Goal: Task Accomplishment & Management: Manage account settings

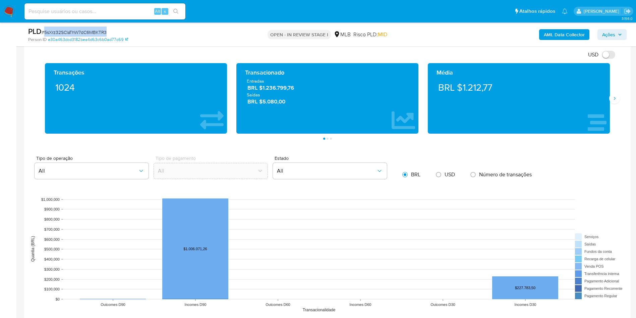
scroll to position [654, 0]
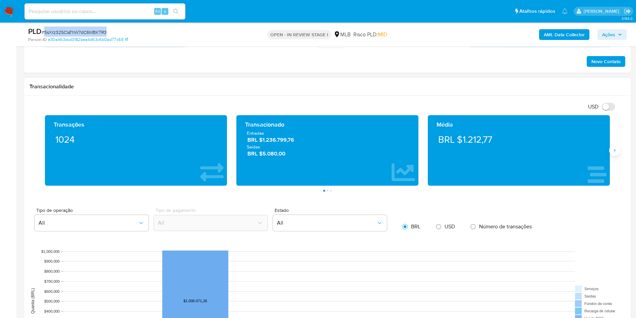
click at [614, 150] on icon "Siguiente" at bounding box center [614, 150] width 5 height 5
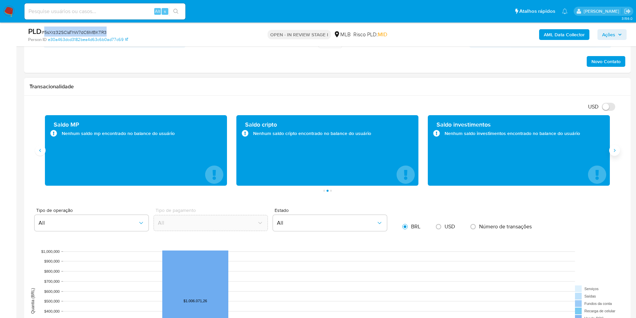
click at [614, 150] on icon "Siguiente" at bounding box center [614, 150] width 5 height 5
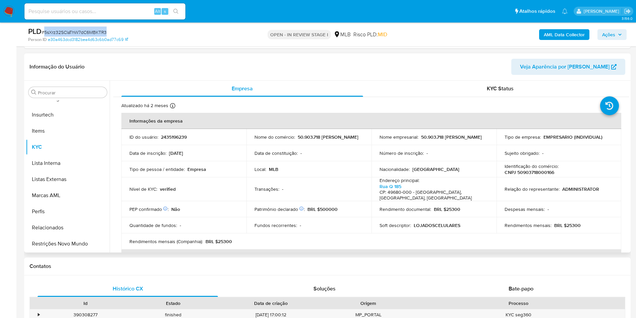
scroll to position [352, 0]
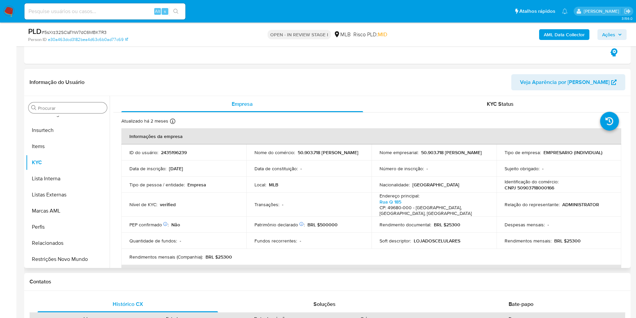
click at [89, 104] on div "Procurar" at bounding box center [67, 107] width 78 height 11
drag, startPoint x: 64, startPoint y: 118, endPoint x: 68, endPoint y: 111, distance: 8.5
click at [64, 118] on button "IV Challenges" at bounding box center [65, 114] width 78 height 16
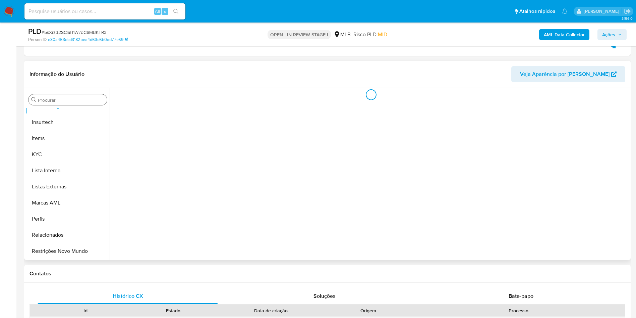
click at [61, 99] on input "Procurar" at bounding box center [71, 100] width 66 height 6
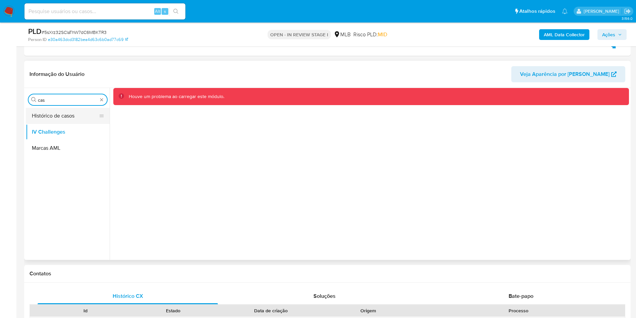
scroll to position [0, 0]
type input "cas"
click at [40, 118] on button "Histórico de casos" at bounding box center [65, 116] width 78 height 16
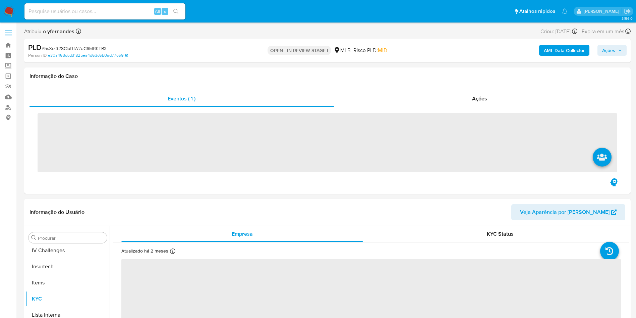
scroll to position [299, 0]
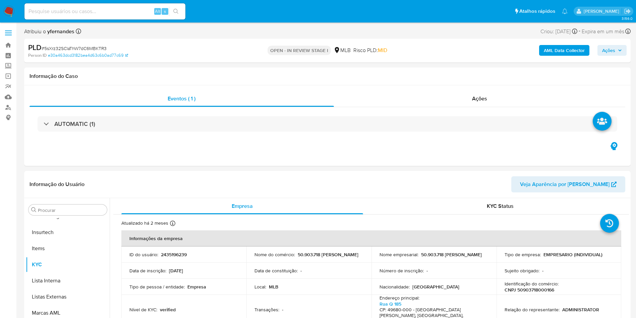
select select "10"
click at [388, 162] on div "Eventos ( 1 ) Ações AUTOMATIC (1)" at bounding box center [327, 125] width 607 height 80
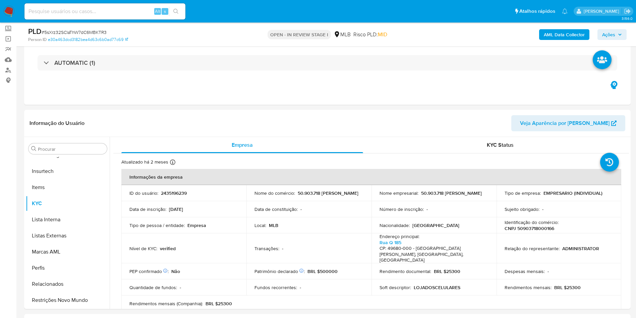
scroll to position [50, 0]
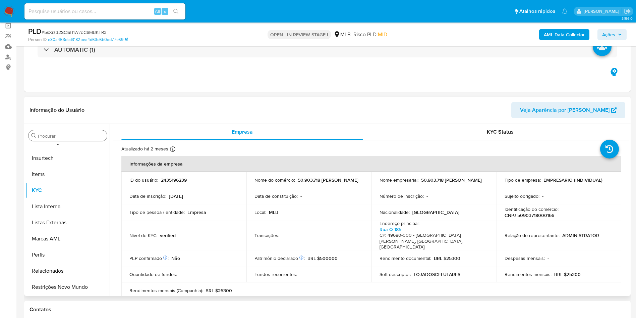
click at [62, 138] on input "Procurar" at bounding box center [71, 136] width 66 height 6
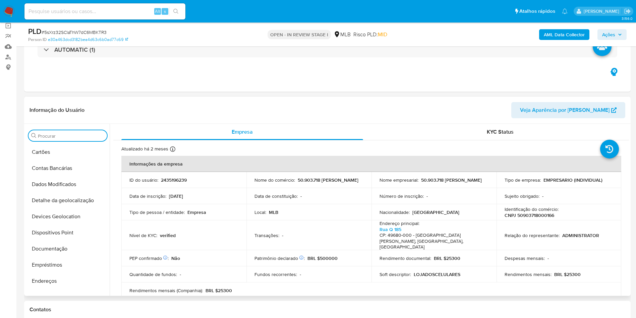
scroll to position [0, 0]
click at [72, 137] on input "Procurar" at bounding box center [71, 136] width 66 height 6
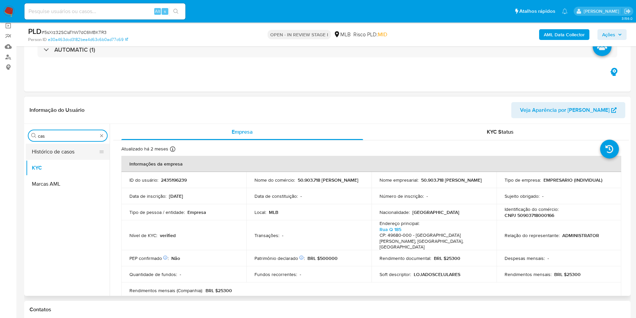
click at [53, 157] on button "Histórico de casos" at bounding box center [65, 152] width 78 height 16
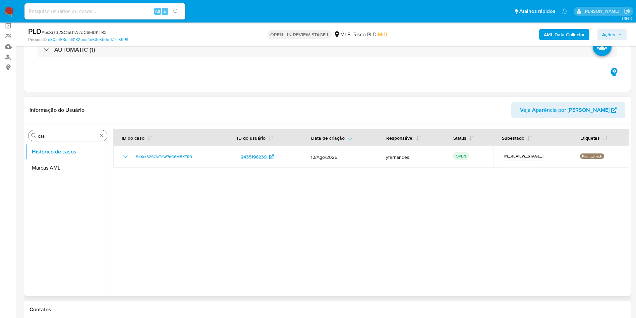
click at [45, 137] on input "cas" at bounding box center [68, 136] width 60 height 6
type input "ger"
click at [52, 147] on button "Geral" at bounding box center [65, 152] width 78 height 16
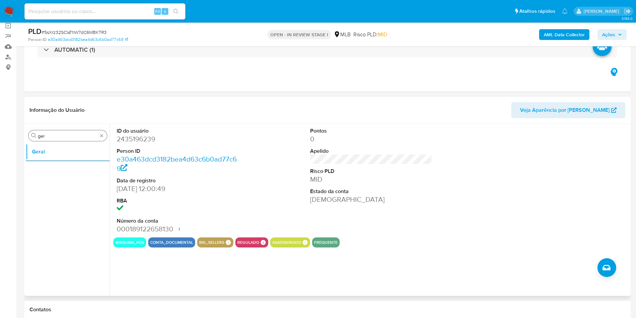
click at [65, 137] on input "ger" at bounding box center [68, 136] width 60 height 6
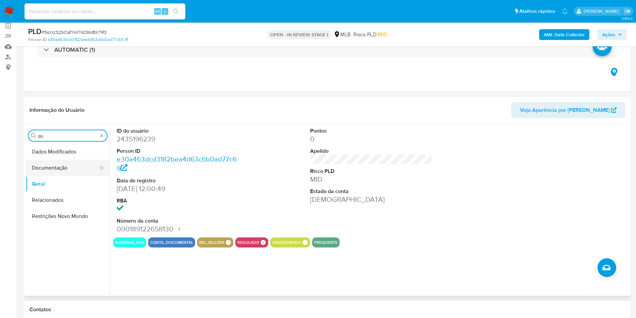
type input "do"
click at [41, 168] on button "Documentação" at bounding box center [65, 168] width 78 height 16
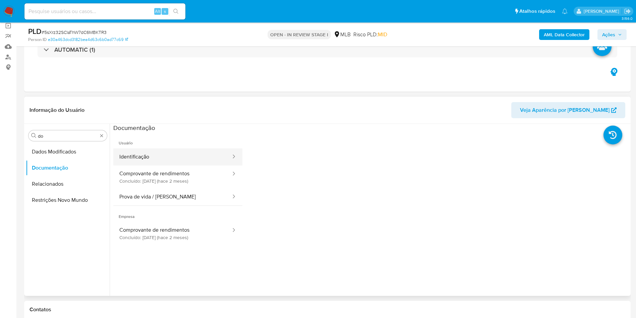
click at [139, 152] on button "Identificação" at bounding box center [172, 156] width 118 height 17
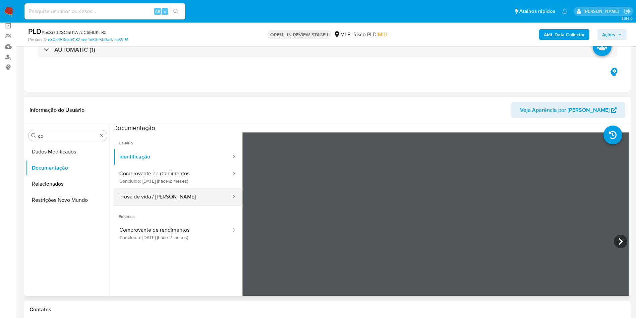
click at [188, 192] on button "Prova de vida / Selfie" at bounding box center [172, 196] width 118 height 17
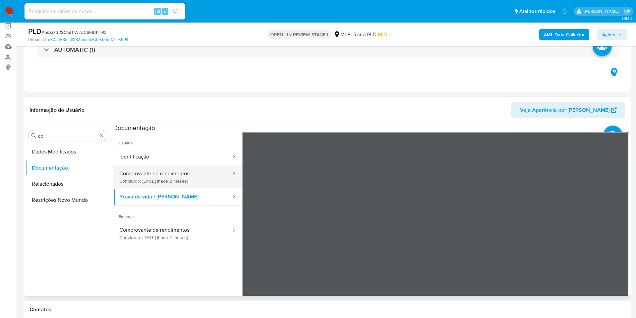
click at [183, 168] on button "Comprovante de rendimentos Concluído: 16/06/2025 (hace 2 meses)" at bounding box center [172, 176] width 118 height 23
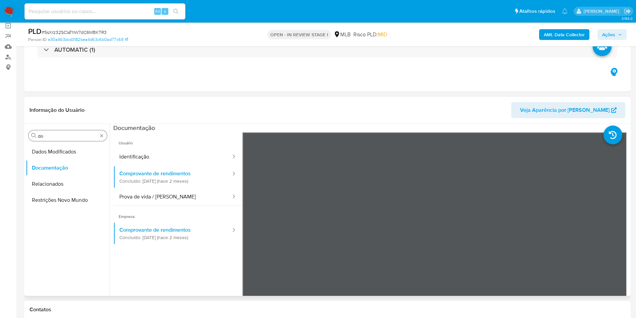
click at [64, 138] on input "do" at bounding box center [68, 136] width 60 height 6
click at [64, 137] on input "do" at bounding box center [68, 136] width 60 height 6
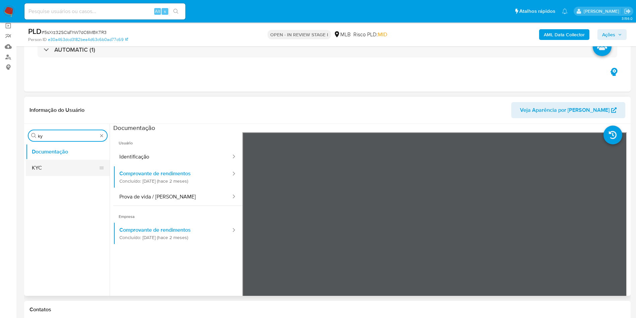
type input "ky"
click at [54, 174] on button "KYC" at bounding box center [65, 168] width 78 height 16
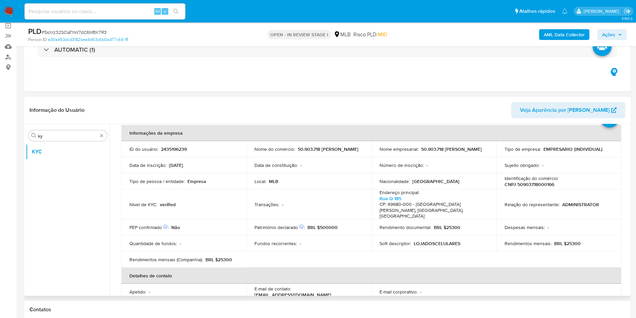
scroll to position [31, 0]
click at [575, 234] on p "BRL $25300" at bounding box center [567, 237] width 26 height 6
copy p "25300"
click at [329, 157] on td "Data de constituição : -" at bounding box center [308, 165] width 125 height 16
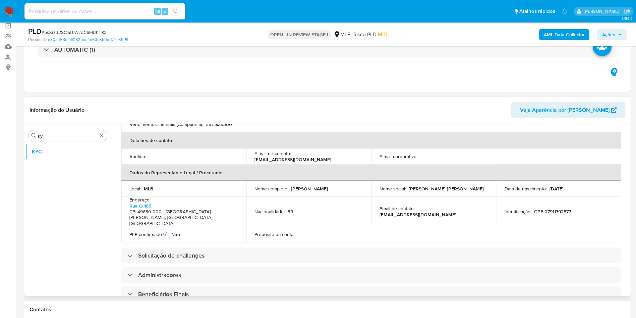
scroll to position [182, 0]
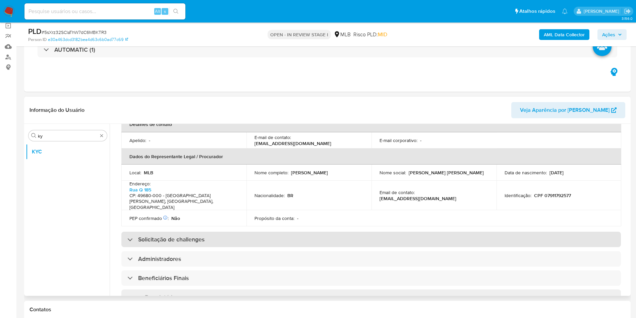
click at [308, 232] on div "Solicitação de challenges" at bounding box center [371, 227] width 500 height 15
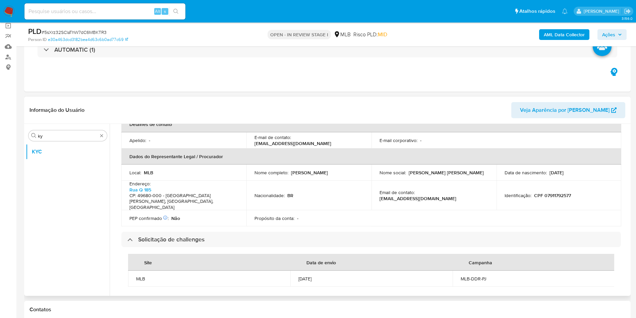
scroll to position [449, 0]
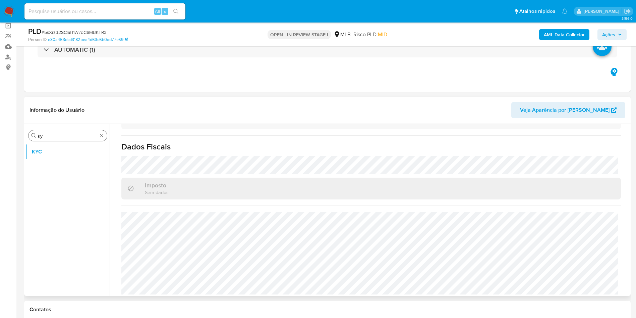
click at [55, 137] on input "ky" at bounding box center [68, 136] width 60 height 6
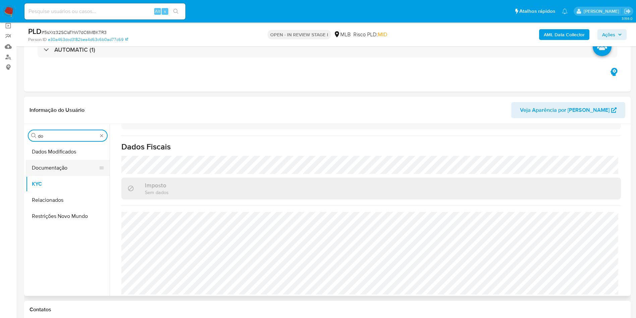
click at [61, 175] on button "Documentação" at bounding box center [65, 168] width 78 height 16
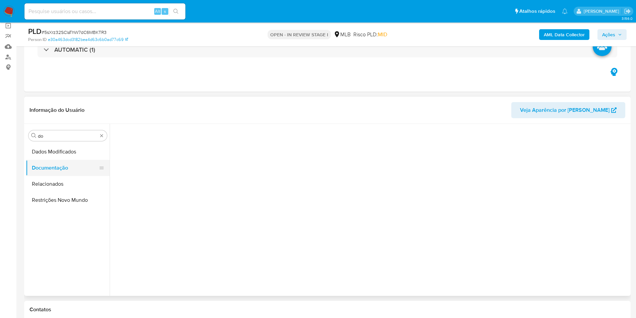
scroll to position [0, 0]
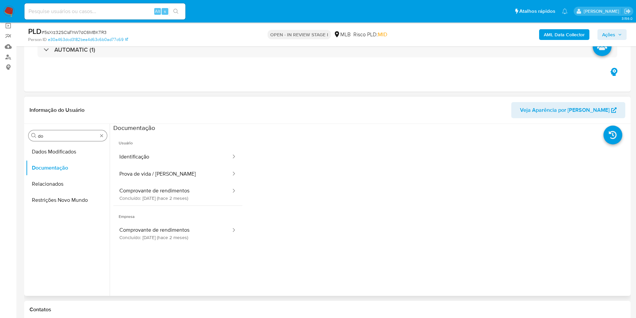
click at [51, 131] on div "Procurar do" at bounding box center [67, 135] width 78 height 11
click at [54, 137] on input "do" at bounding box center [68, 136] width 60 height 6
type input "en"
click at [47, 182] on button "Endereços" at bounding box center [65, 184] width 78 height 16
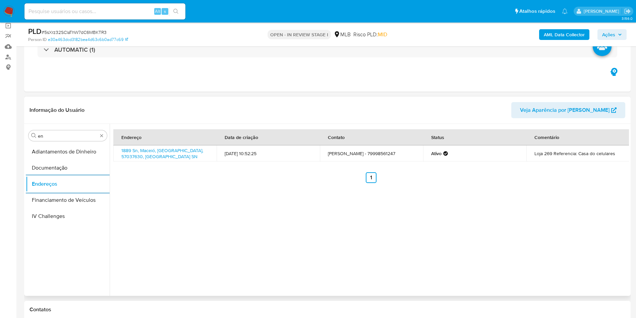
click at [49, 129] on div "Procurar en Adiantamentos de Dinheiro Documentação Endereços Financiamento de V…" at bounding box center [68, 210] width 84 height 171
click at [48, 138] on input "en" at bounding box center [68, 136] width 60 height 6
click at [47, 140] on div "Procurar en" at bounding box center [67, 135] width 78 height 11
type input "ge"
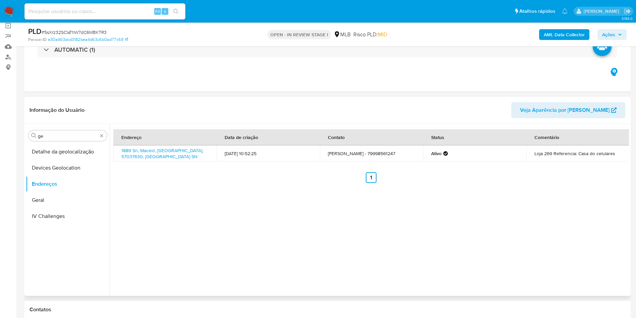
click at [41, 157] on button "Detalhe da geolocalização" at bounding box center [68, 152] width 84 height 16
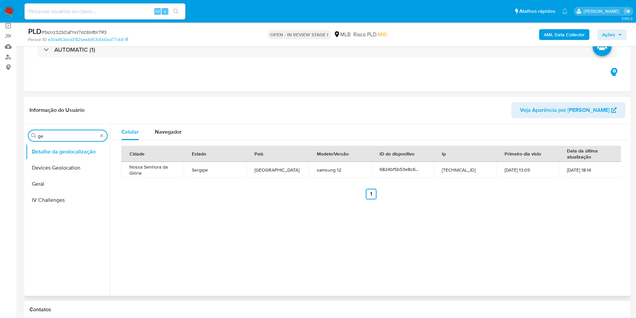
click at [77, 138] on input "ge" at bounding box center [68, 136] width 60 height 6
type input "res"
click at [34, 183] on button "Restrições Novo Mundo" at bounding box center [65, 184] width 78 height 16
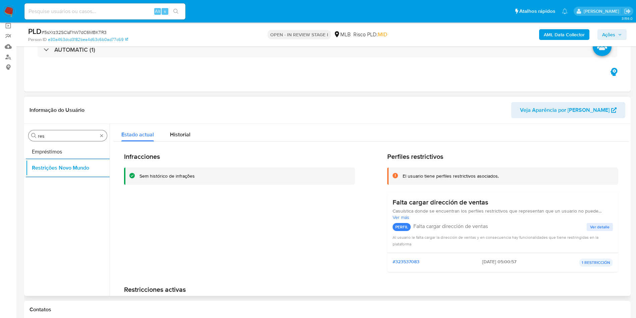
click at [64, 134] on input "res" at bounding box center [68, 136] width 60 height 6
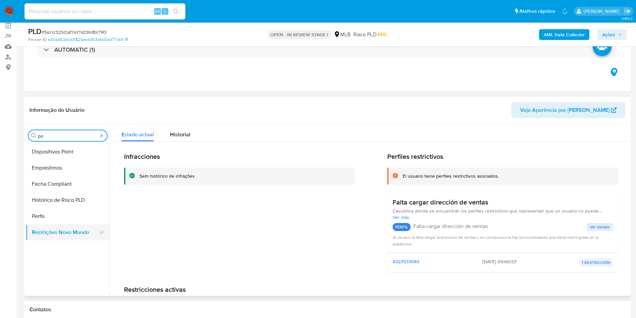
type input "po"
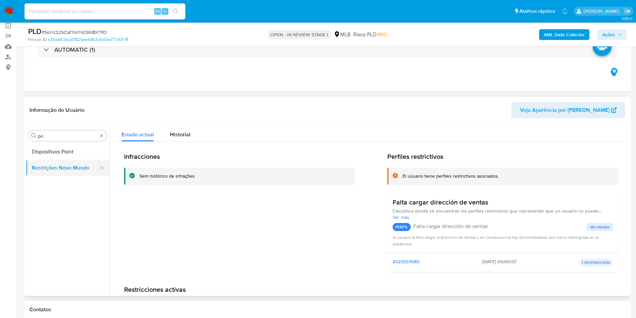
click at [55, 160] on button "Restrições Novo Mundo" at bounding box center [65, 168] width 78 height 16
click at [60, 153] on button "Dispositivos Point" at bounding box center [65, 152] width 78 height 16
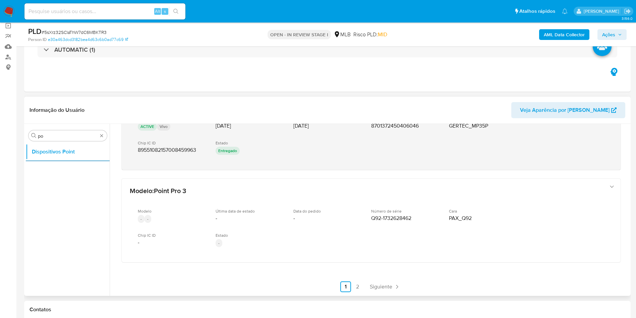
scroll to position [330, 0]
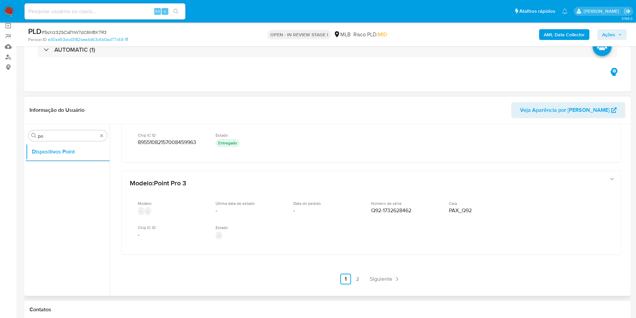
click at [380, 273] on nav "Anterior 1 2 Siguiente" at bounding box center [371, 273] width 63 height 21
click at [383, 279] on span "Siguiente" at bounding box center [381, 278] width 22 height 5
click at [560, 31] on b "AML Data Collector" at bounding box center [564, 34] width 41 height 11
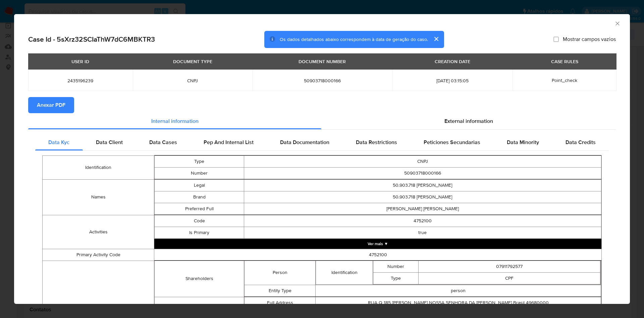
click at [53, 104] on span "Anexar PDF" at bounding box center [51, 105] width 28 height 15
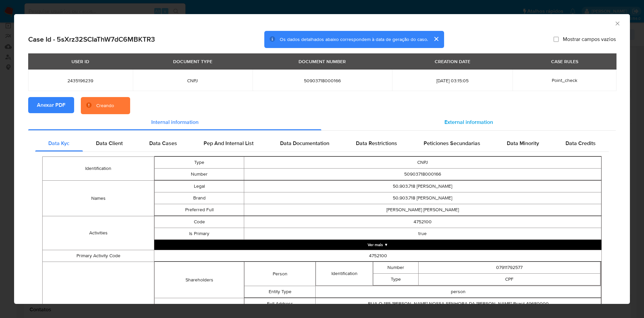
click at [484, 122] on span "External information" at bounding box center [468, 122] width 49 height 8
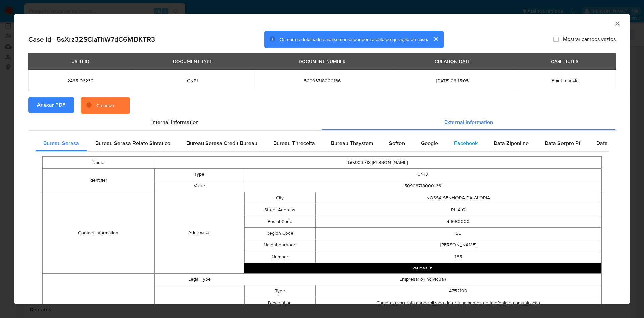
click at [446, 145] on div "Facebook" at bounding box center [466, 143] width 40 height 16
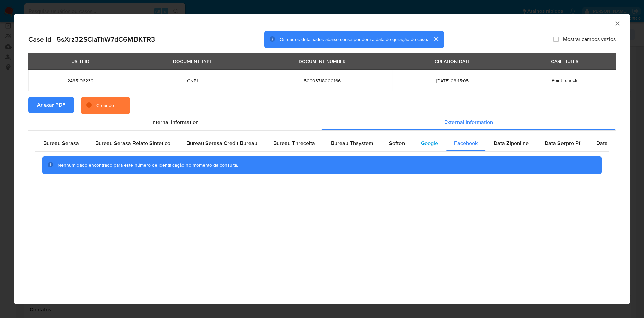
click at [424, 145] on span "Google" at bounding box center [429, 143] width 17 height 8
click at [398, 143] on span "Softon" at bounding box center [397, 143] width 16 height 8
click at [356, 148] on div "Bureau Thsystem" at bounding box center [352, 143] width 58 height 16
drag, startPoint x: 291, startPoint y: 148, endPoint x: 131, endPoint y: 131, distance: 160.8
click at [291, 147] on div "Bureau Threceita" at bounding box center [294, 143] width 58 height 16
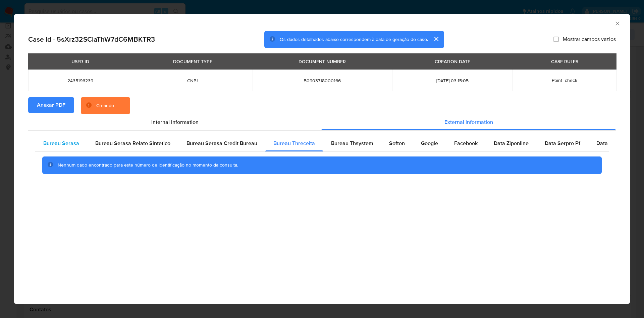
click at [64, 144] on span "Bureau Serasa" at bounding box center [61, 143] width 36 height 8
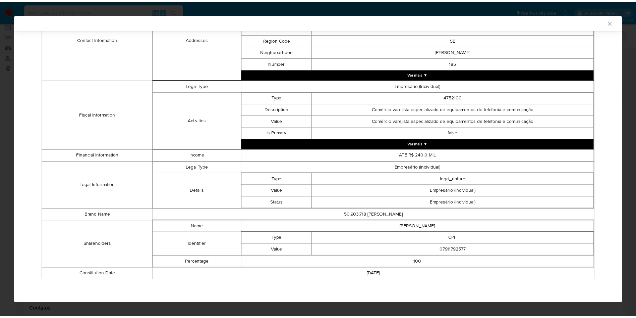
scroll to position [191, 0]
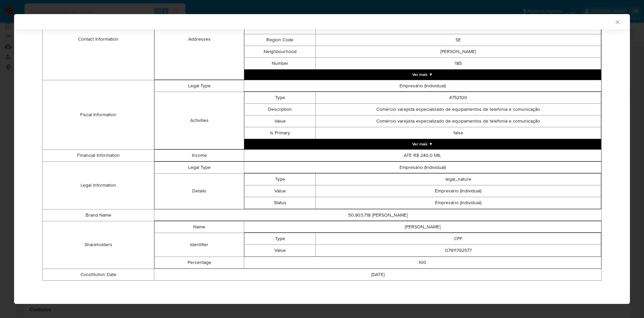
click at [9, 138] on div "AML Data Collector Case Id - 5sXrz32SCIaThW7dC6MBKTR3 Os dados detalhados abaix…" at bounding box center [322, 159] width 644 height 318
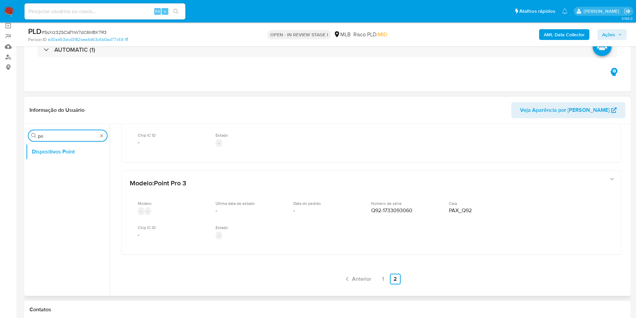
click at [47, 137] on input "po" at bounding box center [68, 136] width 60 height 6
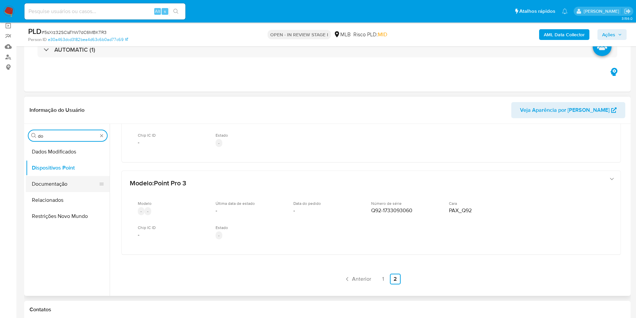
type input "do"
click at [51, 189] on button "Documentação" at bounding box center [65, 184] width 78 height 16
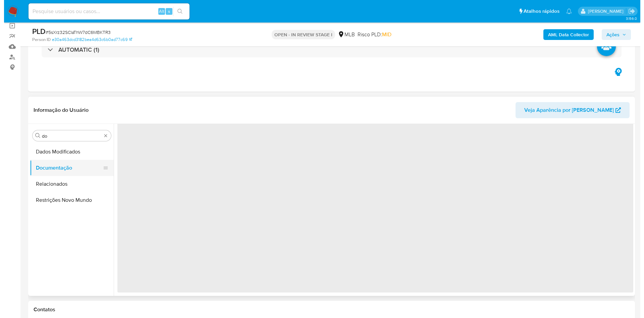
scroll to position [0, 0]
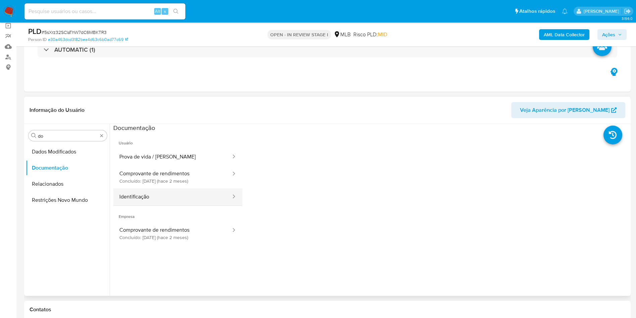
click at [144, 197] on button "Identificação" at bounding box center [172, 196] width 118 height 17
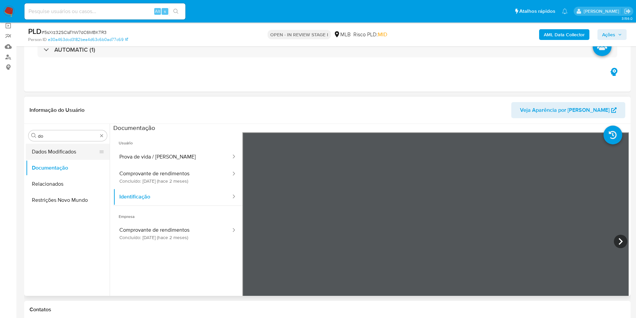
drag, startPoint x: 98, startPoint y: 135, endPoint x: 87, endPoint y: 156, distance: 23.9
click at [98, 135] on div "Procurar do" at bounding box center [67, 135] width 78 height 11
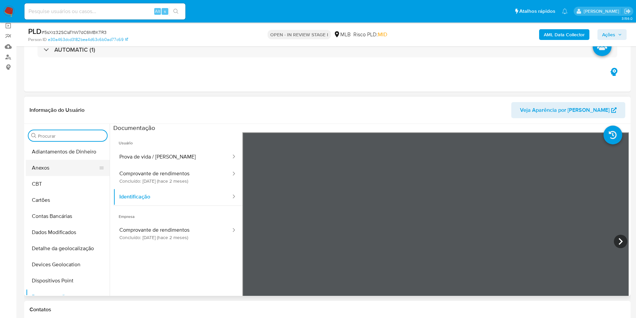
click at [72, 165] on button "Anexos" at bounding box center [65, 168] width 78 height 16
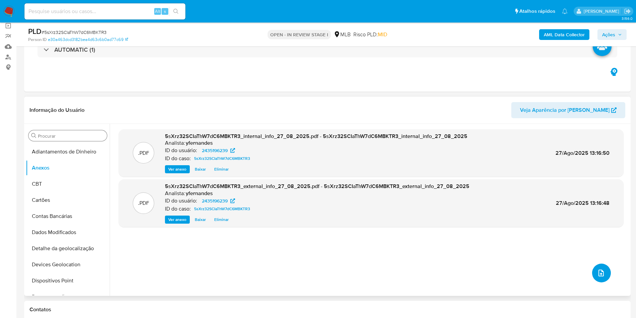
click at [597, 271] on icon "upload-file" at bounding box center [601, 273] width 8 height 8
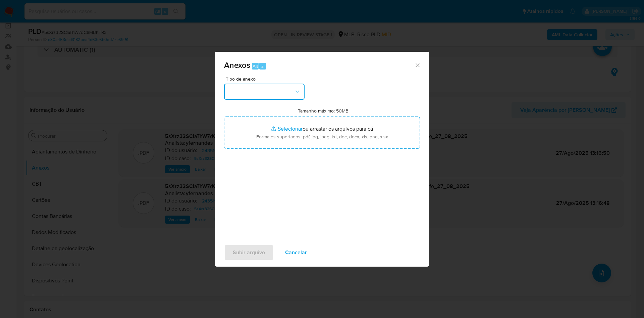
click at [269, 86] on button "button" at bounding box center [264, 91] width 80 height 16
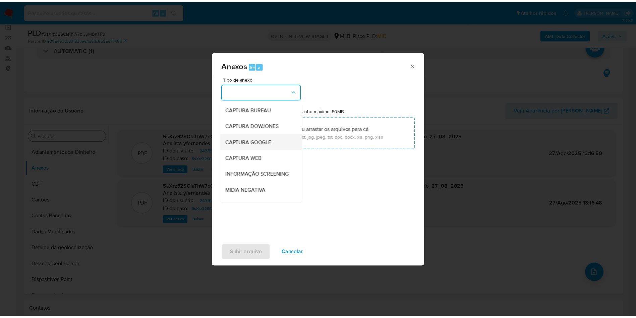
scroll to position [103, 0]
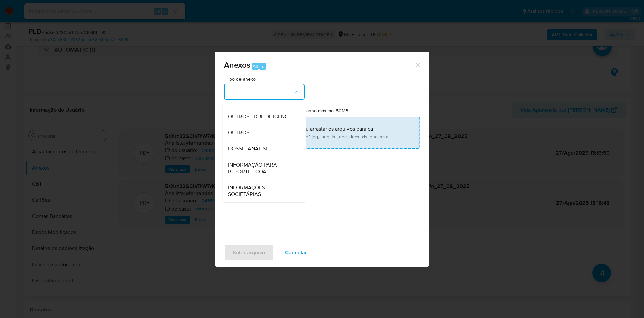
click at [248, 129] on span "OUTROS" at bounding box center [238, 132] width 21 height 7
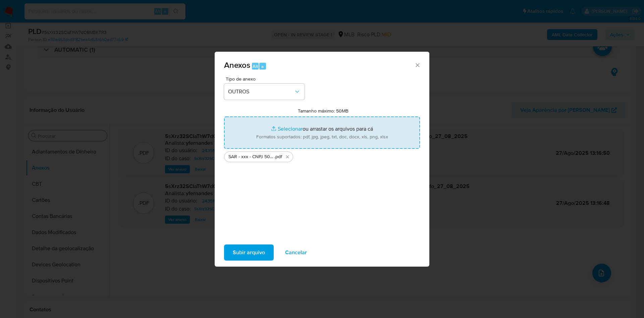
type input "C:\fakepath\Mulan 2435196239_2025_08_27_07_47_11.xlsx"
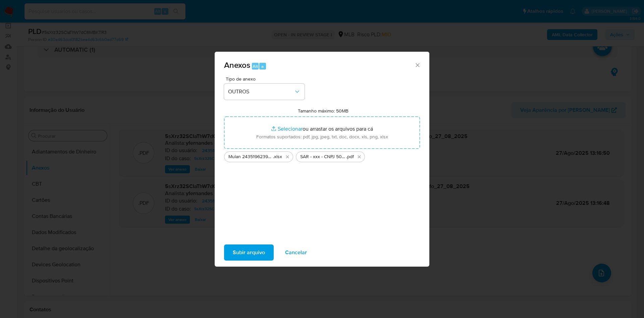
click at [247, 254] on span "Subir arquivo" at bounding box center [249, 252] width 32 height 15
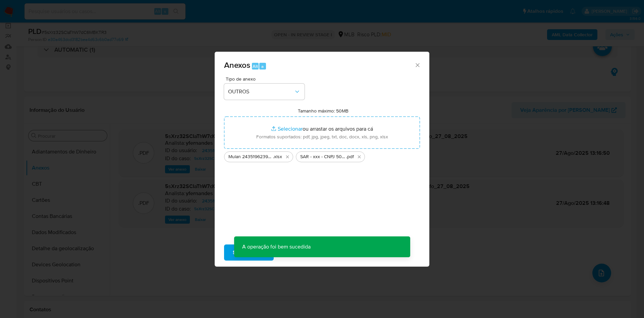
click at [57, 155] on div "Anexos Alt a Tipo de anexo OUTROS Tamanho máximo: 50MB Selecionar arquivos Sele…" at bounding box center [322, 159] width 644 height 318
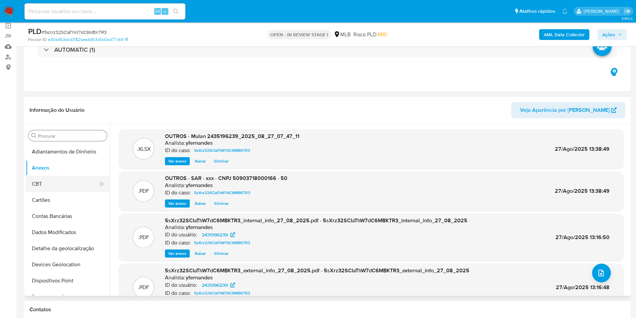
click at [50, 185] on button "CBT" at bounding box center [65, 184] width 78 height 16
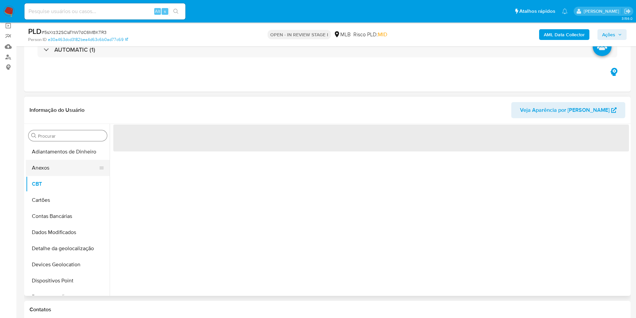
click at [44, 167] on button "Anexos" at bounding box center [65, 168] width 78 height 16
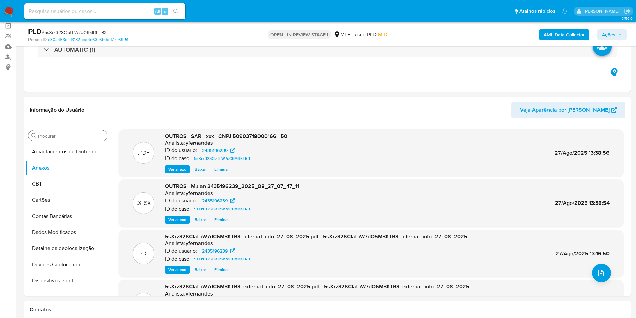
click at [609, 36] on span "Ações" at bounding box center [608, 34] width 13 height 11
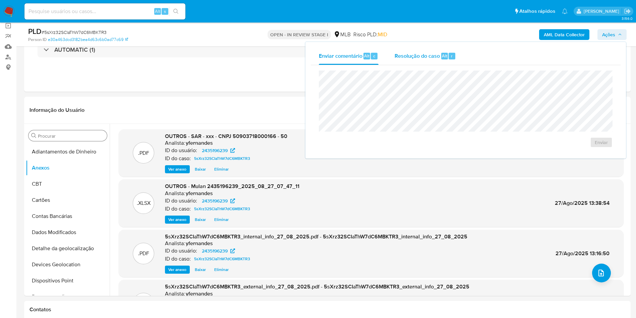
click at [441, 55] on div "Alt" at bounding box center [444, 56] width 7 height 7
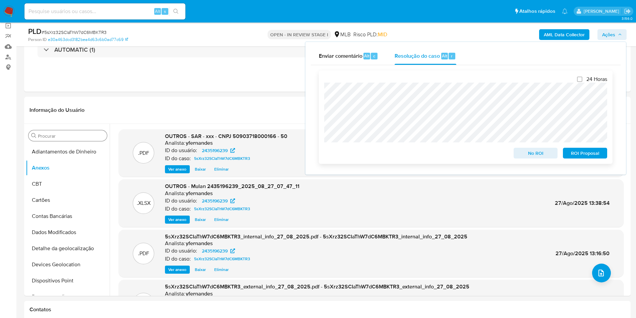
click at [592, 151] on span "ROI Proposal" at bounding box center [585, 152] width 35 height 9
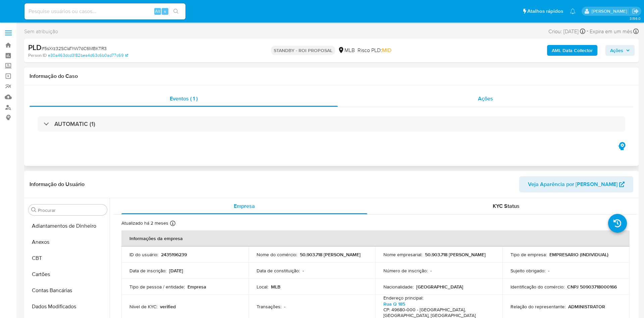
click at [432, 105] on div "Ações" at bounding box center [485, 99] width 295 height 16
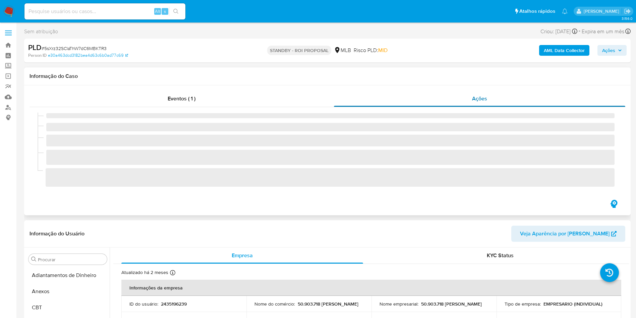
click at [424, 99] on div "Ações" at bounding box center [480, 99] width 292 height 16
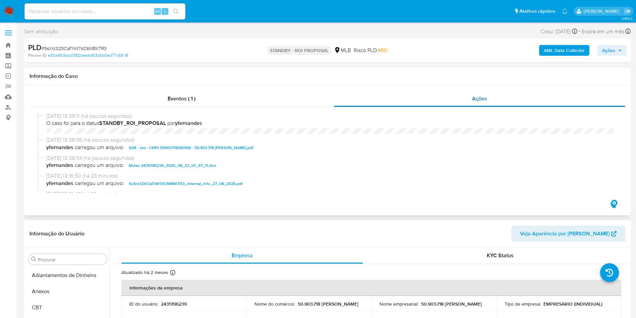
scroll to position [299, 0]
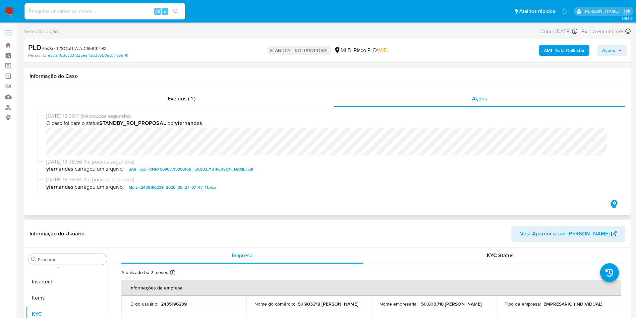
select select "10"
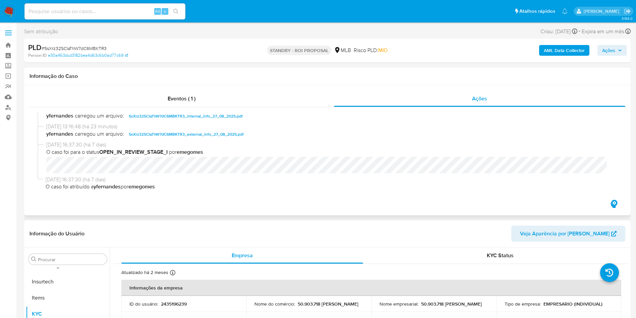
scroll to position [0, 0]
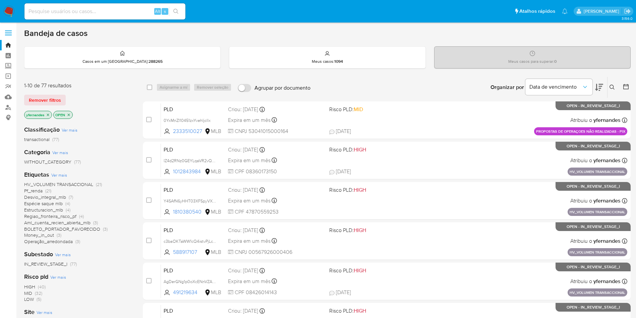
click at [84, 15] on input at bounding box center [104, 11] width 161 height 9
paste input "285707913"
type input "285707913"
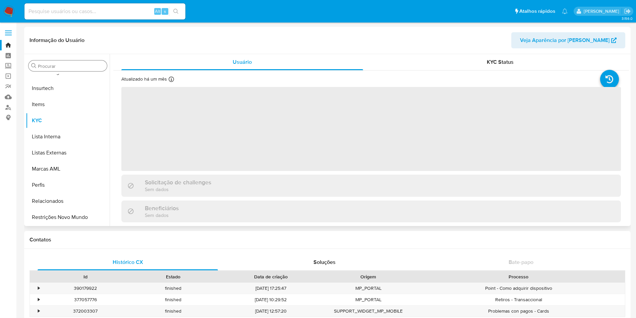
click at [51, 61] on div "Procurar" at bounding box center [67, 65] width 78 height 11
click at [54, 64] on input "Procurar" at bounding box center [71, 66] width 66 height 6
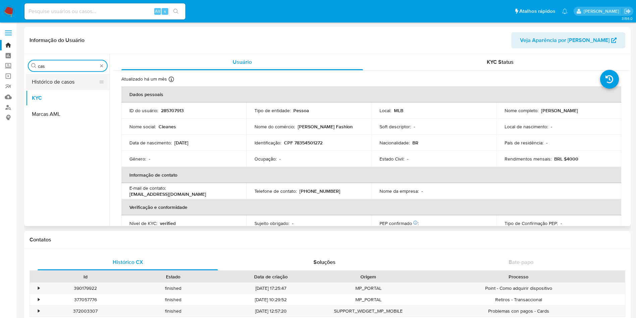
type input "cas"
select select "10"
click at [59, 77] on button "Histórico de casos" at bounding box center [65, 82] width 78 height 16
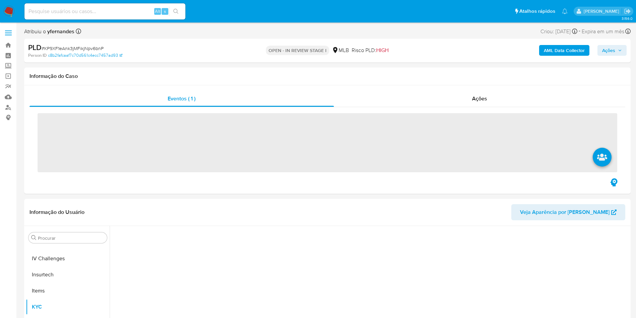
scroll to position [299, 0]
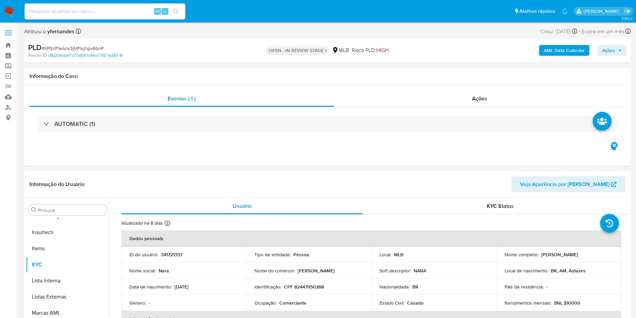
select select "10"
click at [66, 47] on span "# KP9XF1eAnk3jMFikjNpv6bnP" at bounding box center [73, 48] width 62 height 7
copy span "KP9XF1eAnk3jMFikjNpv6bnP"
click at [333, 132] on div "AUTOMATIC (1)" at bounding box center [328, 124] width 596 height 34
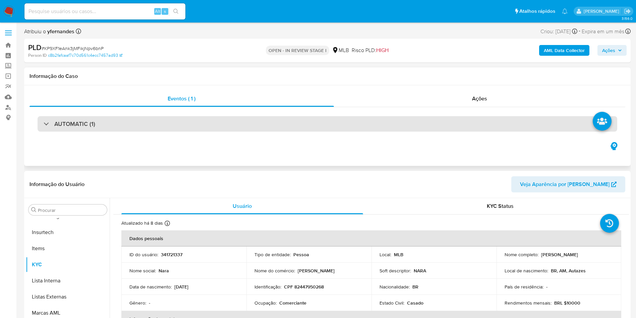
click at [323, 127] on div "AUTOMATIC (1)" at bounding box center [328, 123] width 580 height 15
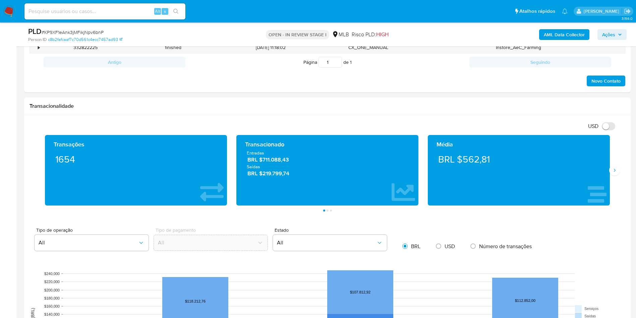
scroll to position [654, 0]
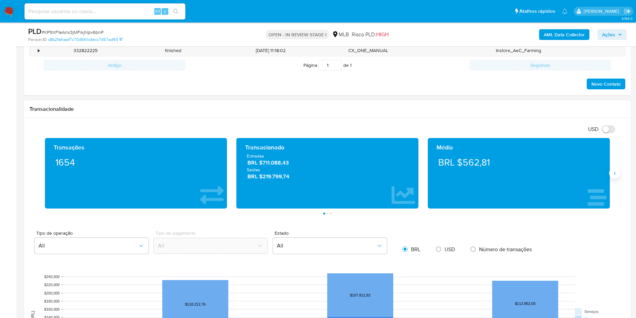
click at [618, 170] on button "Siguiente" at bounding box center [614, 173] width 11 height 11
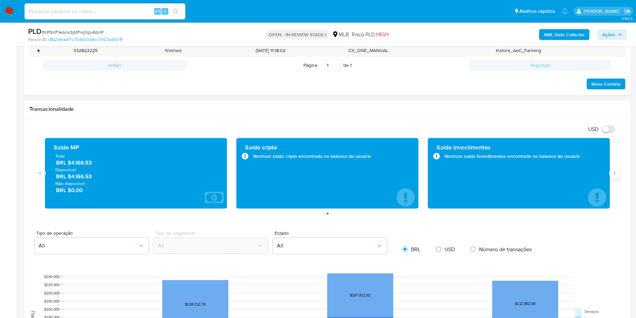
click at [615, 171] on icon "Siguiente" at bounding box center [614, 172] width 5 height 5
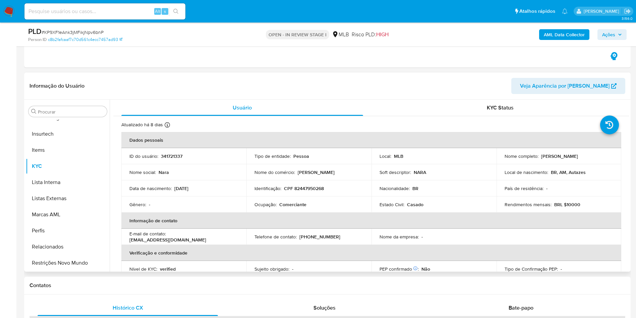
scroll to position [402, 0]
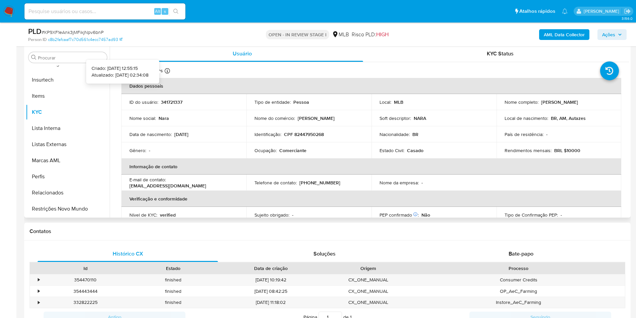
click at [170, 71] on icon at bounding box center [167, 70] width 5 height 5
click at [57, 52] on div "Procurar" at bounding box center [67, 57] width 78 height 11
click at [64, 57] on input "Procurar" at bounding box center [71, 58] width 66 height 6
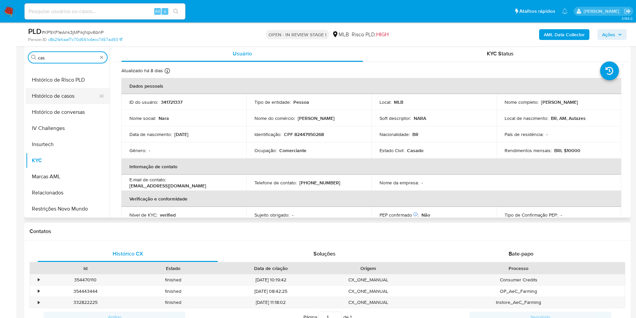
scroll to position [0, 0]
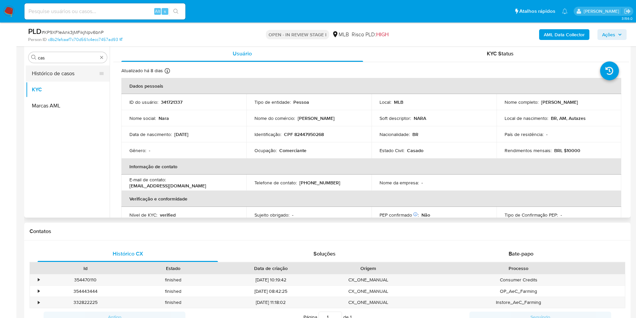
click at [48, 72] on button "Histórico de casos" at bounding box center [65, 73] width 78 height 16
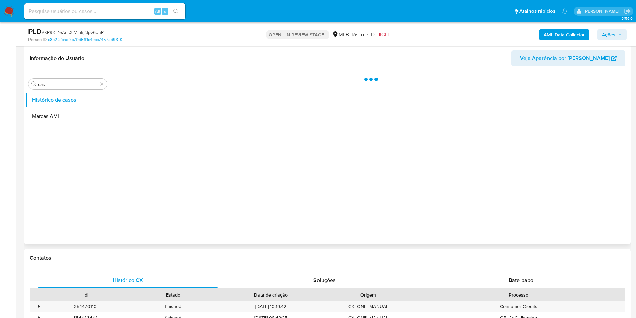
scroll to position [352, 0]
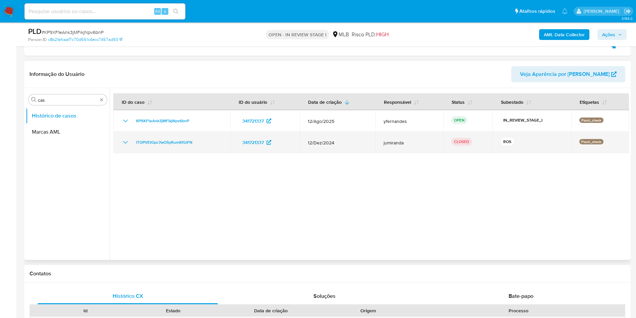
click at [350, 140] on span "12/Dez/2024" at bounding box center [338, 142] width 60 height 6
click at [125, 143] on icon "Mostrar/Ocultar" at bounding box center [125, 142] width 8 height 8
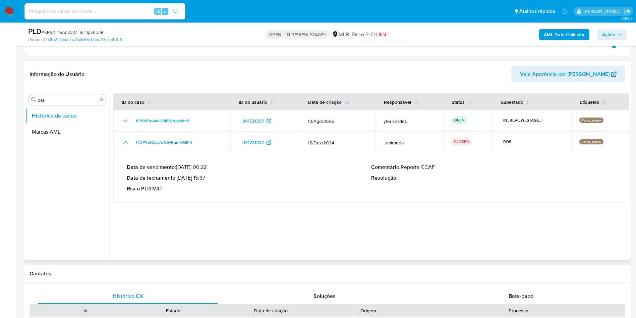
drag, startPoint x: 186, startPoint y: 178, endPoint x: 205, endPoint y: 179, distance: 19.5
click at [205, 179] on p "Data de fechamento : 17/01/2025 15:37" at bounding box center [249, 177] width 244 height 7
click at [74, 95] on div "Procurar cas" at bounding box center [67, 99] width 78 height 11
click at [65, 99] on input "cas" at bounding box center [68, 100] width 60 height 6
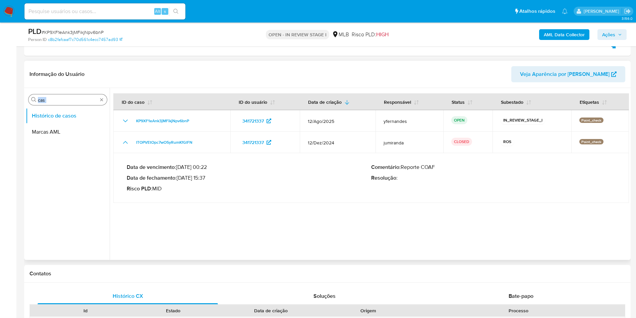
click at [65, 99] on input "cas" at bounding box center [68, 100] width 60 height 6
type input "ger"
click at [55, 109] on button "Geral" at bounding box center [65, 116] width 78 height 16
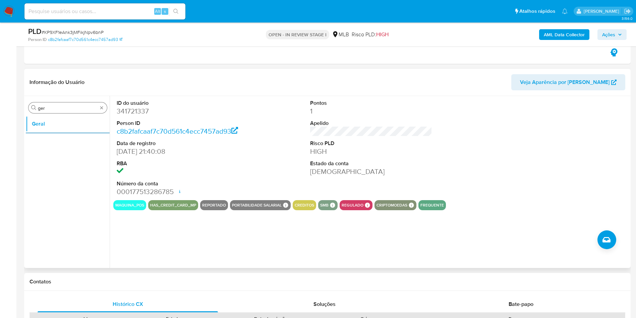
click at [56, 106] on input "ger" at bounding box center [68, 108] width 60 height 6
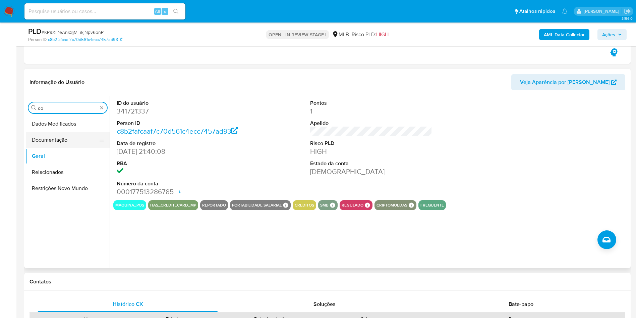
type input "do"
click at [43, 144] on button "Documentação" at bounding box center [65, 140] width 78 height 16
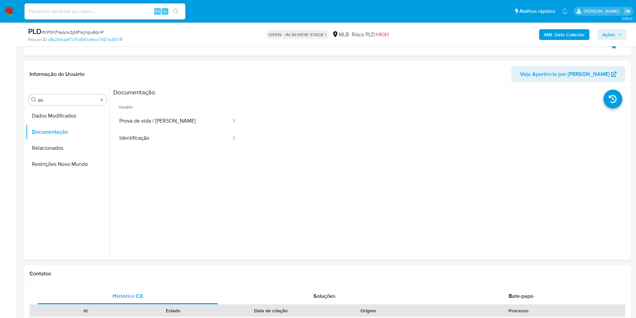
click at [141, 124] on button "Prova de vida / [PERSON_NAME]" at bounding box center [172, 120] width 118 height 17
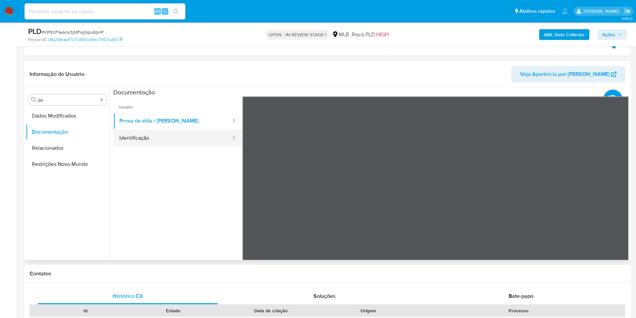
click at [147, 137] on button "Identificação" at bounding box center [172, 137] width 118 height 17
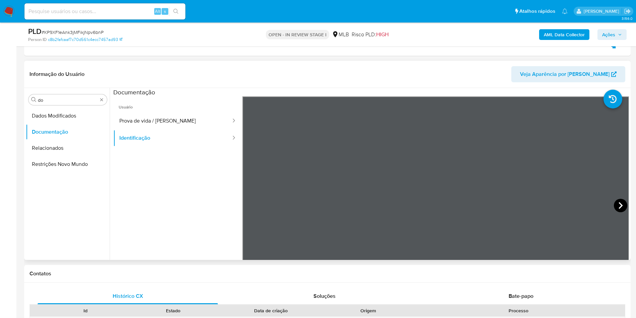
click at [619, 203] on icon at bounding box center [621, 205] width 4 height 7
click at [166, 120] on button "Prova de vida / [PERSON_NAME]" at bounding box center [172, 120] width 118 height 17
click at [52, 102] on input "do" at bounding box center [68, 100] width 60 height 6
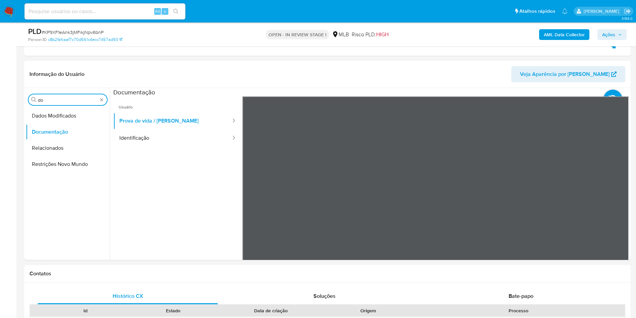
click at [52, 102] on input "do" at bounding box center [68, 100] width 60 height 6
type input "ky"
click at [40, 125] on button "KYC" at bounding box center [65, 132] width 78 height 16
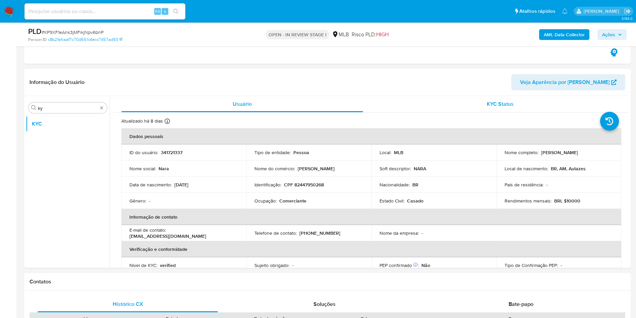
click at [625, 105] on button "KYC Status" at bounding box center [500, 104] width 258 height 16
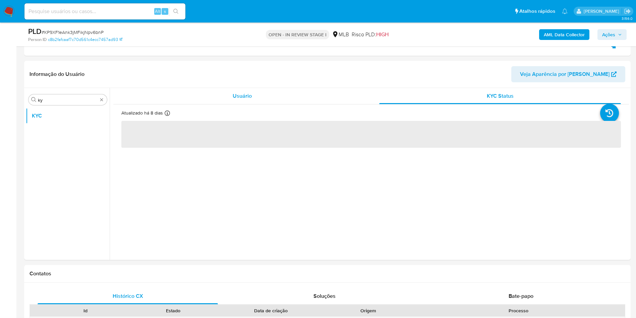
click at [291, 96] on div "Usuário" at bounding box center [242, 96] width 242 height 16
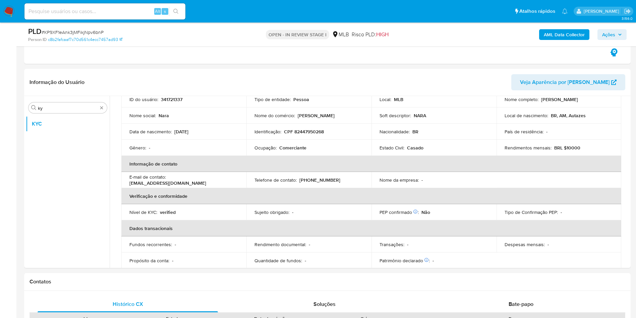
scroll to position [52, 0]
click at [285, 141] on td "Ocupação : Comerciante" at bounding box center [308, 148] width 125 height 16
click at [277, 150] on div "Ocupação : Comerciante" at bounding box center [308, 149] width 109 height 6
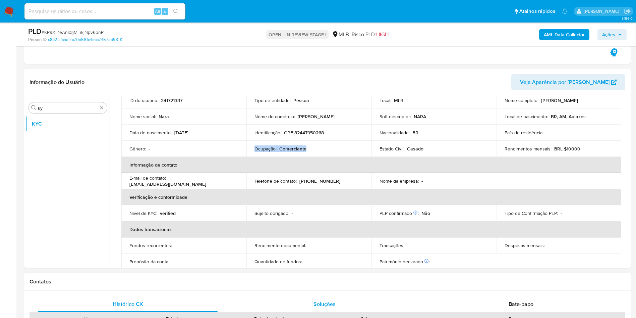
copy div "Ocupação : Comerciante"
click at [327, 174] on td "Telefone de contato : (92) 988226085" at bounding box center [308, 181] width 125 height 16
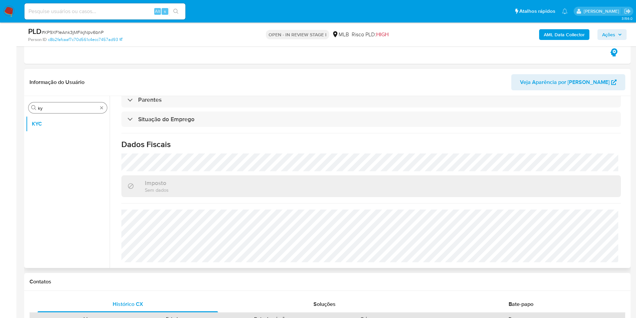
click at [66, 107] on input "ky" at bounding box center [68, 108] width 60 height 6
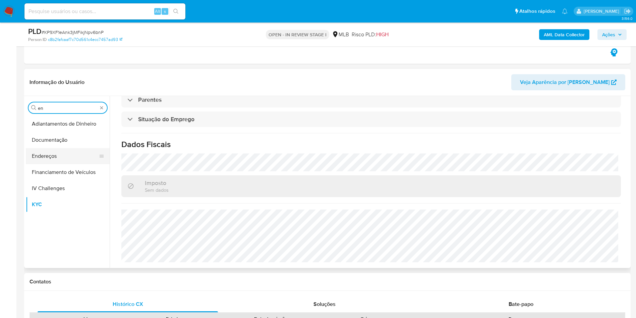
type input "en"
click at [66, 159] on button "Endereços" at bounding box center [65, 156] width 78 height 16
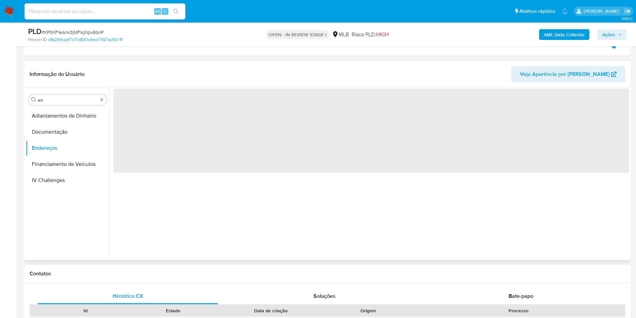
scroll to position [0, 0]
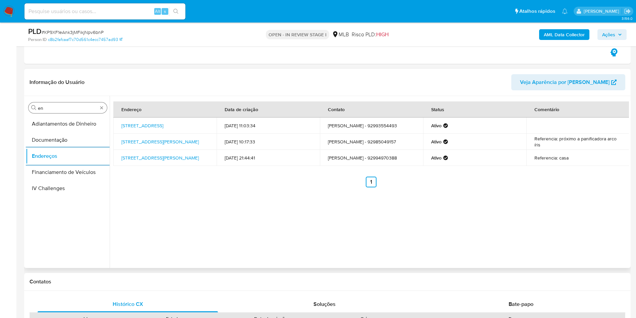
click at [62, 112] on div "Procurar en" at bounding box center [67, 107] width 78 height 11
click at [56, 108] on input "en" at bounding box center [68, 108] width 60 height 6
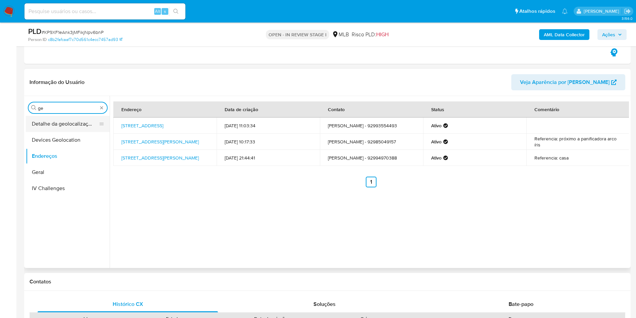
type input "ge"
click at [43, 126] on button "Detalhe da geolocalização" at bounding box center [65, 124] width 78 height 16
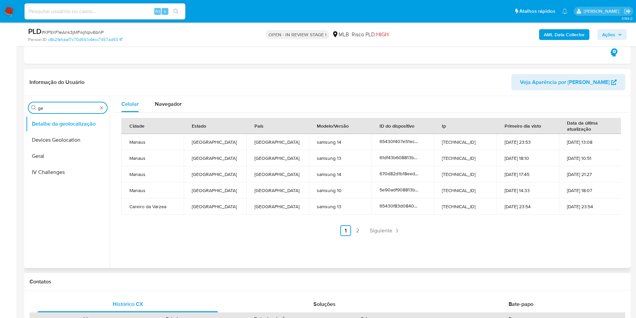
click at [70, 108] on input "ge" at bounding box center [68, 108] width 60 height 6
click at [52, 108] on input "geres" at bounding box center [68, 108] width 60 height 6
type input "res"
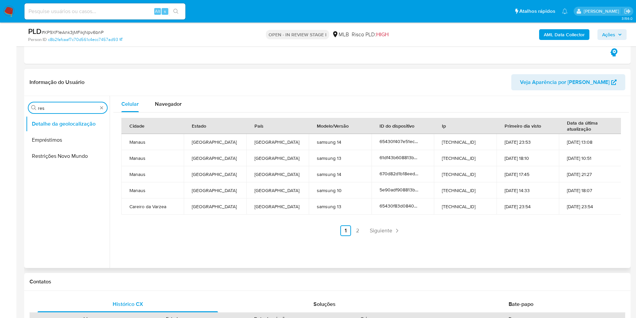
click at [50, 164] on ul "Detalhe da geolocalização Empréstimos Restrições Novo Mundo" at bounding box center [68, 191] width 84 height 151
click at [48, 157] on button "Restrições Novo Mundo" at bounding box center [65, 156] width 78 height 16
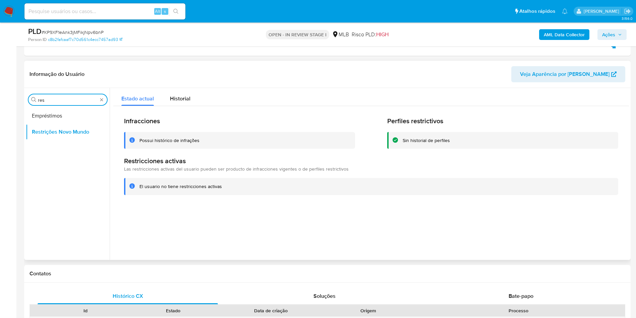
click at [52, 98] on input "res" at bounding box center [68, 100] width 60 height 6
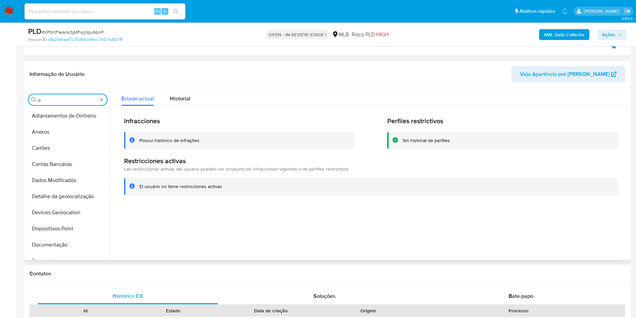
click at [51, 98] on input "o" at bounding box center [68, 100] width 60 height 6
type input "po"
click at [44, 114] on button "Dispositivos Point" at bounding box center [68, 116] width 84 height 16
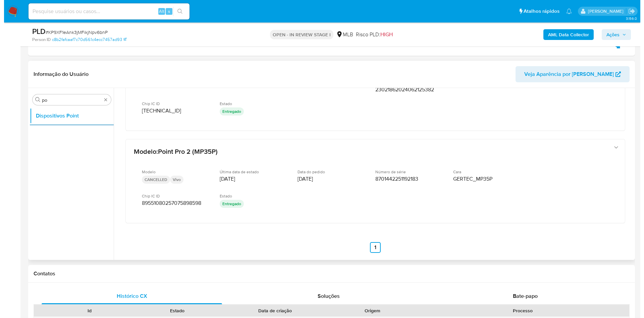
scroll to position [150, 0]
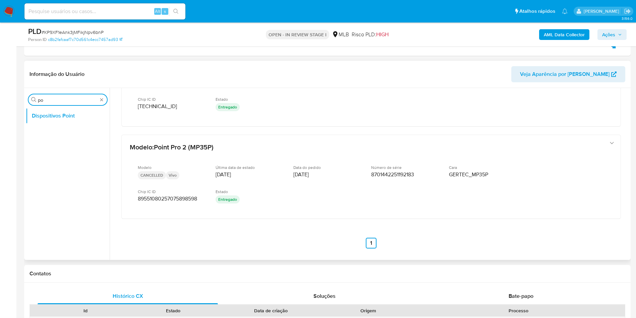
click at [72, 100] on input "po" at bounding box center [68, 100] width 60 height 6
click at [72, 99] on input "po" at bounding box center [68, 100] width 60 height 6
type input "po"
click at [60, 108] on button "Dispositivos Point" at bounding box center [65, 116] width 78 height 16
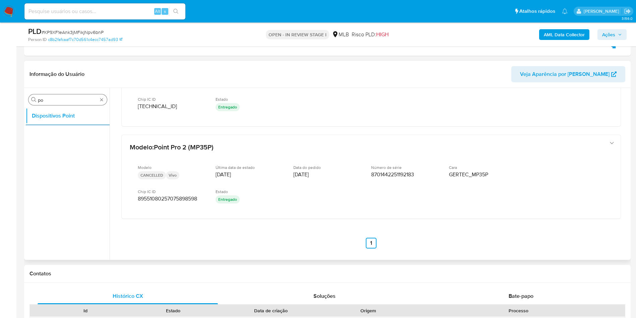
click at [66, 99] on input "po" at bounding box center [68, 100] width 60 height 6
click at [555, 42] on div "AML Data Collector Ações" at bounding box center [528, 34] width 198 height 16
click at [557, 29] on b "AML Data Collector" at bounding box center [564, 34] width 41 height 11
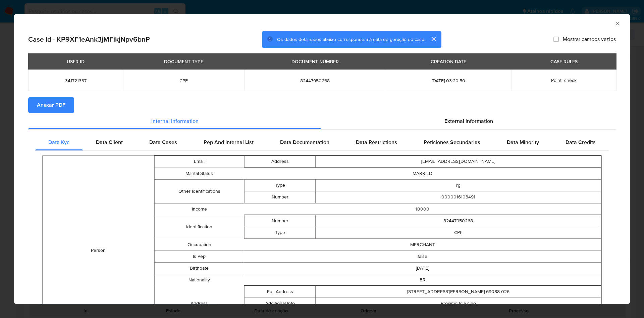
click at [60, 102] on span "Anexar PDF" at bounding box center [51, 105] width 28 height 15
click at [448, 126] on div "External information" at bounding box center [468, 122] width 294 height 16
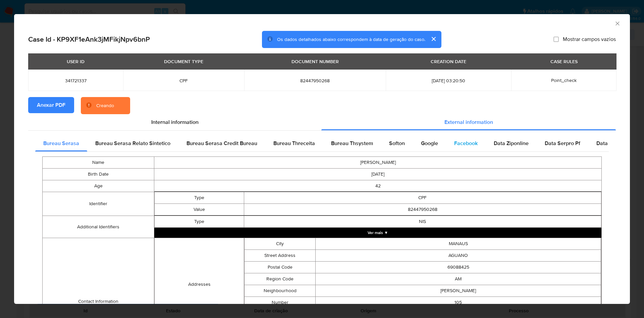
click at [449, 136] on div "Facebook" at bounding box center [466, 143] width 40 height 16
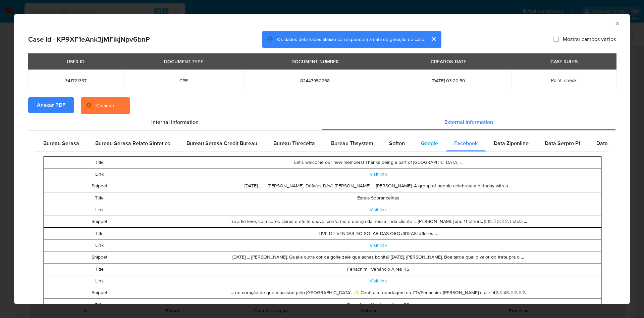
click at [425, 142] on span "Google" at bounding box center [429, 143] width 17 height 8
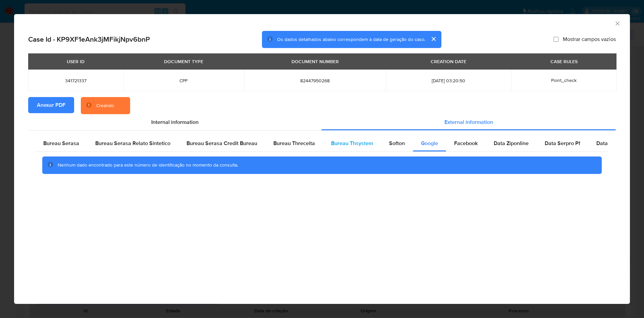
click at [376, 142] on div "Bureau Thsystem" at bounding box center [352, 143] width 58 height 16
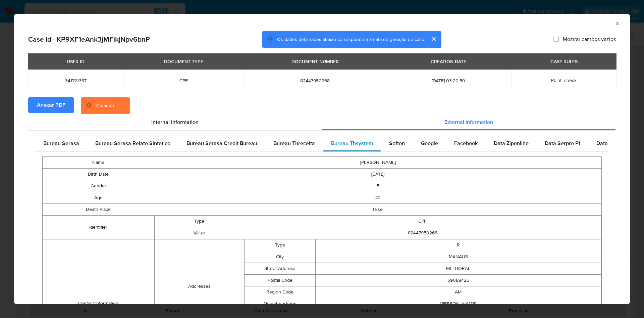
click at [356, 144] on span "Bureau Thsystem" at bounding box center [352, 143] width 42 height 8
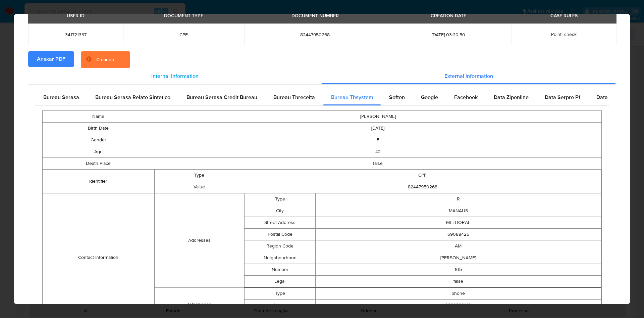
scroll to position [0, 0]
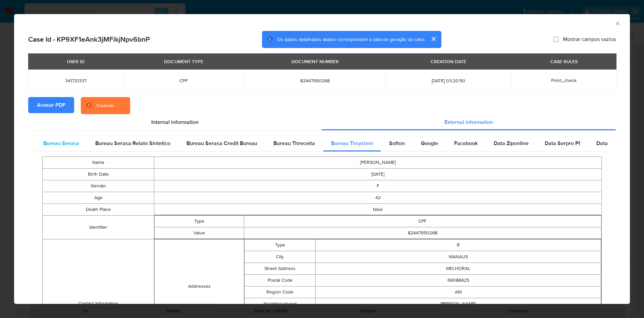
click at [55, 135] on div "Bureau Serasa" at bounding box center [61, 143] width 52 height 16
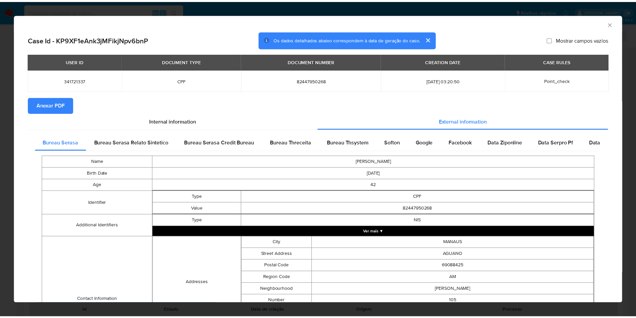
scroll to position [118, 0]
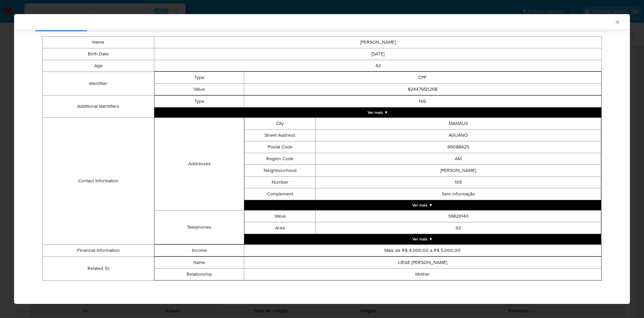
click at [6, 60] on div "AML Data Collector Case Id - KP9XF1eAnk3jMFikjNpv6bnP Os dados detalhados abaix…" at bounding box center [322, 159] width 644 height 318
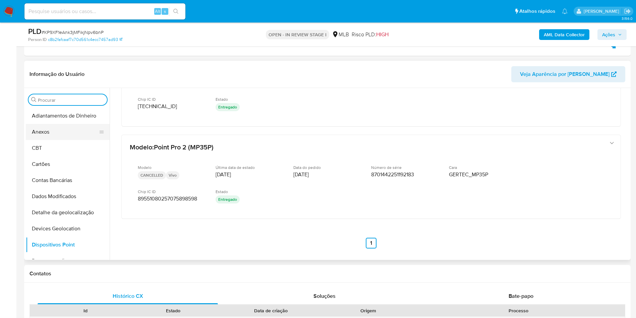
click at [59, 136] on button "Anexos" at bounding box center [65, 132] width 78 height 16
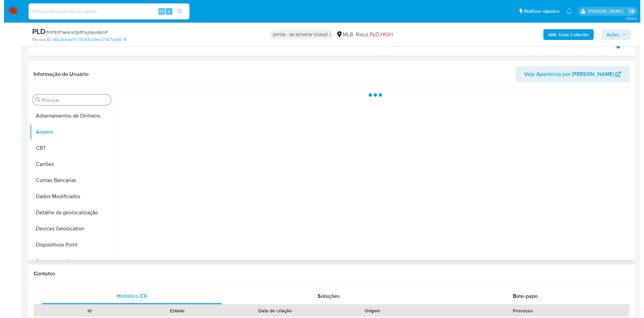
scroll to position [0, 0]
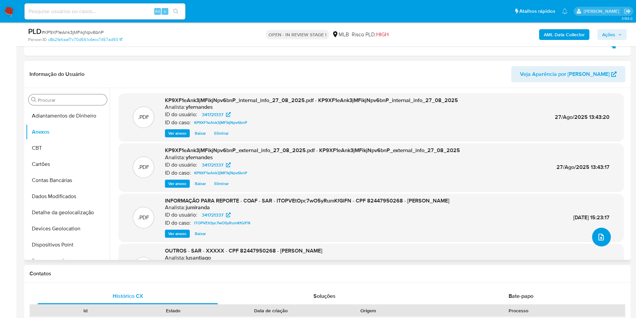
click at [599, 241] on button "upload-file" at bounding box center [601, 236] width 19 height 19
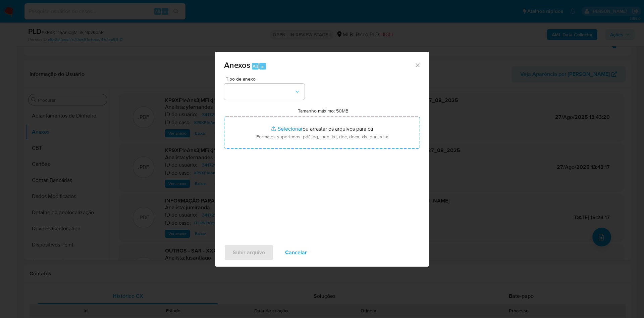
click at [265, 100] on div "Tipo de anexo Tamanho máximo: 50MB Selecionar arquivos Selecionar ou arrastar o…" at bounding box center [322, 155] width 196 height 158
click at [249, 95] on button "button" at bounding box center [264, 91] width 80 height 16
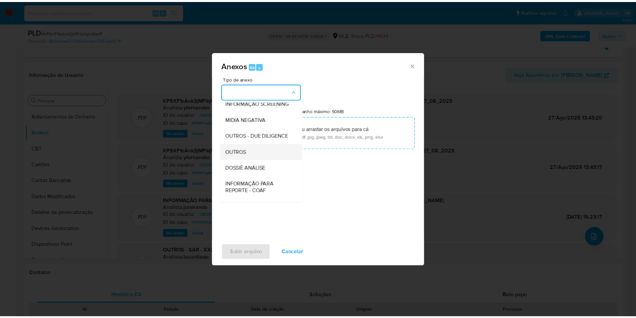
scroll to position [103, 0]
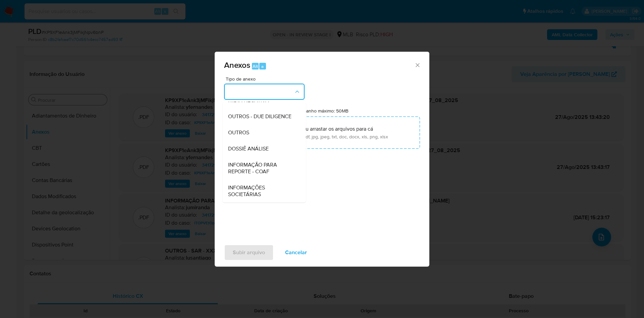
drag, startPoint x: 260, startPoint y: 128, endPoint x: 470, endPoint y: 7, distance: 242.9
click at [259, 128] on div "OUTROS" at bounding box center [262, 132] width 68 height 16
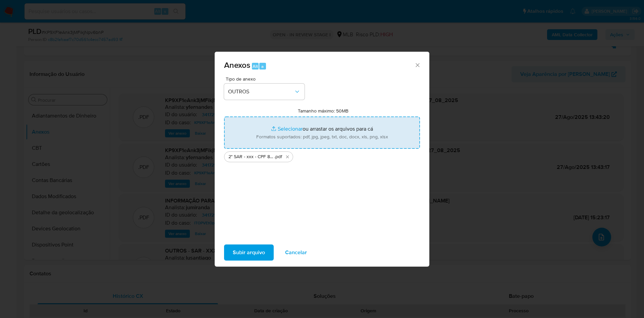
type input "C:\fakepath\Mulan 341721337_2025_08_27_07_50_30.xlsx"
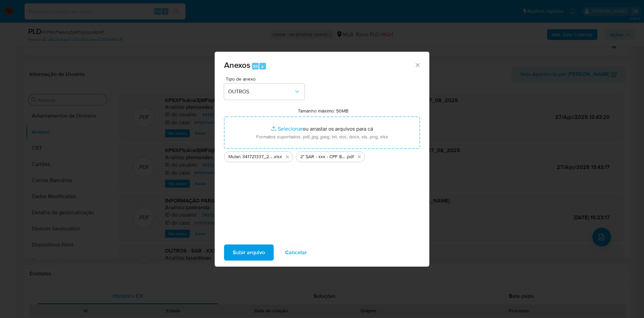
click at [263, 249] on span "Subir arquivo" at bounding box center [249, 252] width 32 height 15
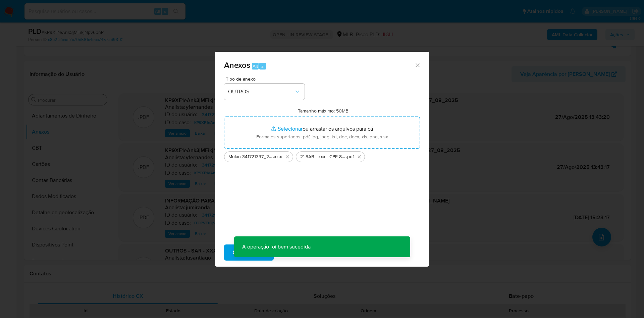
click at [68, 123] on div "Anexos Alt a Tipo de anexo OUTROS Tamanho máximo: 50MB Selecionar arquivos Sele…" at bounding box center [322, 159] width 644 height 318
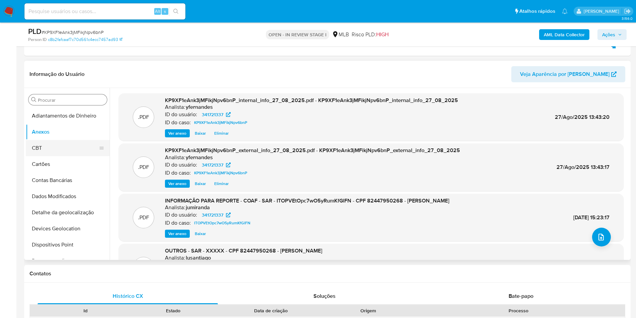
click at [55, 142] on button "CBT" at bounding box center [65, 148] width 78 height 16
click at [50, 131] on button "Anexos" at bounding box center [65, 132] width 78 height 16
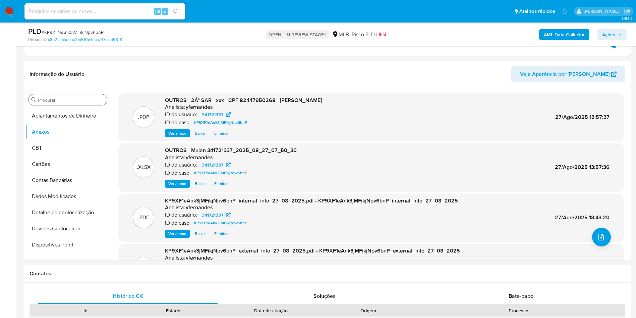
click at [609, 33] on span "Ações" at bounding box center [608, 34] width 13 height 11
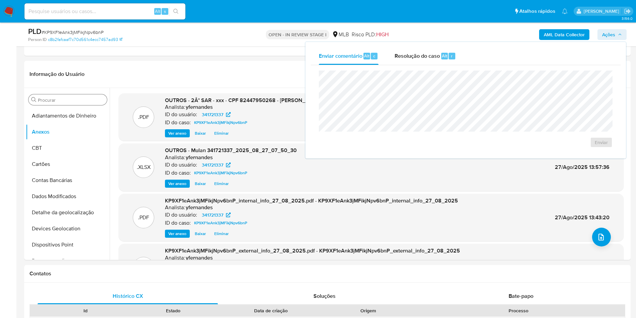
click at [431, 58] on span "Resolução do caso" at bounding box center [417, 56] width 45 height 8
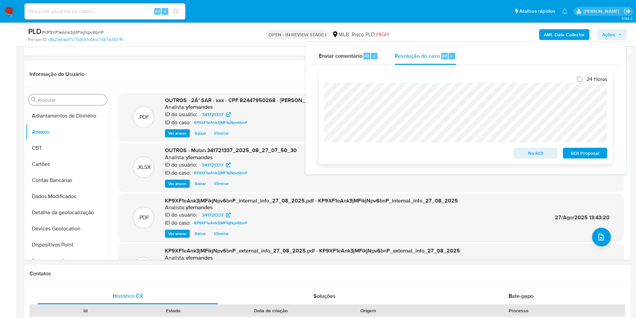
click at [585, 156] on span "ROI Proposal" at bounding box center [585, 152] width 35 height 9
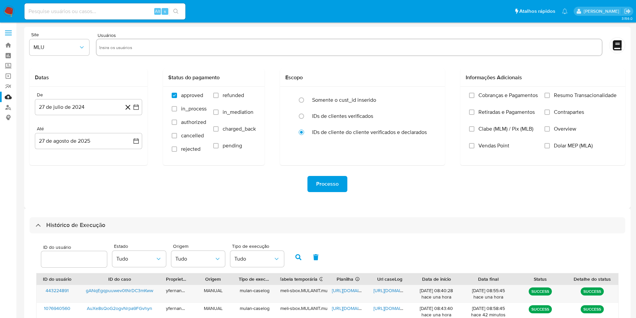
select select "10"
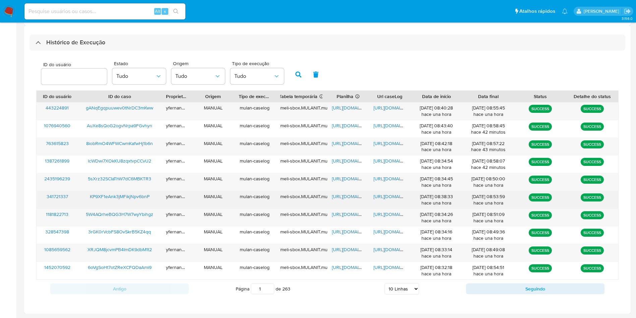
click at [341, 195] on span "[URL][DOMAIN_NAME]" at bounding box center [355, 196] width 46 height 7
click at [382, 194] on span "[URL][DOMAIN_NAME]" at bounding box center [397, 196] width 46 height 7
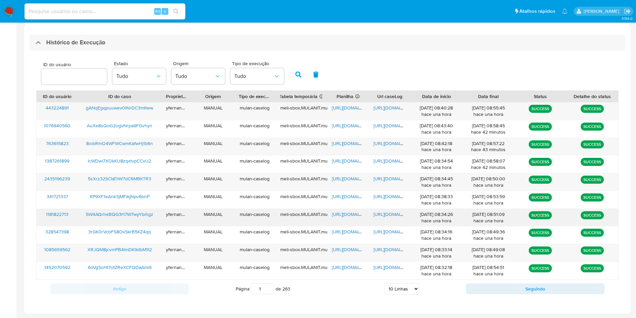
click at [358, 214] on span "[URL][DOMAIN_NAME]" at bounding box center [355, 214] width 46 height 7
click at [387, 214] on span "[URL][DOMAIN_NAME]" at bounding box center [397, 214] width 46 height 7
click at [349, 104] on span "https://docs.google.com/spreadsheets/d/1Hd7X9kDOsXEwT-fXV3pL6VxZplswMwAl9ZGHWYw…" at bounding box center [355, 107] width 46 height 7
click at [383, 107] on span "https://docs.google.com/document/d/14ixneqxSYsDMdwJRdaM3KihDNNPHdoE1wOR00rRpQZQ…" at bounding box center [397, 107] width 46 height 7
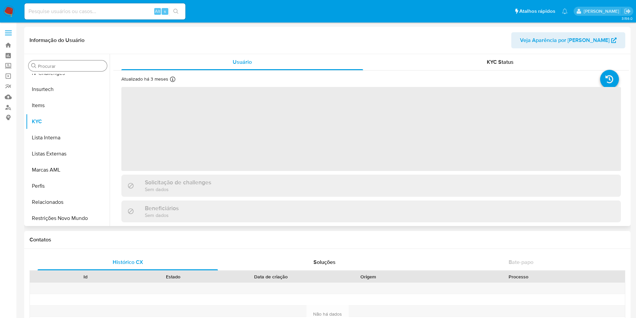
click at [52, 63] on input "Procurar" at bounding box center [71, 66] width 66 height 6
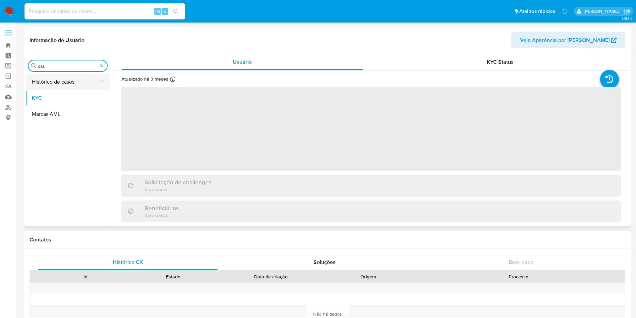
type input "cas"
click at [50, 78] on button "Histórico de casos" at bounding box center [65, 82] width 78 height 16
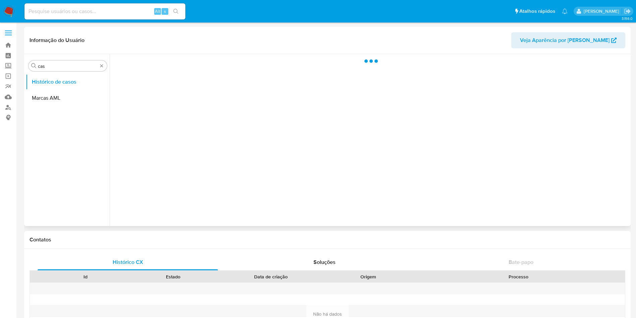
select select "10"
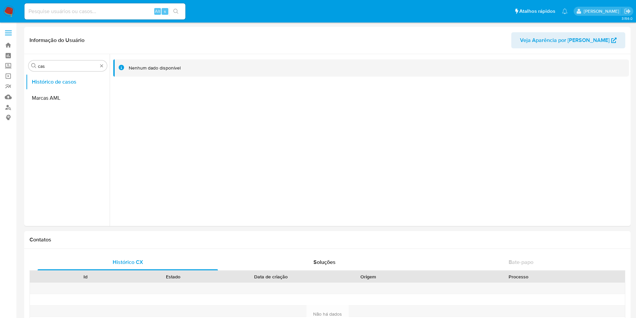
click at [0, 11] on nav "Pausado Ver notificaciones Alt s Atalhos rápidos Presiona las siguientes teclas…" at bounding box center [318, 11] width 636 height 22
click at [4, 11] on img at bounding box center [8, 11] width 11 height 11
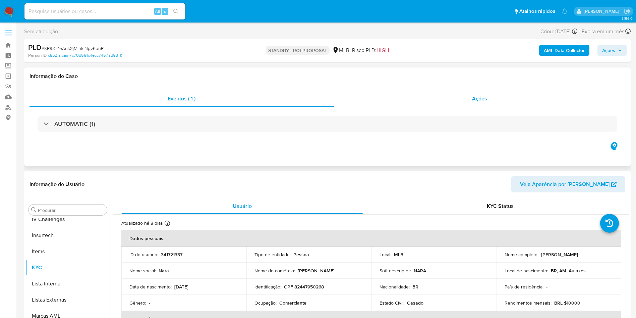
scroll to position [299, 0]
click at [434, 100] on div "Ações" at bounding box center [480, 99] width 292 height 16
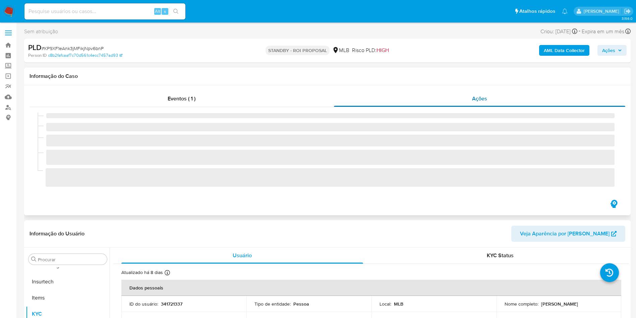
select select "10"
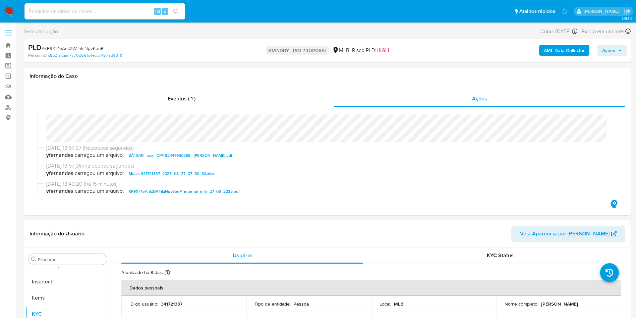
scroll to position [0, 0]
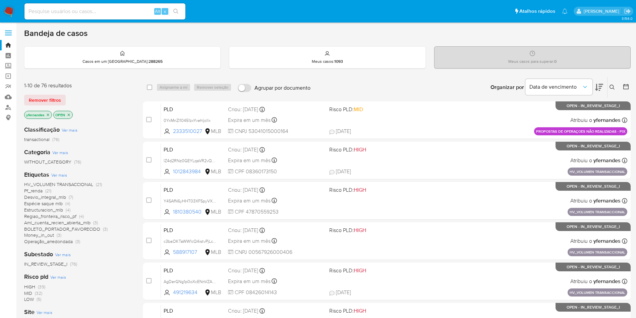
click at [64, 172] on span "Ver mais" at bounding box center [59, 175] width 16 height 6
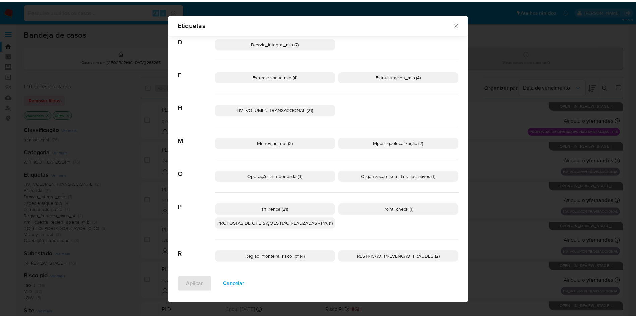
scroll to position [152, 0]
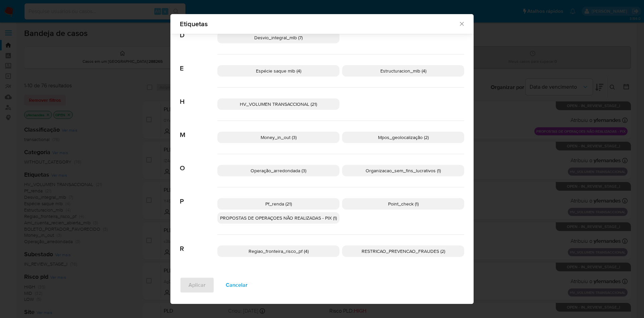
drag, startPoint x: 317, startPoint y: 220, endPoint x: 243, endPoint y: 252, distance: 80.2
click at [317, 220] on span "PROPOSTAS DE OPERAÇOES NÃO REALIZADAS - PIX (1)" at bounding box center [278, 217] width 117 height 7
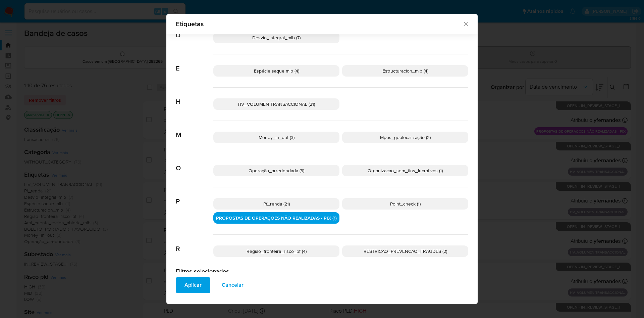
click at [185, 281] on span "Aplicar" at bounding box center [192, 284] width 17 height 15
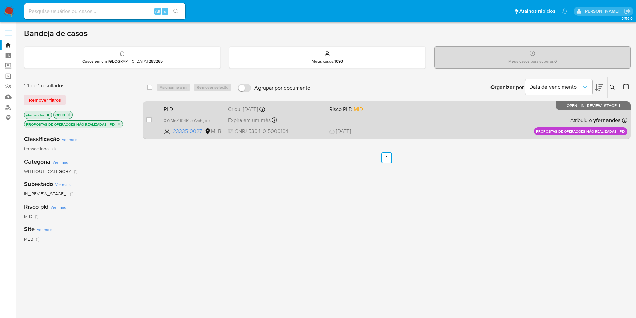
click at [386, 119] on div "PLD 0YxMnZI10451zxYvehIjcllx 2333510027 MLB Risco PLD: MID Criou: 14/08/2025 Cr…" at bounding box center [394, 120] width 466 height 34
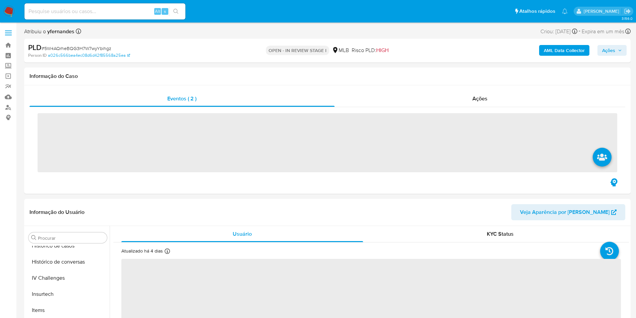
scroll to position [299, 0]
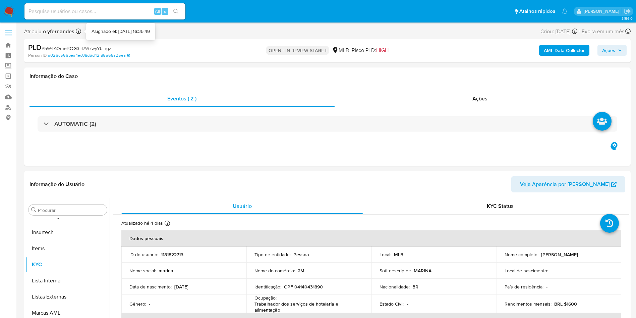
click at [56, 41] on div "PLD # 5W4AQrheBQG3H7W7wyYbihgz Person ID a026c566bea4ec08d6d42f85568a25ea OPEN …" at bounding box center [327, 51] width 607 height 24
copy span "5W4AQrheBQG3H7W7wyYbihgz"
select select "10"
click at [328, 134] on div "AUTOMATIC (2)" at bounding box center [328, 124] width 596 height 34
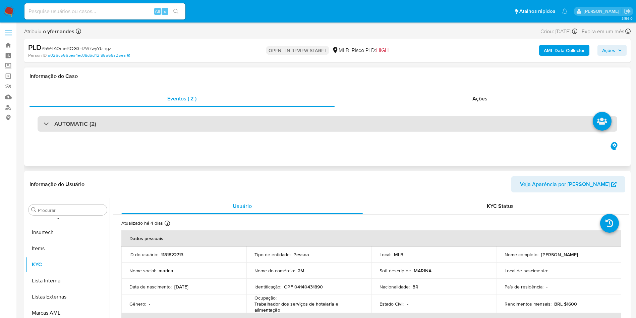
click at [321, 124] on div "AUTOMATIC (2)" at bounding box center [328, 123] width 580 height 15
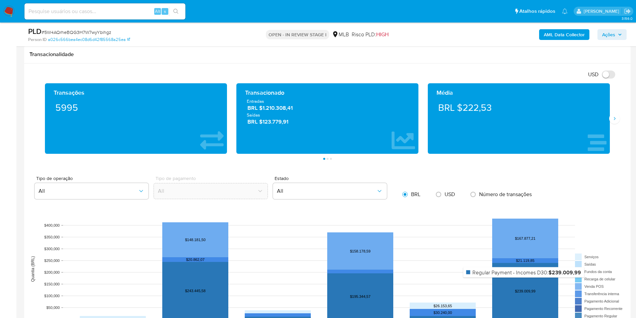
scroll to position [1006, 0]
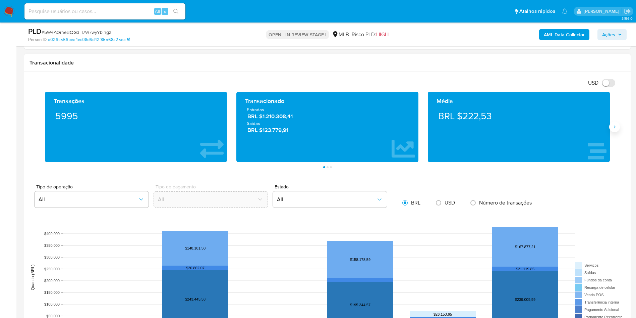
click at [615, 123] on button "Siguiente" at bounding box center [614, 126] width 11 height 11
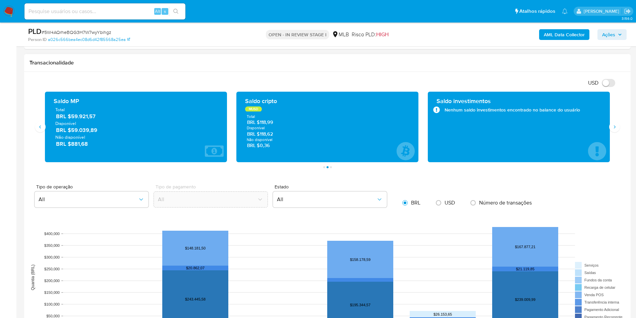
click at [93, 115] on span "BRL $59.921,57" at bounding box center [136, 116] width 161 height 8
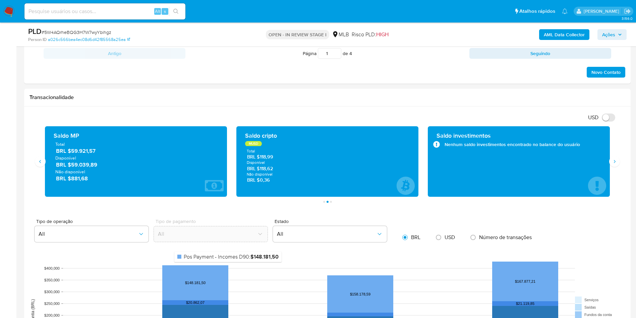
scroll to position [956, 0]
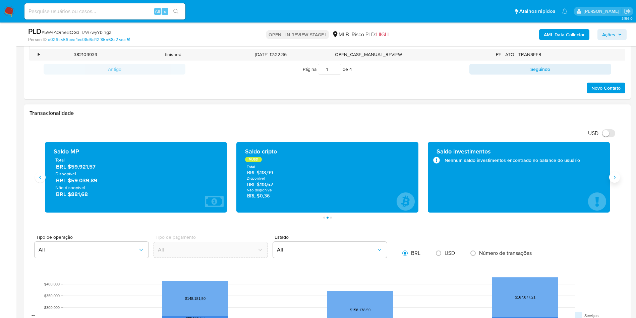
click at [613, 180] on button "Siguiente" at bounding box center [614, 177] width 11 height 11
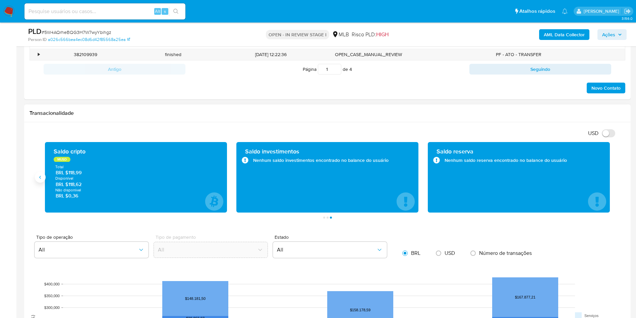
click at [41, 180] on button "Anterior" at bounding box center [40, 177] width 11 height 11
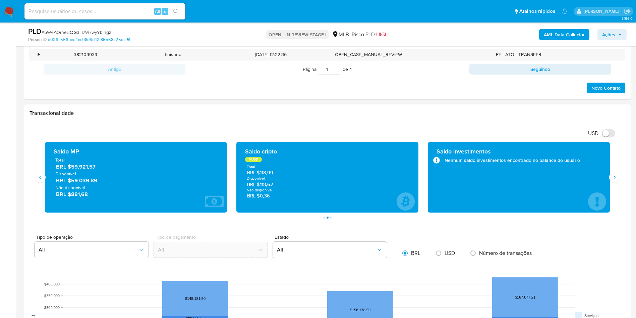
click at [406, 108] on div "Transacionalidade" at bounding box center [327, 113] width 607 height 18
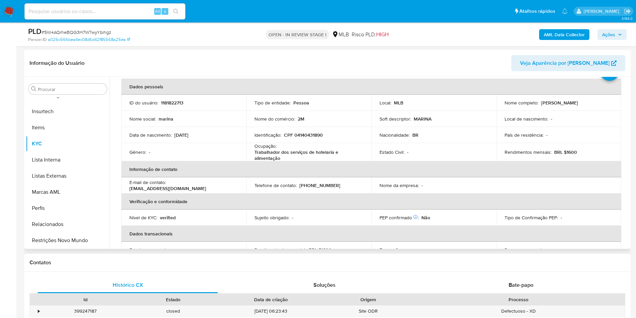
scroll to position [0, 0]
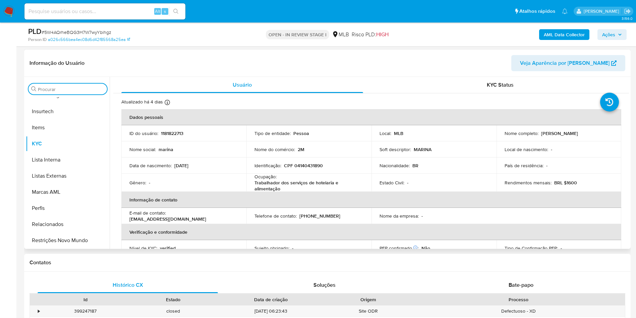
click at [77, 88] on input "Procurar" at bounding box center [71, 89] width 66 height 6
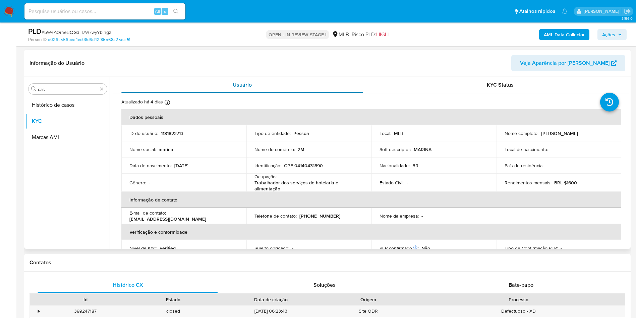
click at [120, 86] on button "Usuário" at bounding box center [242, 85] width 258 height 16
click at [58, 104] on button "Histórico de casos" at bounding box center [65, 105] width 78 height 16
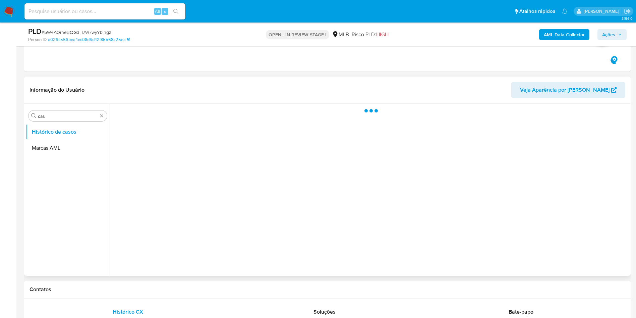
scroll to position [604, 0]
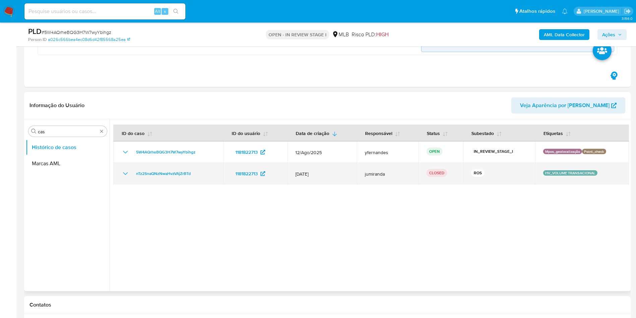
click at [329, 175] on span "15/Jan/2025" at bounding box center [321, 174] width 53 height 6
click at [130, 173] on div "nTz2SnaQNzNwaHvzVAjZrBTd" at bounding box center [168, 173] width 94 height 8
click at [129, 173] on div "nTz2SnaQNzNwaHvzVAjZrBTd" at bounding box center [168, 173] width 94 height 8
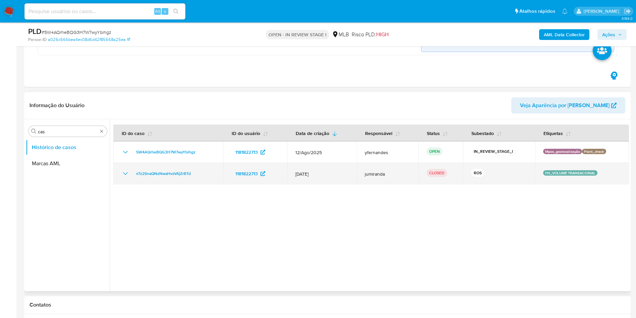
click at [127, 173] on icon "Mostrar/Ocultar" at bounding box center [125, 173] width 5 height 3
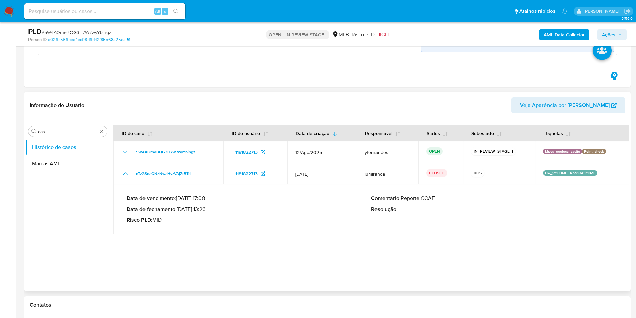
click at [219, 227] on div "Data de vencimento : 01/03/2025 17:08 Data de fechamento : 24/01/2025 13:23 Ris…" at bounding box center [371, 208] width 489 height 39
drag, startPoint x: 188, startPoint y: 209, endPoint x: 207, endPoint y: 209, distance: 19.1
click at [207, 209] on p "Data de fechamento : 24/01/2025 13:23" at bounding box center [249, 209] width 244 height 7
click at [54, 131] on input "cas" at bounding box center [68, 131] width 60 height 6
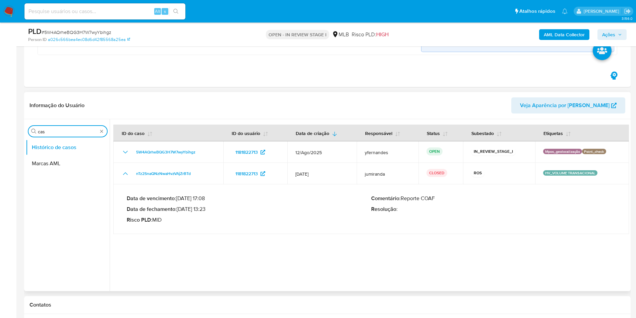
click at [54, 131] on input "cas" at bounding box center [68, 131] width 60 height 6
type input "ger"
click at [41, 147] on button "Geral" at bounding box center [65, 147] width 78 height 16
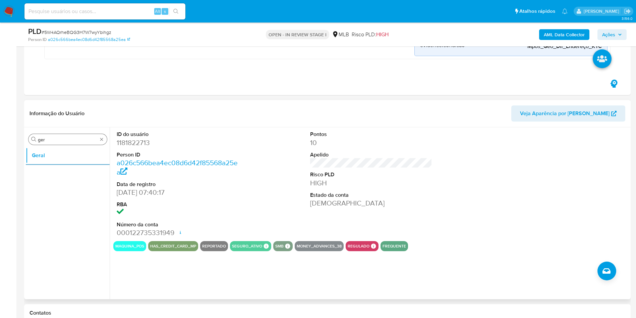
click at [63, 135] on div "Procurar ger" at bounding box center [67, 139] width 78 height 11
drag, startPoint x: 64, startPoint y: 135, endPoint x: 53, endPoint y: 138, distance: 11.7
click at [63, 135] on div "Procurar ger" at bounding box center [67, 139] width 78 height 11
click at [52, 138] on input "ger" at bounding box center [68, 139] width 60 height 6
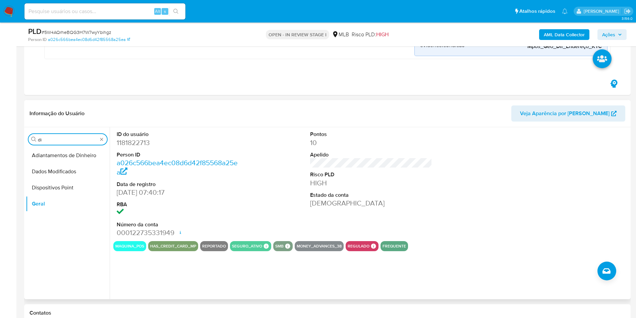
click at [50, 140] on input "di" at bounding box center [68, 139] width 60 height 6
type input "do"
click at [45, 169] on button "Documentação" at bounding box center [65, 171] width 78 height 16
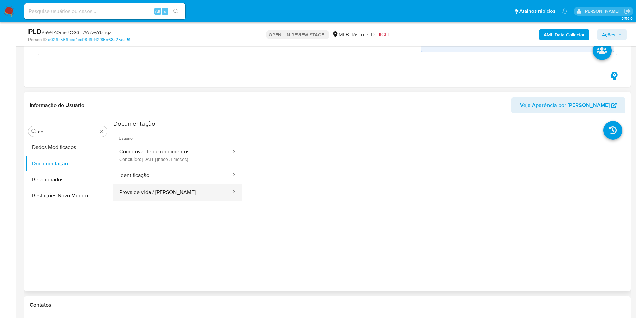
click at [158, 198] on button "Prova de vida / [PERSON_NAME]" at bounding box center [172, 191] width 118 height 17
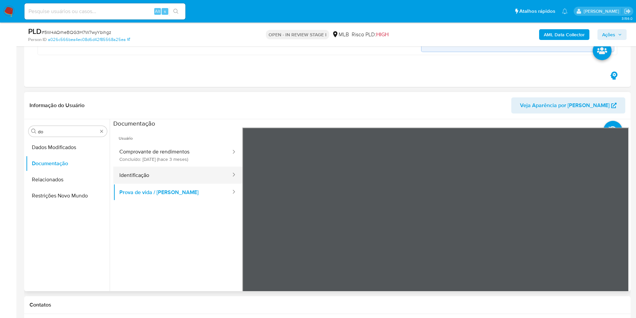
click at [194, 179] on button "Identificação" at bounding box center [172, 174] width 118 height 17
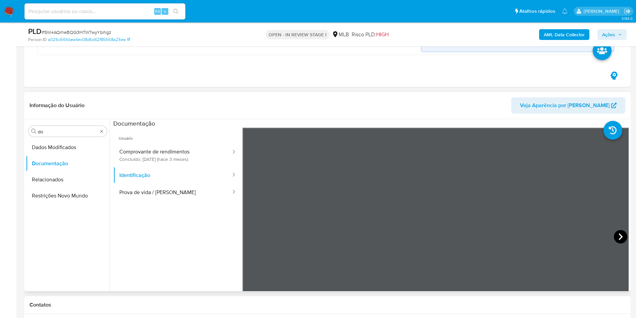
click at [614, 237] on icon at bounding box center [620, 236] width 13 height 13
click at [171, 157] on button "Comprovante de rendimentos Concluído: 04/06/2025 (hace 3 meses)" at bounding box center [172, 155] width 118 height 23
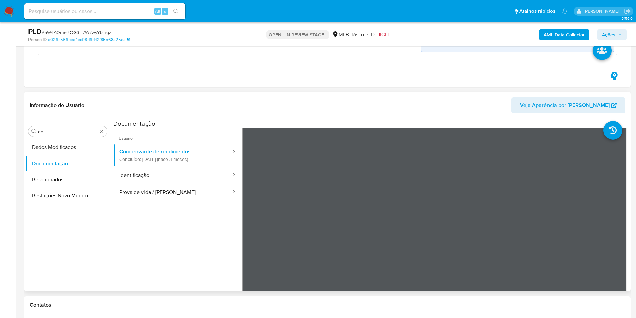
click at [224, 107] on header "Informação do Usuário Veja Aparência por Pessoa" at bounding box center [328, 105] width 596 height 16
click at [58, 128] on div "Procurar do" at bounding box center [67, 131] width 78 height 11
click at [41, 137] on div "Procurar do Dados Modificados Documentação Relacionados Restrições Novo Mundo" at bounding box center [68, 205] width 84 height 171
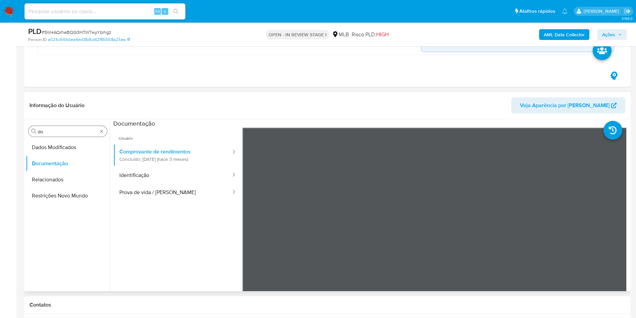
click at [53, 127] on div "Procurar do" at bounding box center [67, 131] width 78 height 11
click at [47, 130] on input "do" at bounding box center [68, 131] width 60 height 6
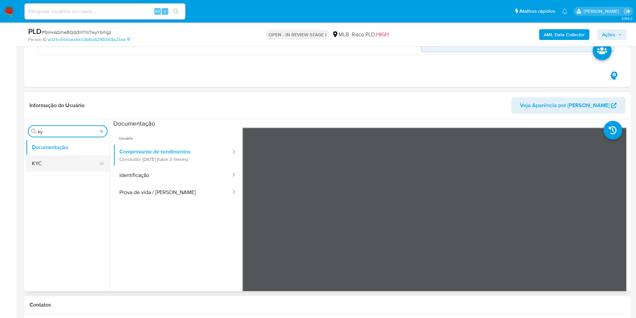
type input "ky"
click at [45, 162] on button "KYC" at bounding box center [65, 163] width 78 height 16
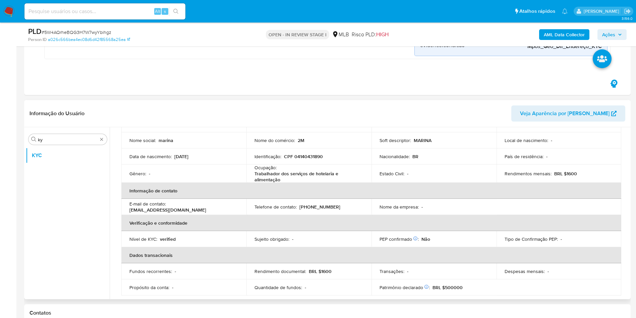
scroll to position [51, 0]
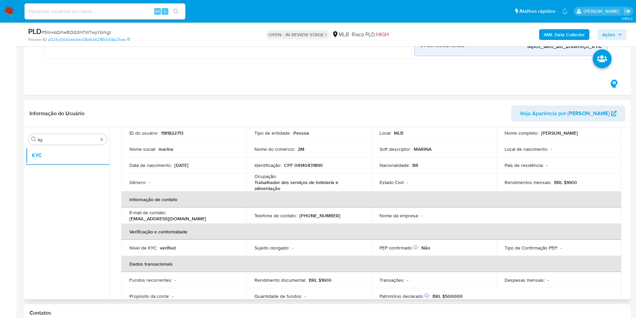
click at [293, 177] on div "Ocupação : Trabalhador dos serviços de hotelaria e alimentação" at bounding box center [308, 182] width 109 height 18
copy div "Ocupação : Trabalhador dos serviços de hotelaria e alimentação"
click at [221, 197] on th "Informação de contato" at bounding box center [371, 199] width 500 height 16
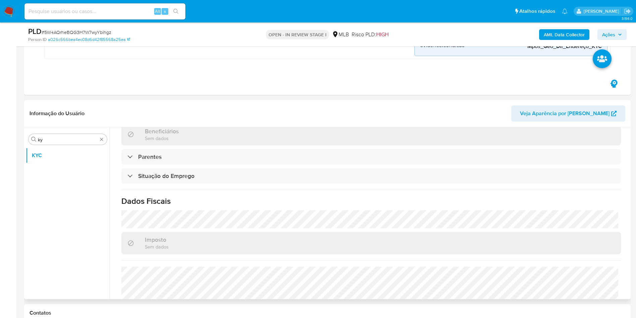
scroll to position [281, 0]
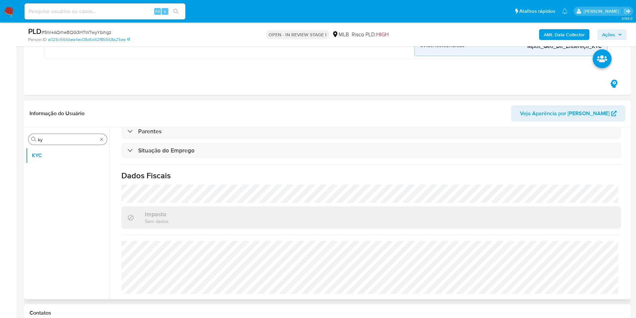
click at [61, 139] on input "ky" at bounding box center [68, 139] width 60 height 6
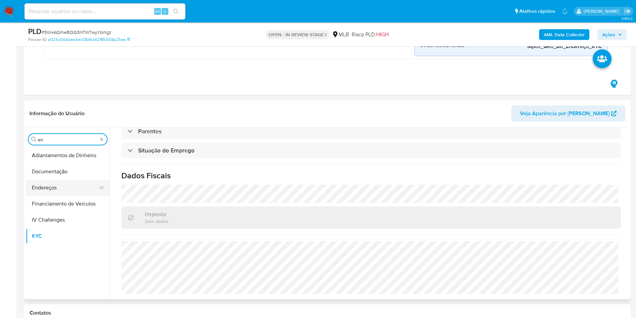
type input "en"
click at [37, 187] on button "Endereços" at bounding box center [65, 187] width 78 height 16
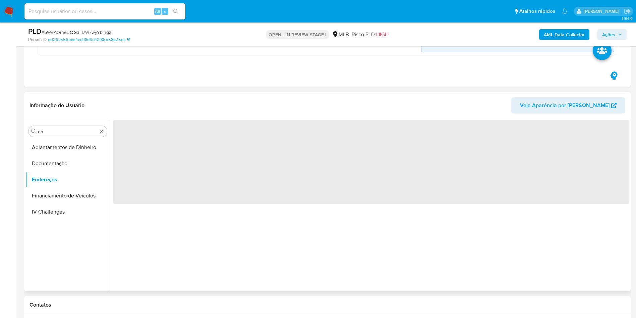
scroll to position [0, 0]
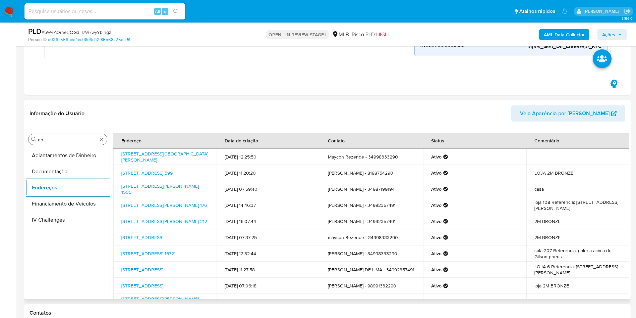
click at [63, 139] on input "en" at bounding box center [68, 139] width 60 height 6
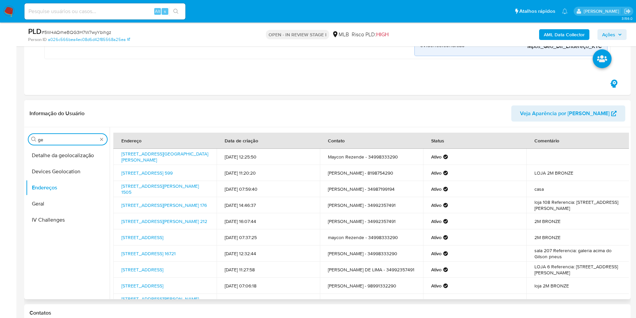
type input "ge"
click at [51, 157] on button "Detalhe da geolocalização" at bounding box center [68, 155] width 84 height 16
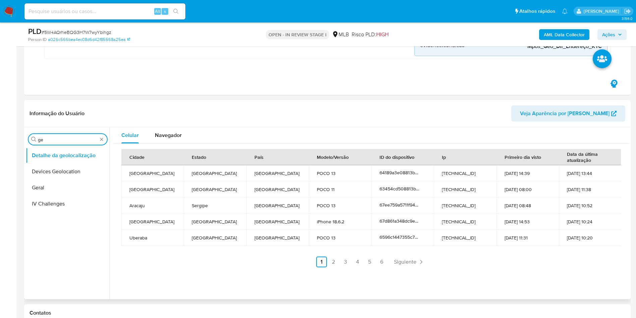
click at [56, 140] on input "ge" at bounding box center [68, 139] width 60 height 6
type input "res"
click at [31, 188] on button "Restrições Novo Mundo" at bounding box center [68, 187] width 84 height 16
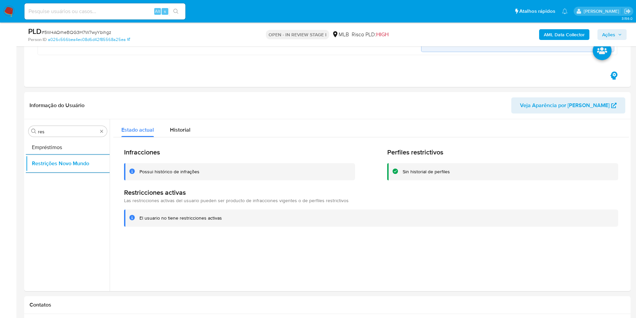
click at [64, 131] on input "res" at bounding box center [68, 131] width 60 height 6
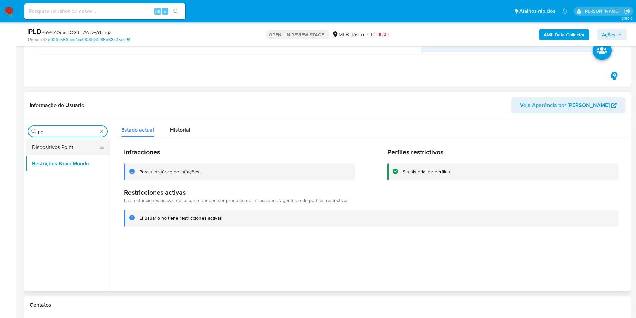
type input "po"
click at [58, 148] on button "Dispositivos Point" at bounding box center [65, 147] width 78 height 16
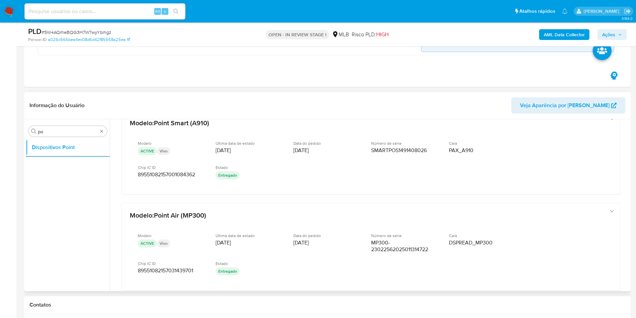
scroll to position [344, 0]
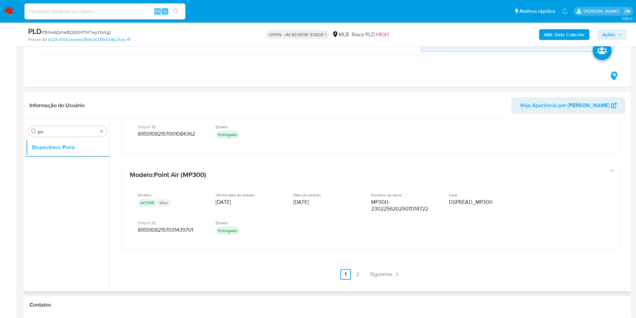
click at [378, 269] on link "Siguiente" at bounding box center [385, 274] width 36 height 11
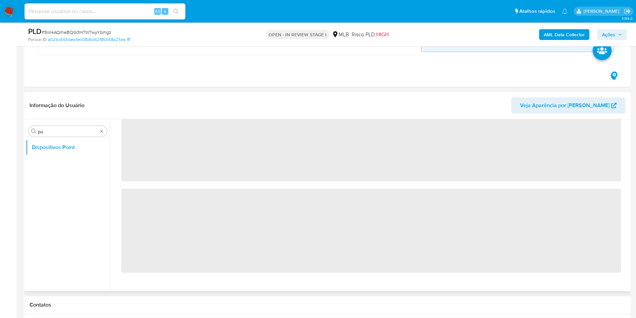
scroll to position [0, 0]
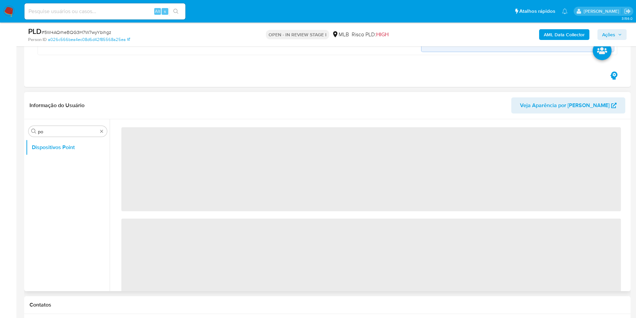
click at [382, 271] on span "‌" at bounding box center [371, 260] width 500 height 84
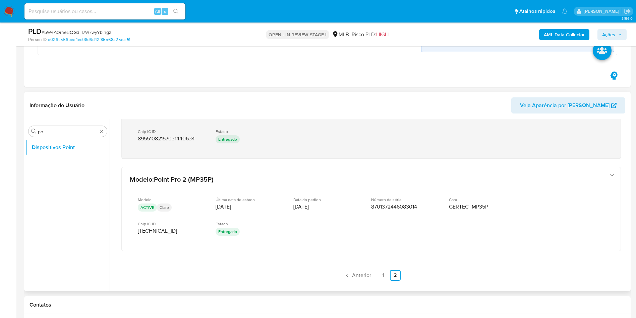
scroll to position [338, 0]
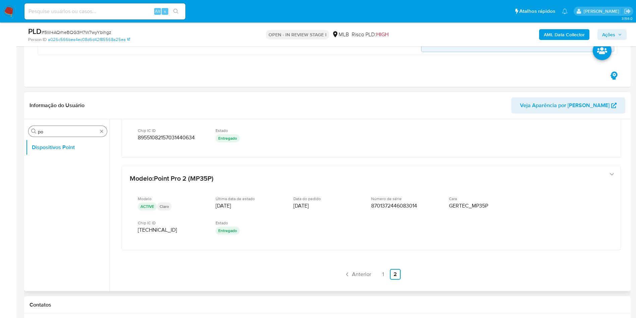
click at [50, 131] on input "po" at bounding box center [68, 131] width 60 height 6
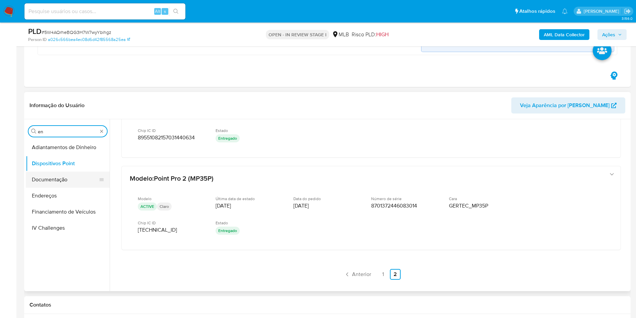
type input "en"
click at [46, 183] on button "Documentação" at bounding box center [65, 179] width 78 height 16
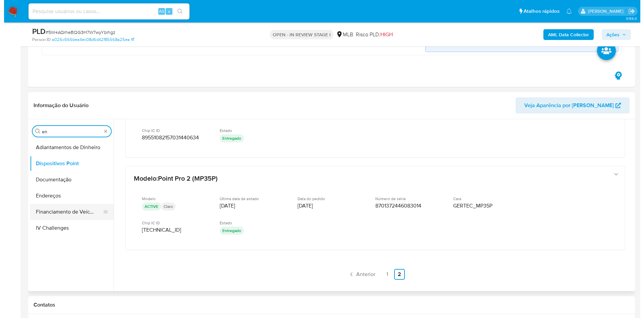
scroll to position [0, 0]
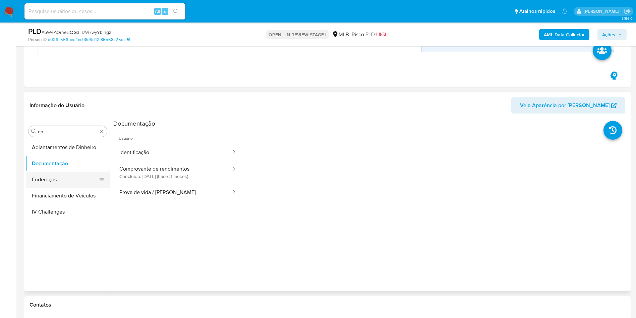
click at [43, 183] on button "Endereços" at bounding box center [65, 179] width 78 height 16
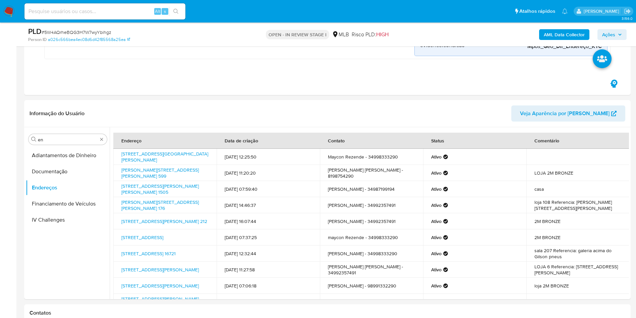
click at [564, 35] on b "AML Data Collector" at bounding box center [564, 34] width 41 height 11
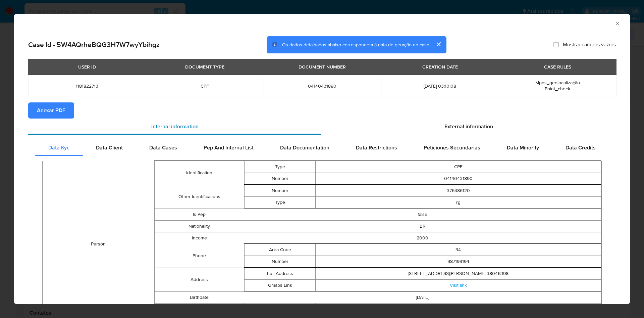
click at [62, 118] on div "Internal information" at bounding box center [174, 126] width 293 height 16
click at [56, 111] on span "Anexar PDF" at bounding box center [51, 110] width 28 height 15
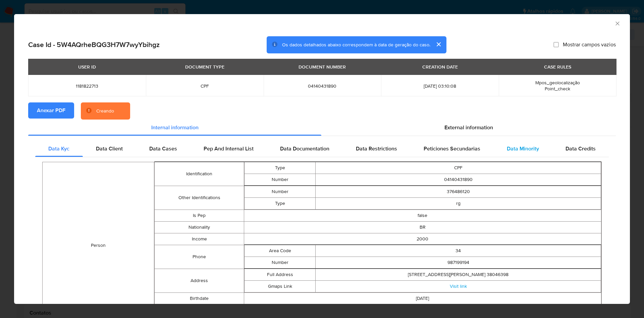
drag, startPoint x: 430, startPoint y: 125, endPoint x: 446, endPoint y: 147, distance: 27.5
click at [430, 125] on div "External information" at bounding box center [468, 127] width 294 height 16
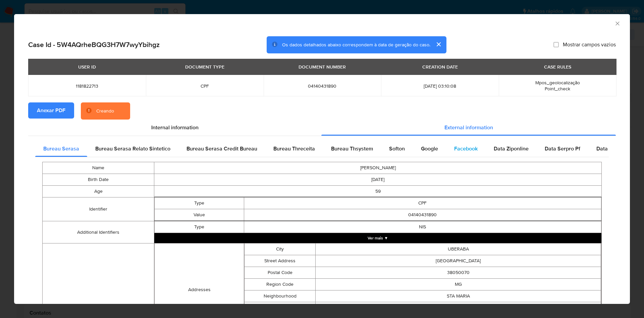
click at [448, 147] on div "Facebook" at bounding box center [466, 148] width 40 height 16
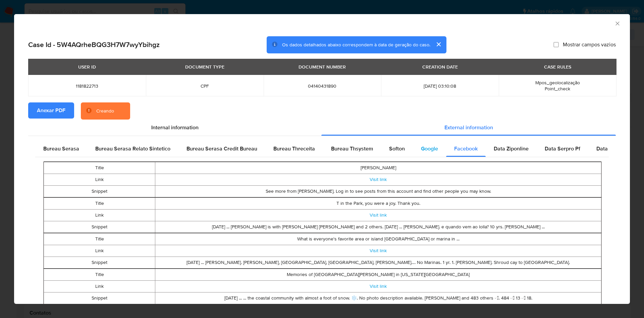
click at [426, 146] on span "Google" at bounding box center [429, 149] width 17 height 8
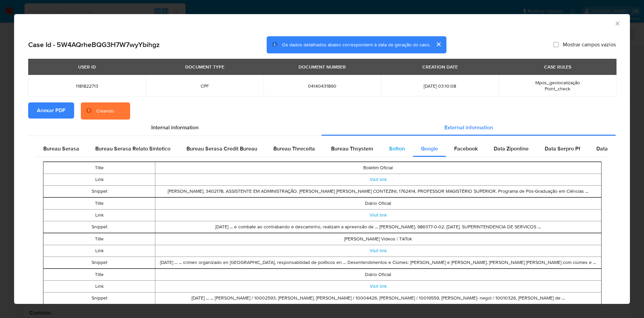
click at [389, 147] on span "Softon" at bounding box center [397, 149] width 16 height 8
click at [362, 146] on span "Bureau Thsystem" at bounding box center [352, 149] width 42 height 8
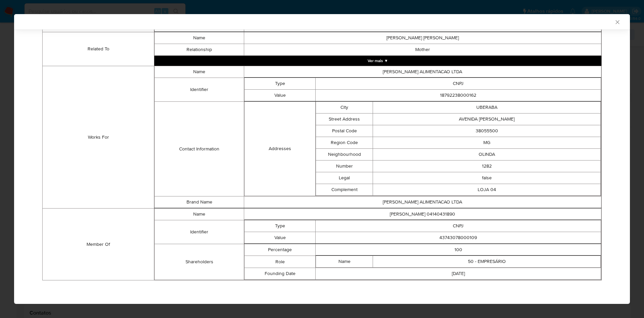
scroll to position [410, 0]
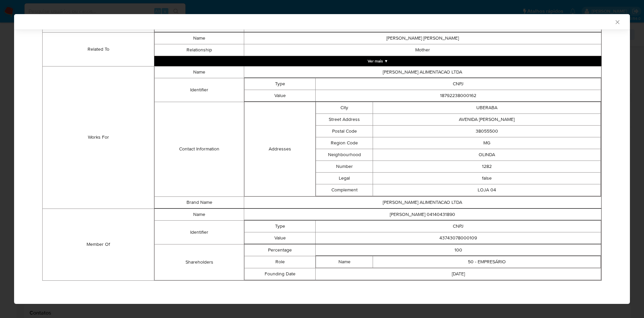
click at [445, 236] on td "43743078000109" at bounding box center [458, 238] width 285 height 12
copy td "43743078000109"
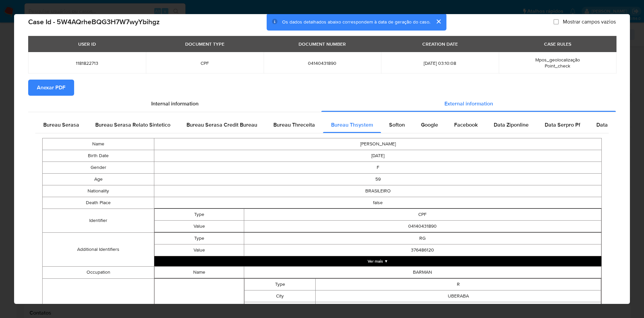
scroll to position [7, 0]
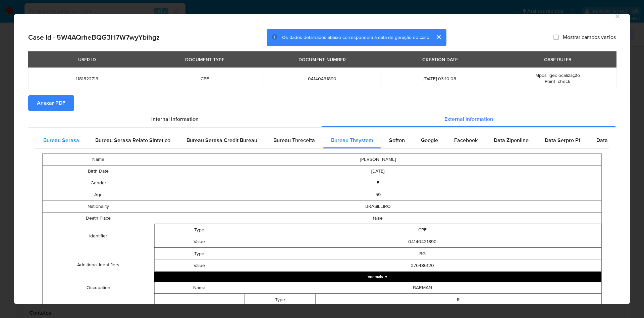
click at [45, 132] on div "Bureau Serasa" at bounding box center [61, 140] width 52 height 16
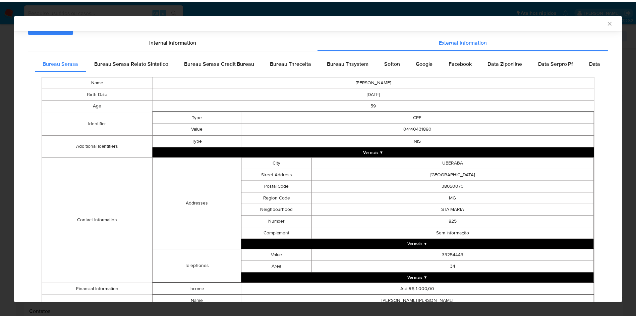
scroll to position [123, 0]
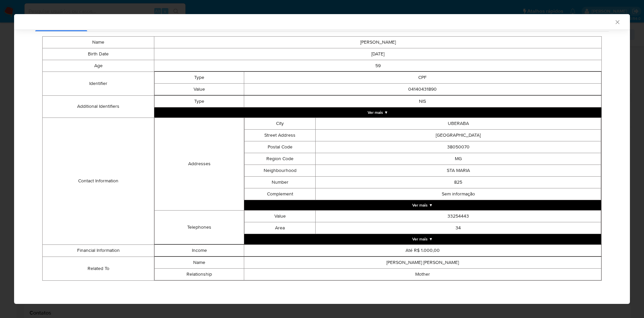
click at [4, 125] on div "AML Data Collector Case Id - 5W4AQrheBQG3H7W7wyYbihgz Os dados detalhados abaix…" at bounding box center [322, 159] width 644 height 318
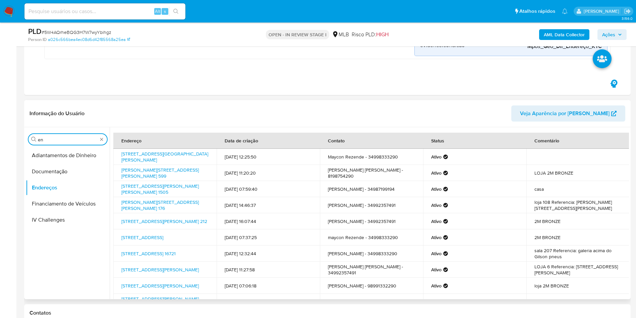
click at [63, 141] on input "en" at bounding box center [68, 139] width 60 height 6
type input "do"
click at [51, 183] on button "Endereços" at bounding box center [65, 187] width 78 height 16
click at [45, 170] on button "Documentação" at bounding box center [65, 171] width 78 height 16
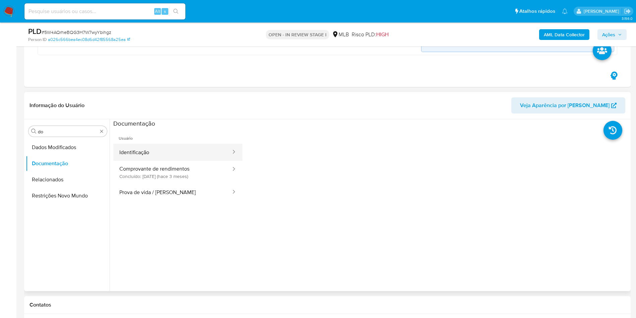
click at [165, 154] on button "Identificação" at bounding box center [172, 152] width 118 height 17
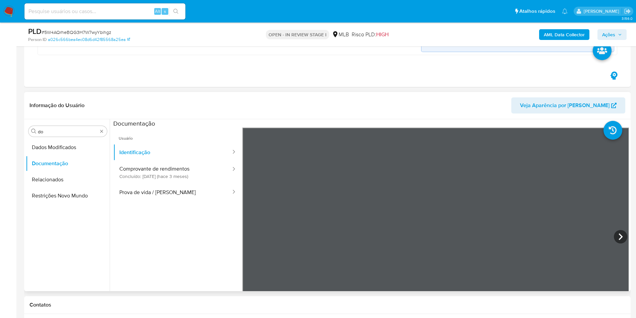
click at [620, 239] on icon at bounding box center [620, 236] width 13 height 13
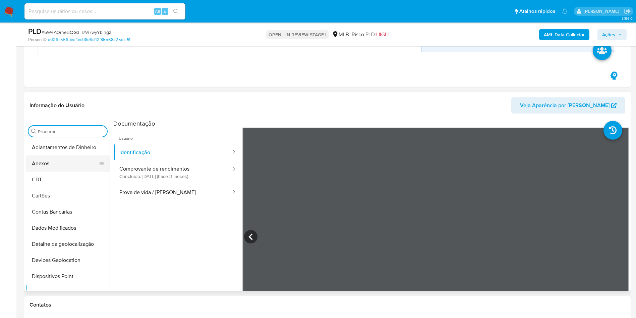
click at [65, 165] on button "Anexos" at bounding box center [65, 163] width 78 height 16
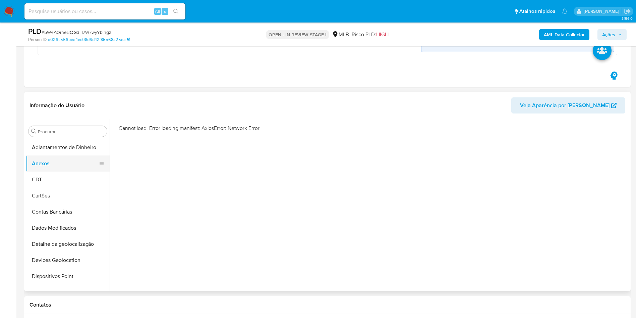
click at [64, 169] on button "Anexos" at bounding box center [65, 163] width 78 height 16
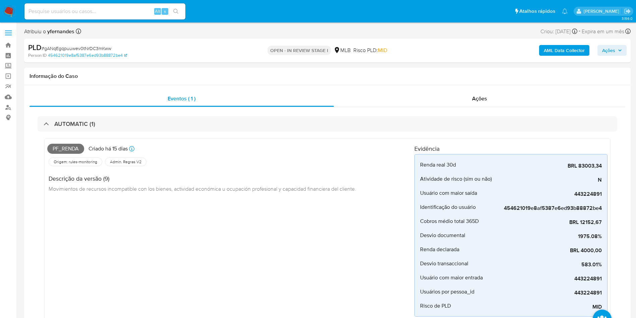
scroll to position [299, 0]
click at [93, 48] on span "# gANqEgqpuuwev0tNrDC3mKww" at bounding box center [77, 48] width 70 height 7
copy span "gANqEgqpuuwev0tNrDC3mKww"
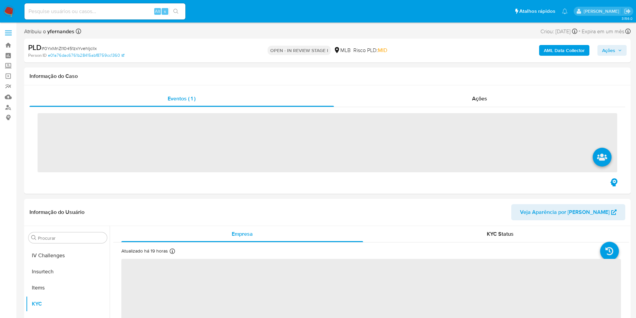
scroll to position [299, 0]
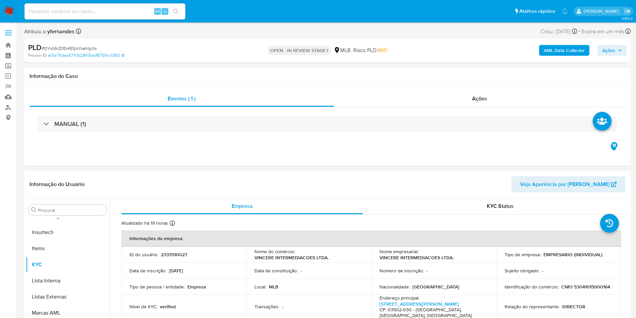
select select "10"
click at [212, 57] on div "Person ID e01a76dac6761b28415abf8759cc1360" at bounding box center [127, 55] width 198 height 6
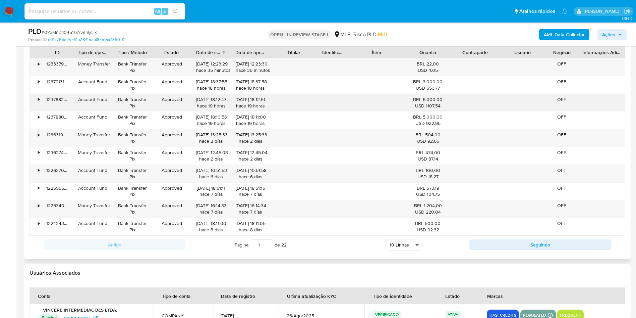
scroll to position [604, 0]
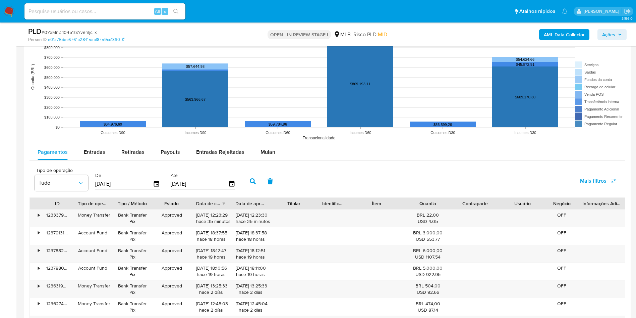
click at [275, 143] on div "Tipo de operação All Tipo de pagamento All Estado All BRL USD Número de transaç…" at bounding box center [328, 194] width 596 height 420
click at [265, 152] on span "Mulan" at bounding box center [268, 152] width 15 height 8
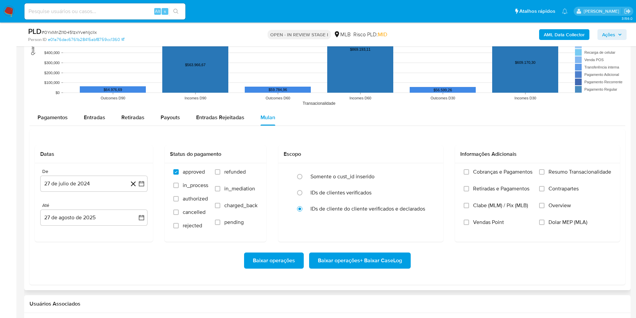
scroll to position [654, 0]
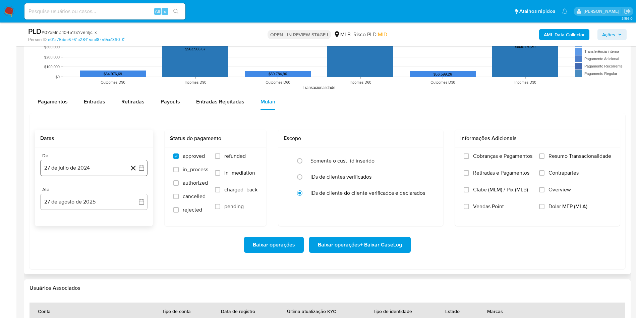
click at [92, 172] on button "27 de julio de 2024" at bounding box center [93, 168] width 107 height 16
click at [87, 190] on span "julio 2024" at bounding box center [90, 191] width 25 height 7
click at [132, 190] on icon "Año siguiente" at bounding box center [134, 192] width 8 height 8
click at [63, 256] on span "[DATE]" at bounding box center [64, 253] width 15 height 5
click at [70, 216] on button "1" at bounding box center [67, 216] width 11 height 11
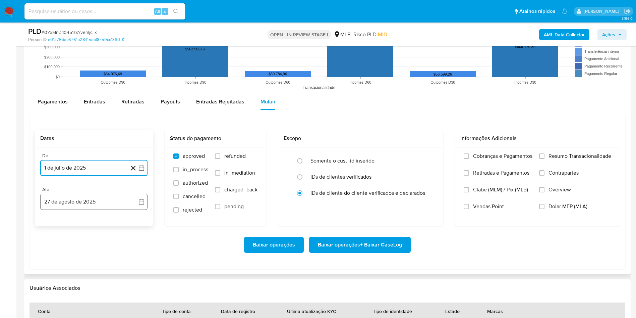
click at [66, 198] on button "27 de agosto de 2025" at bounding box center [93, 201] width 107 height 16
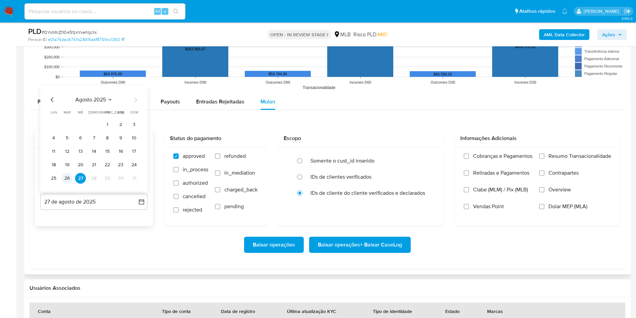
click at [64, 173] on button "26" at bounding box center [67, 178] width 11 height 11
click at [570, 159] on span "Resumo Transacionalidade" at bounding box center [580, 156] width 63 height 7
click at [545, 159] on input "Resumo Transacionalidade" at bounding box center [541, 155] width 5 height 5
click at [398, 234] on div "Baixar operações Baixar operações + Baixar CaseLog" at bounding box center [327, 245] width 585 height 38
click at [385, 243] on span "Baixar operações + Baixar CaseLog" at bounding box center [360, 244] width 84 height 15
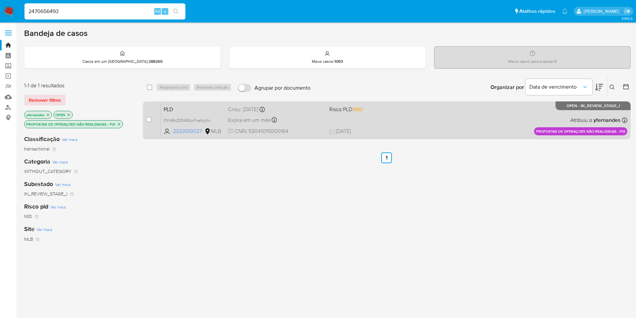
type input "2470656493"
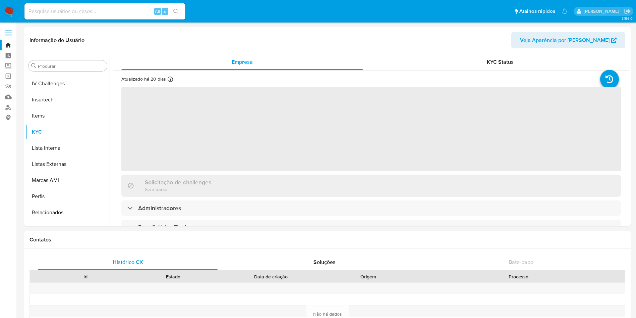
scroll to position [299, 0]
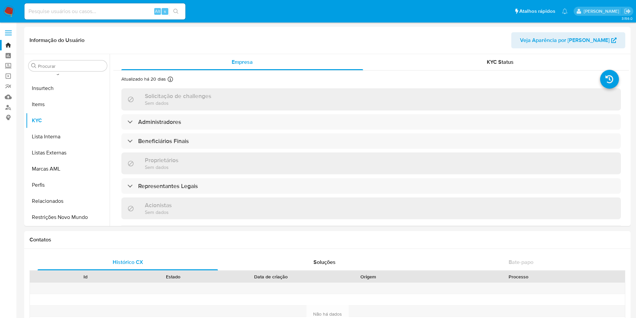
select select "10"
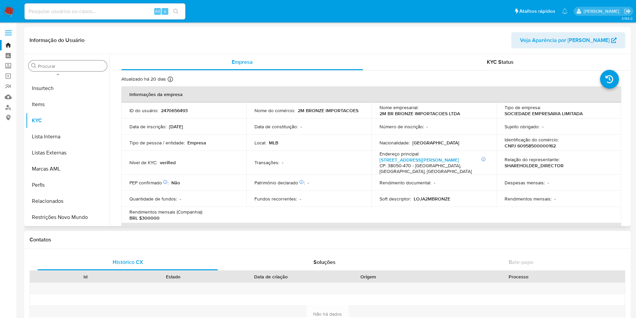
click at [68, 65] on input "Procurar" at bounding box center [71, 66] width 66 height 6
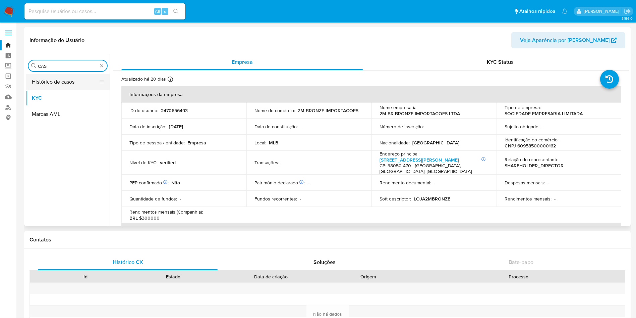
type input "CAS"
click at [61, 89] on button "Histórico de casos" at bounding box center [65, 82] width 78 height 16
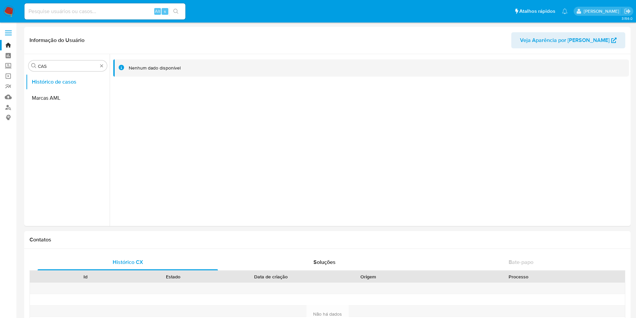
click at [7, 9] on img at bounding box center [8, 11] width 11 height 11
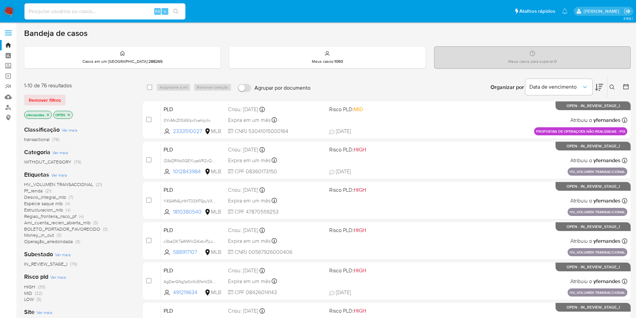
click at [79, 9] on input at bounding box center [104, 11] width 161 height 9
paste input "bT36l4TDod0Q3fcveOBectuS"
type input "bT36l4TDod0Q3fcveOBectuS"
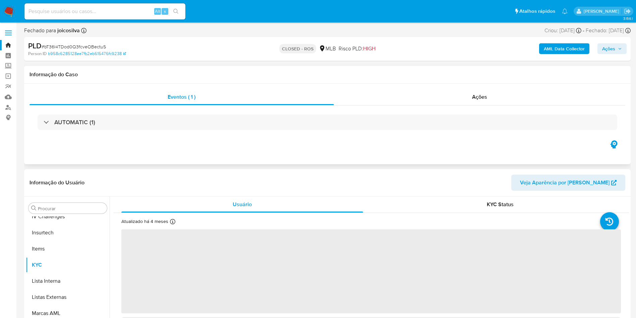
scroll to position [299, 0]
click at [443, 102] on div "Ações" at bounding box center [480, 97] width 292 height 16
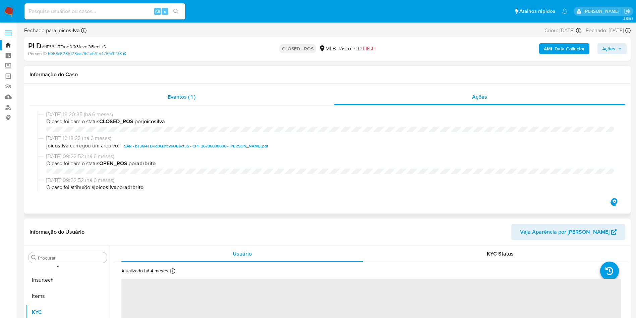
click at [234, 102] on div "Eventos ( 1 )" at bounding box center [182, 97] width 304 height 16
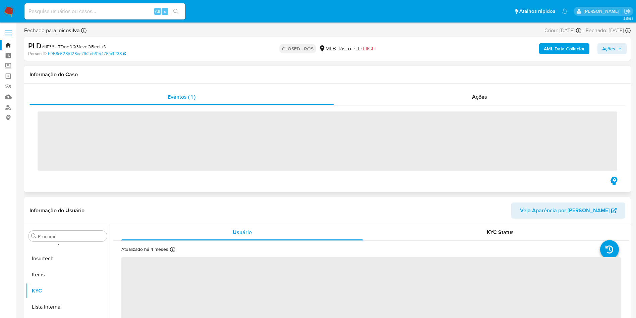
click at [181, 119] on span "‌" at bounding box center [328, 140] width 580 height 59
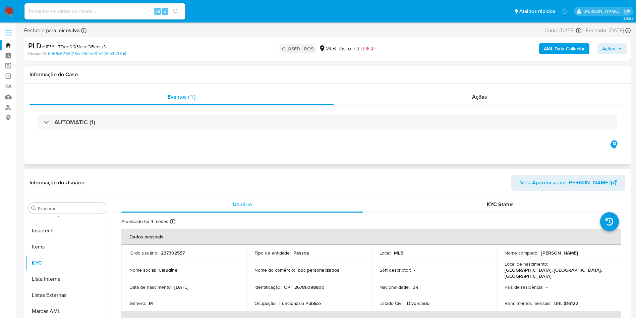
click at [165, 119] on div "AUTOMATIC (1)" at bounding box center [328, 121] width 580 height 15
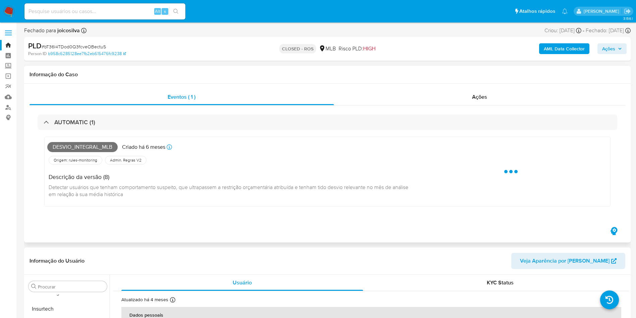
select select "10"
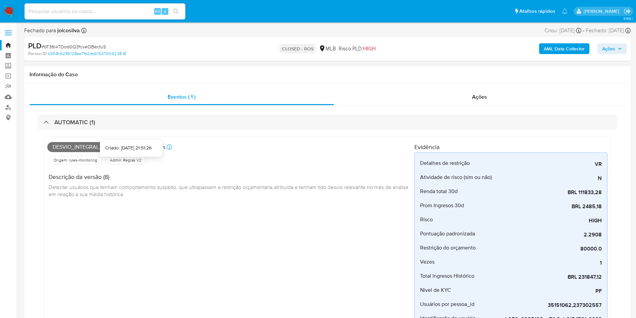
click at [169, 147] on icon at bounding box center [169, 146] width 5 height 5
click at [81, 7] on input at bounding box center [104, 11] width 161 height 9
paste input "TRt0FL0mfL7JDpor5GPNmP9T"
type input "TRt0FL0mfL7JDpor5GPNmP9T"
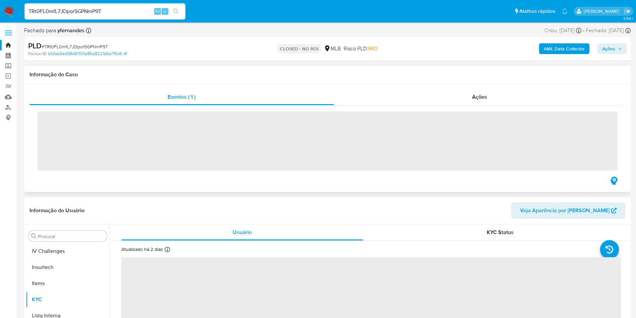
scroll to position [299, 0]
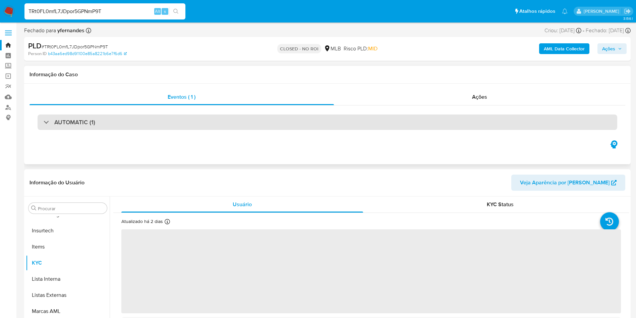
click at [98, 124] on div "AUTOMATIC (1)" at bounding box center [328, 121] width 580 height 15
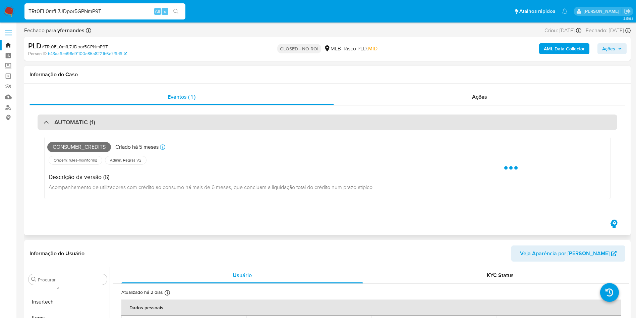
select select "10"
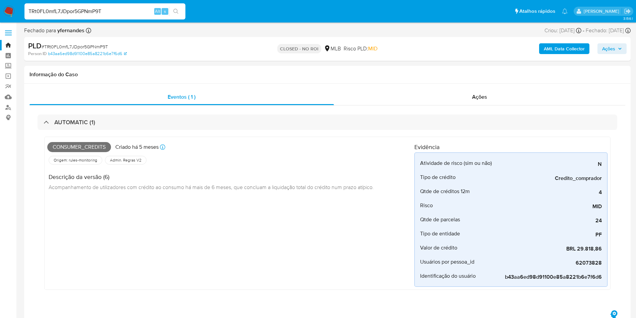
click at [9, 8] on img at bounding box center [8, 11] width 11 height 11
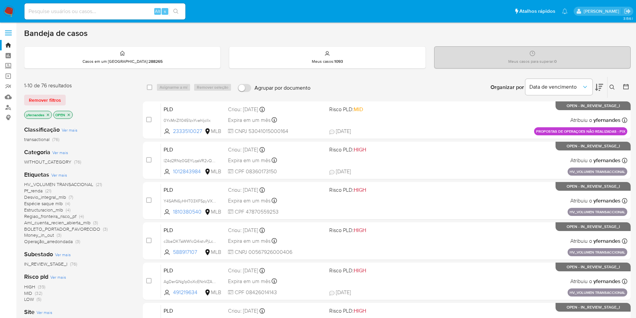
click at [131, 7] on input at bounding box center [104, 11] width 161 height 9
paste input "2470656493"
type input "2470656493"
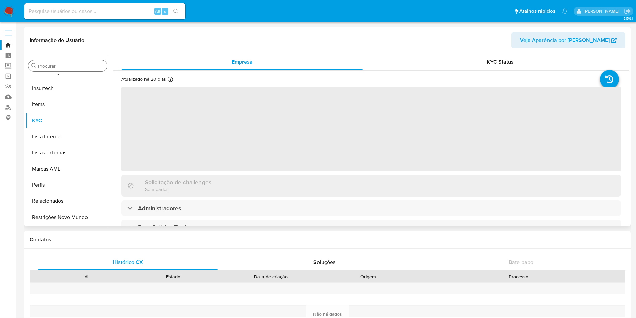
click at [55, 62] on div "Procurar" at bounding box center [67, 65] width 78 height 11
click at [54, 63] on input "Procurar" at bounding box center [71, 66] width 66 height 6
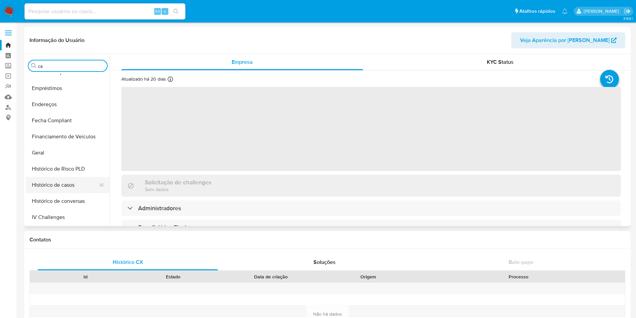
type input "cas"
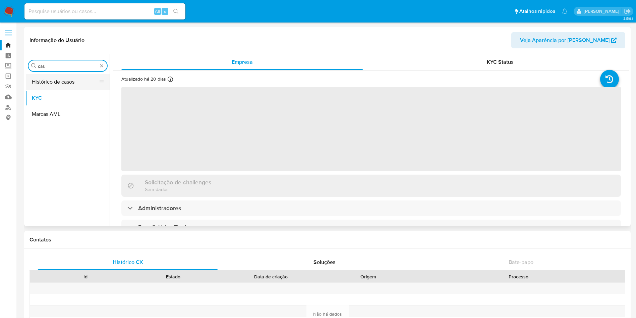
scroll to position [0, 0]
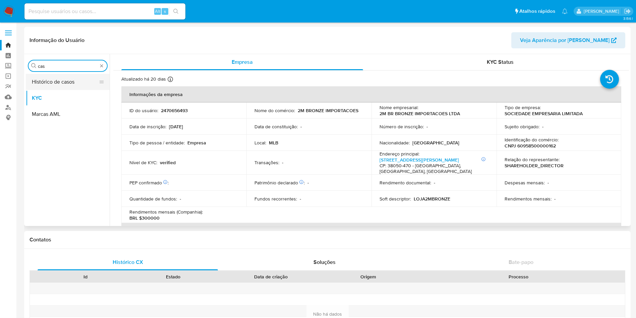
select select "10"
type input "cas"
click at [53, 84] on button "Histórico de casos" at bounding box center [65, 82] width 78 height 16
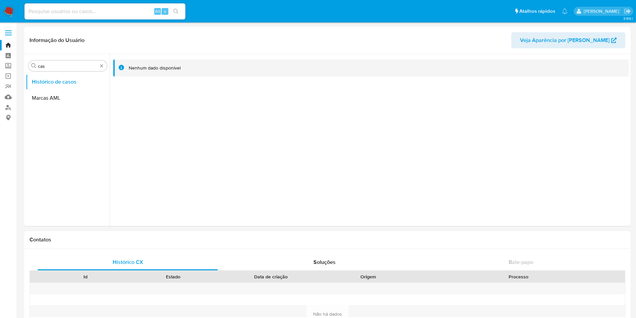
click at [8, 12] on img at bounding box center [8, 11] width 11 height 11
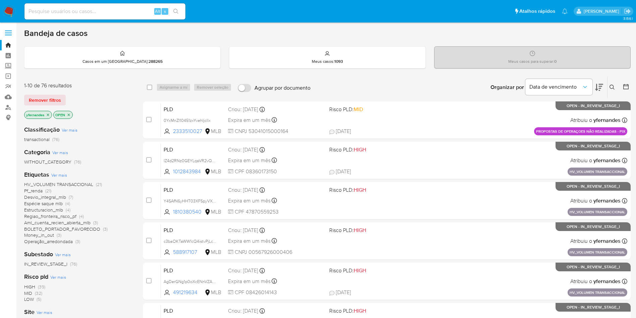
click at [14, 9] on img at bounding box center [8, 11] width 11 height 11
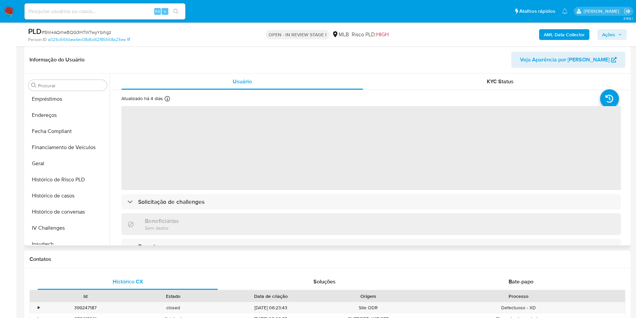
scroll to position [48, 0]
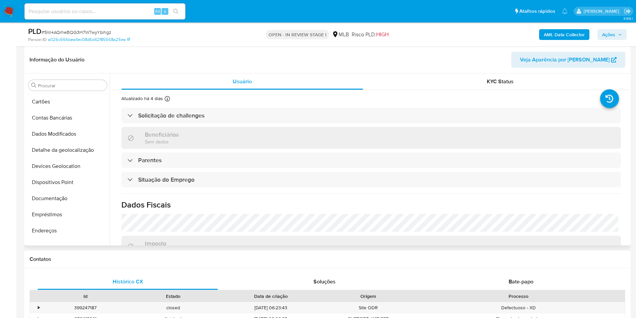
select select "10"
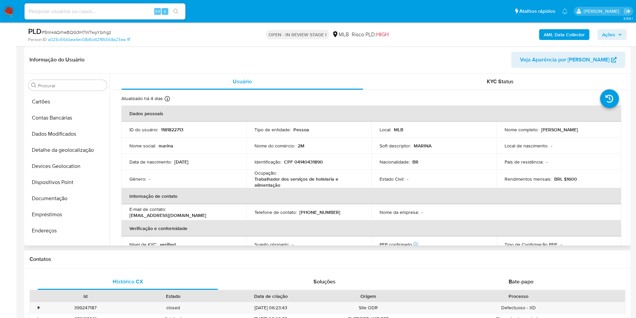
scroll to position [0, 0]
click at [49, 116] on button "Anexos" at bounding box center [65, 117] width 78 height 16
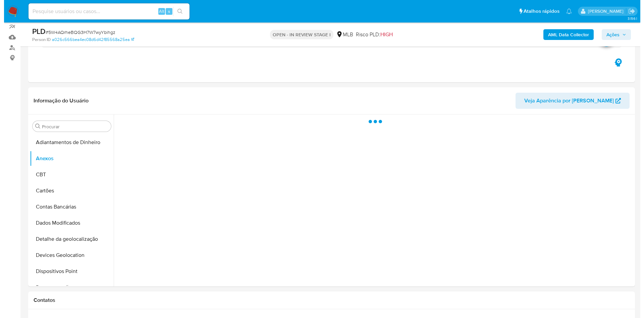
scroll to position [50, 0]
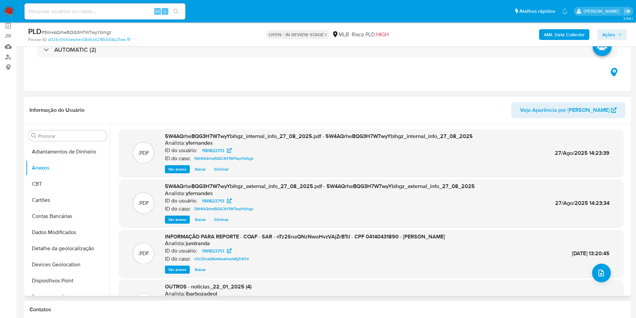
click at [611, 273] on div ".PDF INFORMAÇÃO PARA REPORTE - COAF - SAR - nTz2SnaQNzNwaHvzVAjZrBTd - CPF 0414…" at bounding box center [371, 253] width 505 height 48
click at [608, 273] on button "upload-file" at bounding box center [601, 272] width 19 height 19
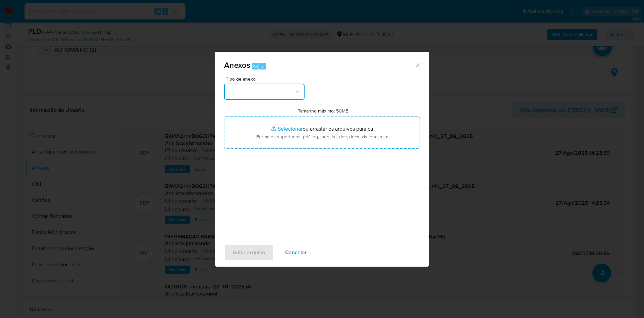
click at [284, 87] on button "button" at bounding box center [264, 91] width 80 height 16
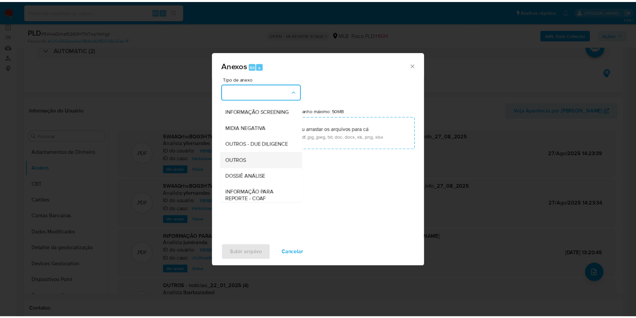
scroll to position [103, 0]
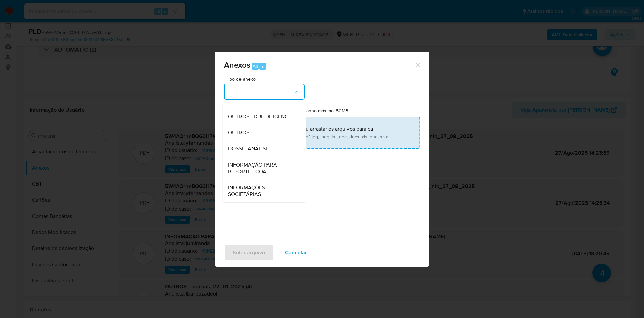
click at [245, 128] on div "OUTROS" at bounding box center [262, 132] width 68 height 16
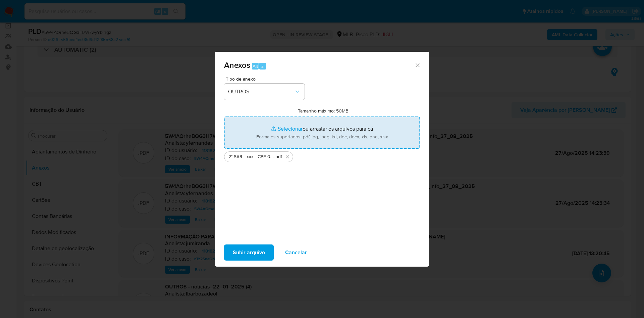
type input "C:\fakepath\Mulan 1181822713_2025_08_27_07_47_34.xlsx"
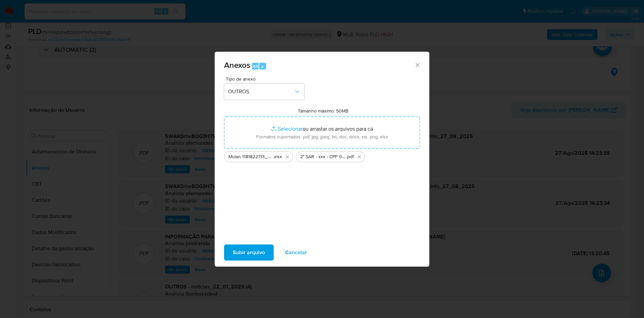
click at [247, 248] on span "Subir arquivo" at bounding box center [249, 252] width 32 height 15
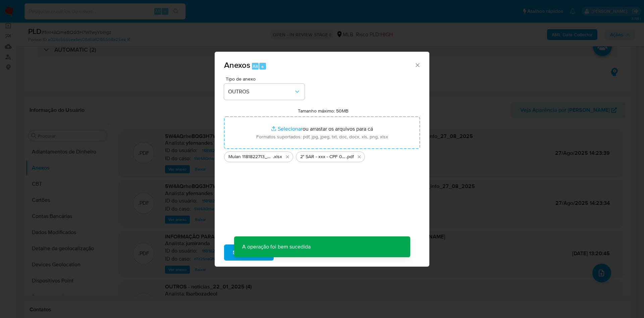
click at [80, 175] on div "Anexos Alt a Tipo de anexo OUTROS Tamanho máximo: 50MB Selecionar arquivos Sele…" at bounding box center [322, 159] width 644 height 318
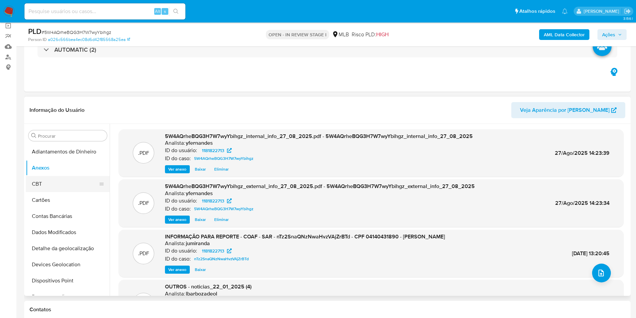
click at [41, 185] on button "CBT" at bounding box center [65, 184] width 78 height 16
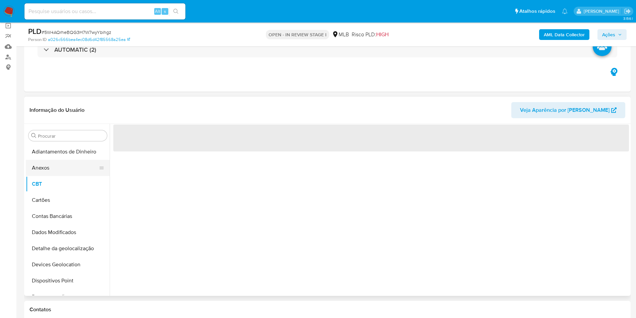
click at [42, 166] on button "Anexos" at bounding box center [65, 168] width 78 height 16
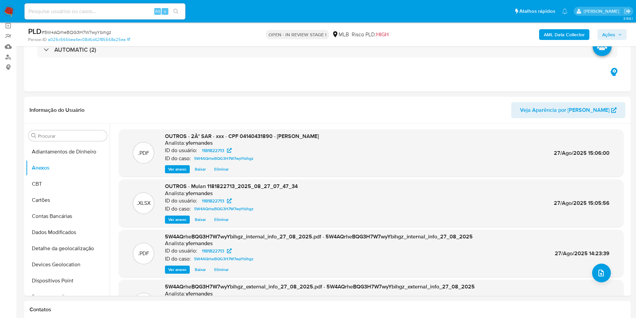
click at [613, 37] on span "Ações" at bounding box center [608, 34] width 13 height 11
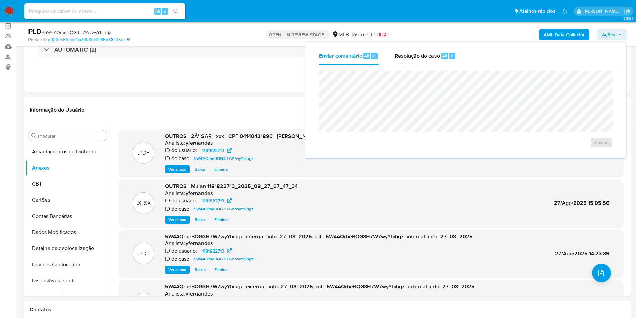
click at [412, 53] on span "Resolução do caso" at bounding box center [417, 56] width 45 height 8
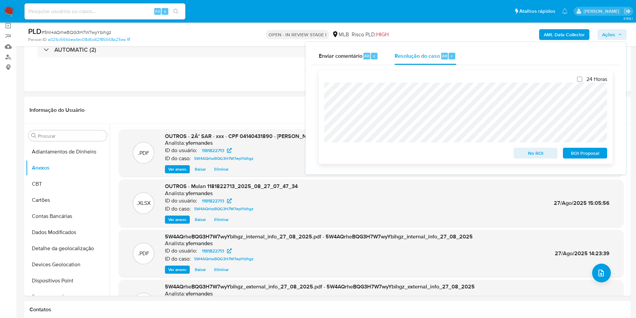
click at [584, 155] on span "ROI Proposal" at bounding box center [585, 152] width 35 height 9
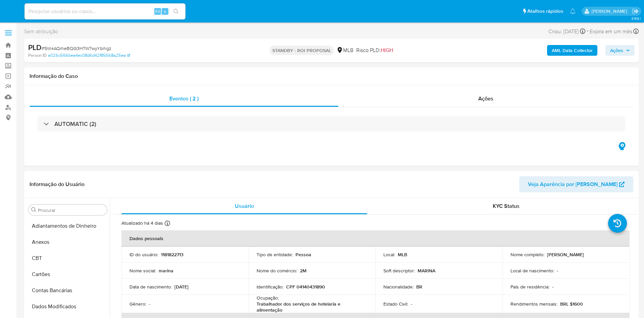
select select "10"
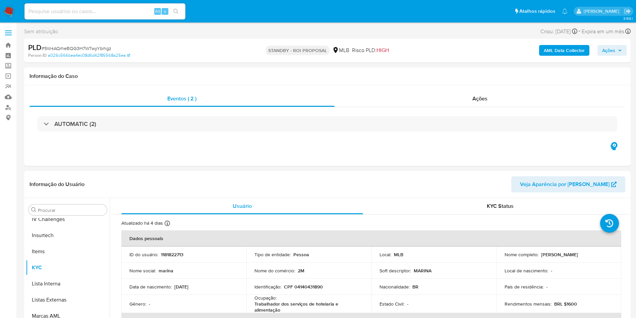
scroll to position [299, 0]
click at [392, 92] on div "Ações" at bounding box center [480, 99] width 291 height 16
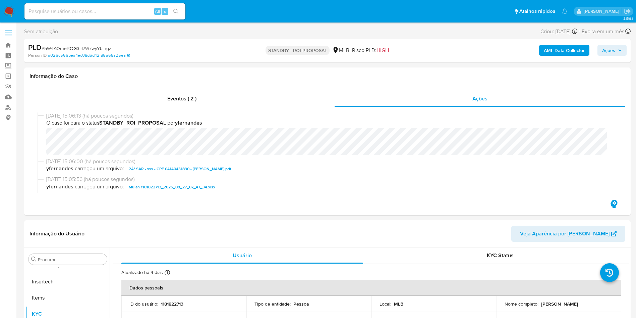
scroll to position [0, 0]
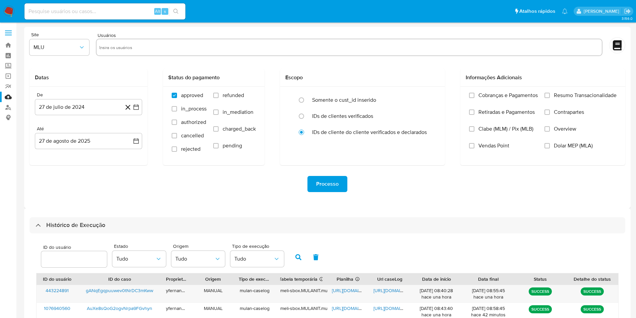
select select "10"
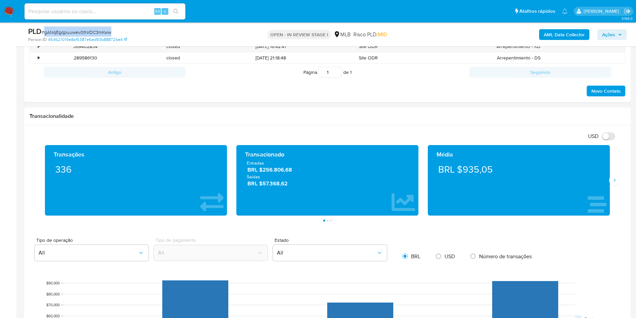
scroll to position [299, 0]
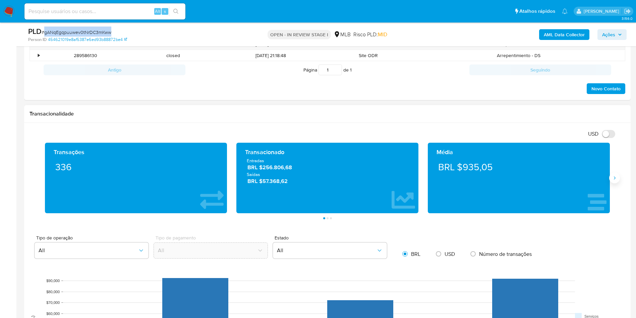
click at [615, 179] on icon "Siguiente" at bounding box center [614, 177] width 5 height 5
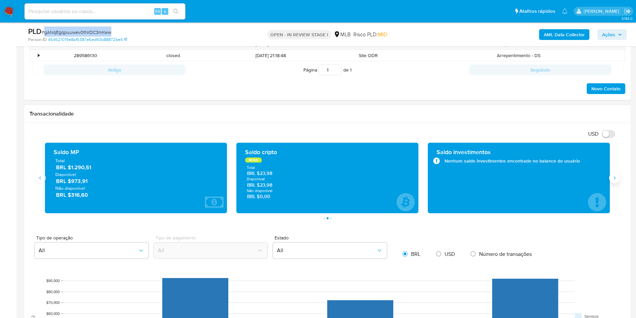
click at [615, 179] on icon "Siguiente" at bounding box center [614, 177] width 5 height 5
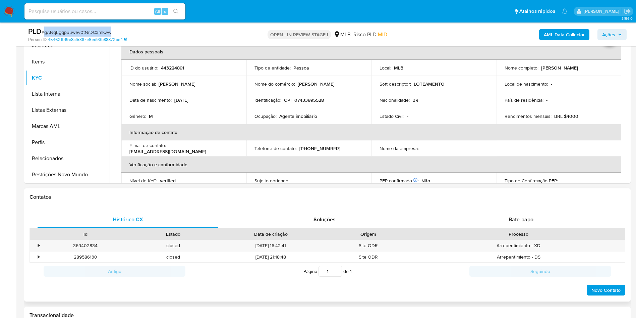
scroll to position [251, 0]
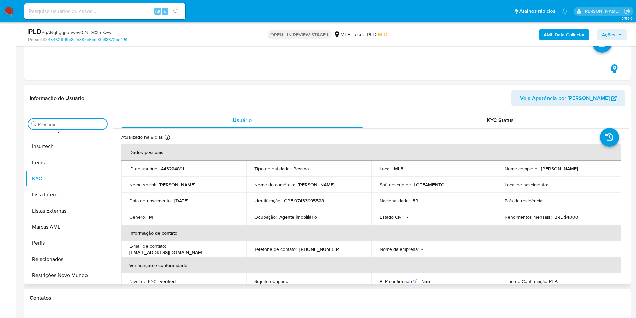
click at [52, 121] on input "Procurar" at bounding box center [71, 124] width 66 height 6
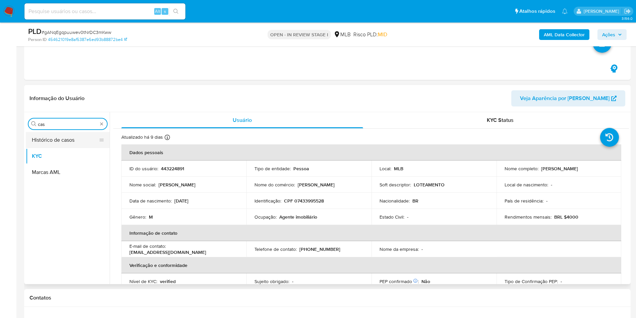
click at [59, 135] on button "Histórico de casos" at bounding box center [65, 140] width 78 height 16
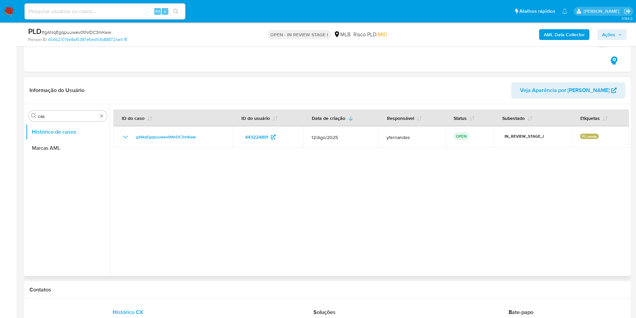
click at [70, 109] on div "Procurar cas Histórico de casos Marcas AML" at bounding box center [68, 190] width 84 height 171
click at [65, 113] on input "cas" at bounding box center [68, 116] width 60 height 6
type input "ger"
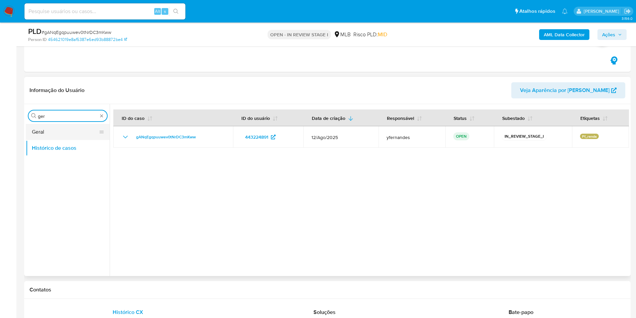
click at [57, 136] on button "Geral" at bounding box center [65, 132] width 78 height 16
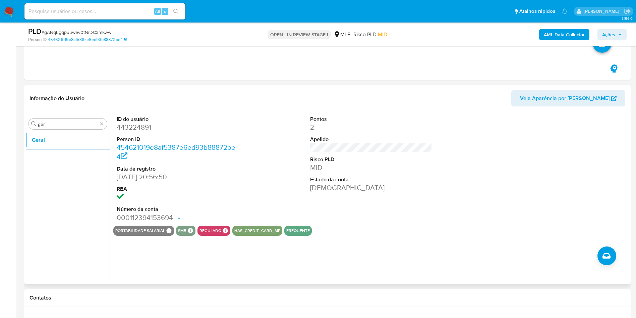
click at [63, 118] on div "Procurar ger Geral" at bounding box center [68, 198] width 84 height 171
click at [69, 122] on input "ger" at bounding box center [68, 124] width 60 height 6
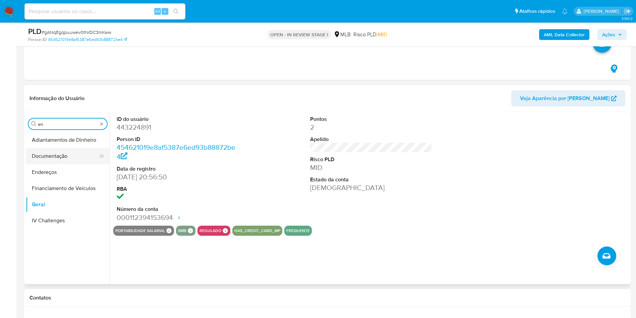
type input "en"
click at [59, 160] on button "Documentação" at bounding box center [68, 156] width 84 height 16
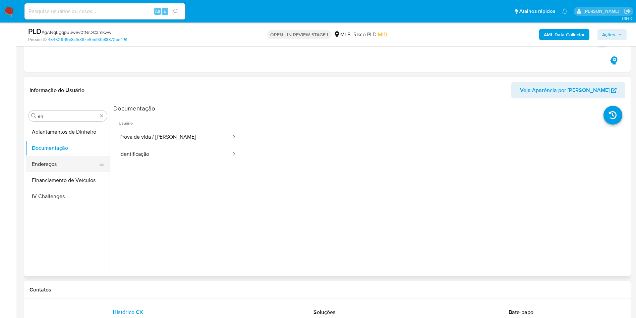
click at [58, 160] on button "Endereços" at bounding box center [65, 164] width 78 height 16
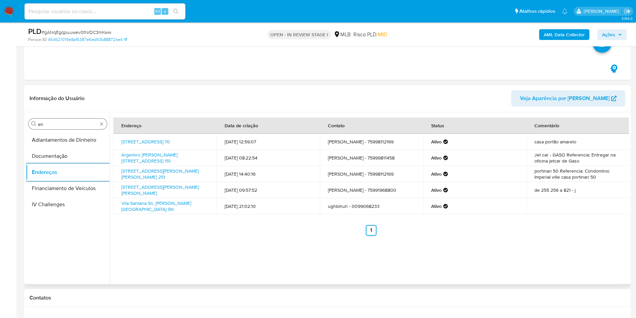
click at [70, 124] on input "en" at bounding box center [68, 124] width 60 height 6
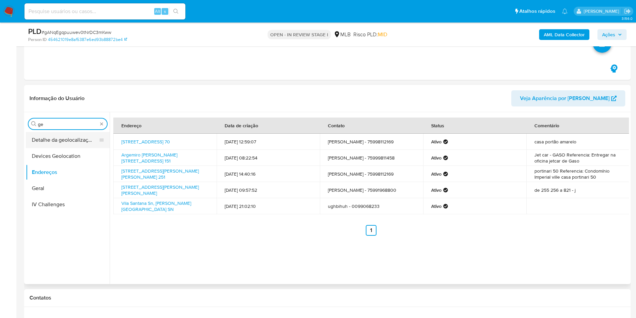
type input "ge"
click at [62, 138] on button "Detalhe da geolocalização" at bounding box center [65, 140] width 78 height 16
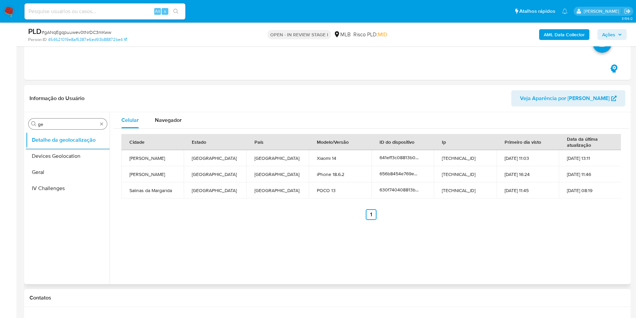
click at [59, 123] on input "ge" at bounding box center [68, 124] width 60 height 6
click at [58, 123] on input "ge" at bounding box center [68, 124] width 60 height 6
click at [59, 124] on input "geg" at bounding box center [68, 124] width 60 height 6
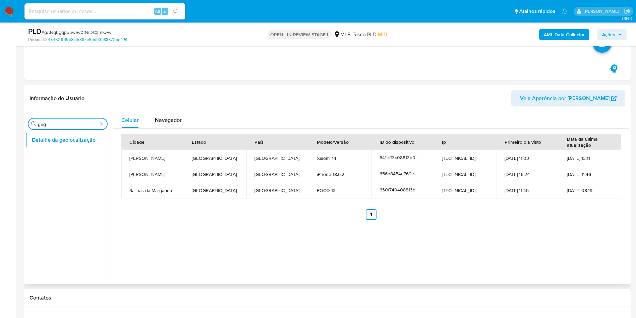
click at [59, 124] on input "geg" at bounding box center [68, 124] width 60 height 6
type input "ger"
click at [55, 158] on button "Geral" at bounding box center [68, 156] width 84 height 16
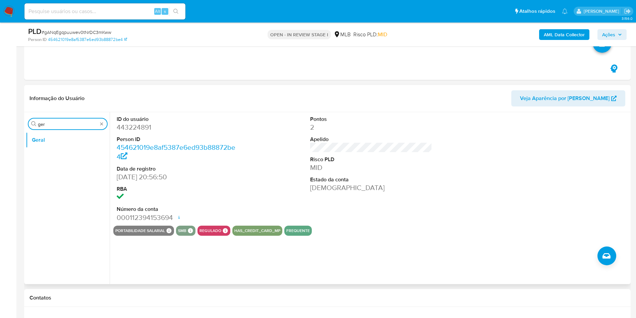
click at [57, 125] on input "ger" at bounding box center [68, 124] width 60 height 6
type input "ky"
click at [57, 152] on button "KYC" at bounding box center [65, 156] width 78 height 16
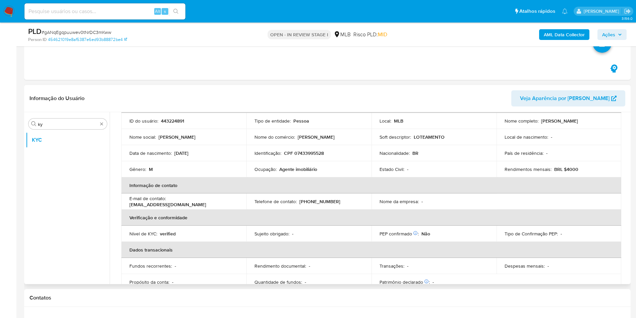
scroll to position [51, 0]
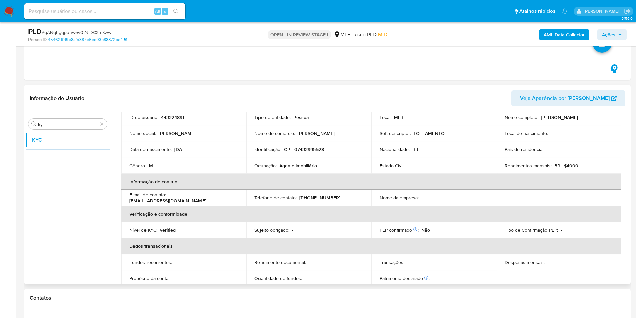
click at [294, 158] on td "Ocupação : Agente imobiliário" at bounding box center [308, 165] width 125 height 16
click at [297, 162] on p "Agente imobiliário" at bounding box center [298, 165] width 38 height 6
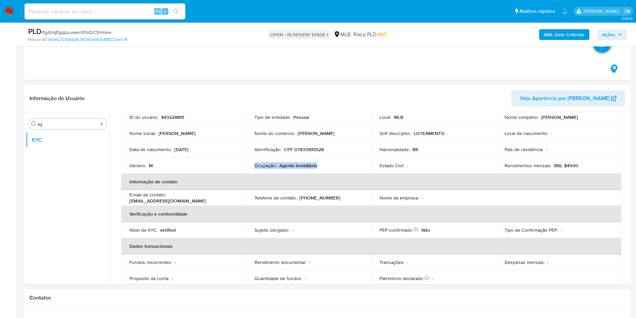
copy div "Ocupação : Agente imobiliário"
click at [345, 169] on td "Ocupação : Agente imobiliário" at bounding box center [308, 165] width 125 height 16
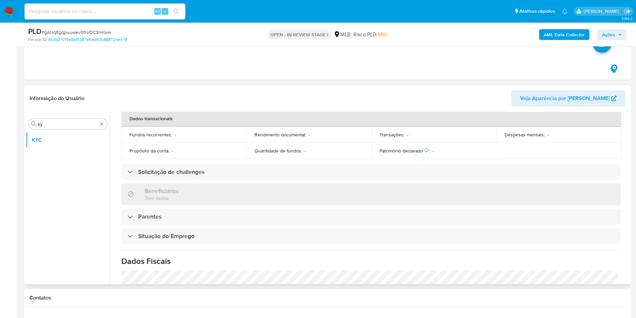
scroll to position [279, 0]
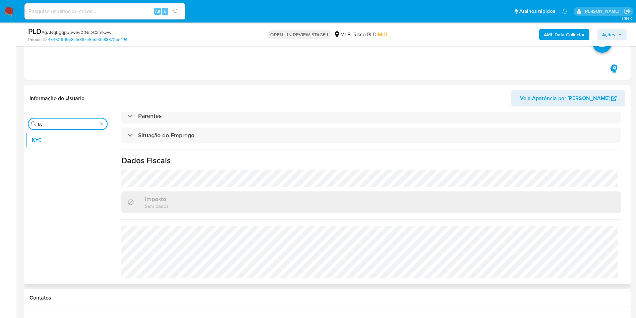
click at [69, 121] on input "ky" at bounding box center [68, 124] width 60 height 6
type input "res"
click at [60, 173] on button "Restrições Novo Mundo" at bounding box center [65, 172] width 78 height 16
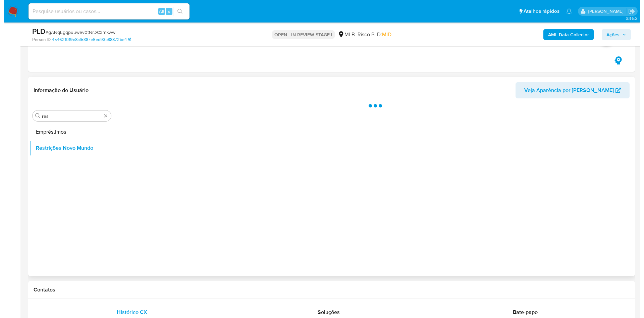
scroll to position [0, 0]
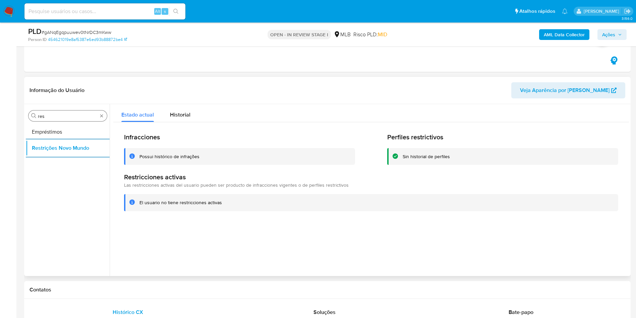
click at [61, 119] on div "Procurar res" at bounding box center [67, 115] width 78 height 11
click at [57, 116] on input "res" at bounding box center [68, 116] width 60 height 6
type input "po"
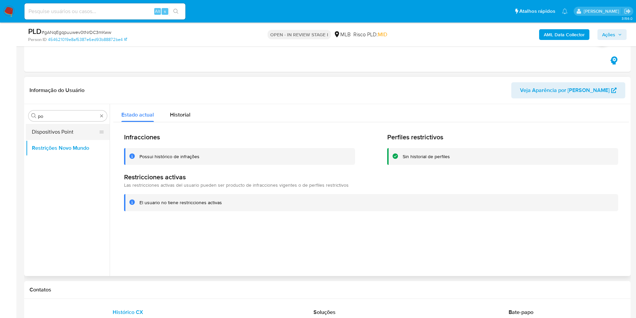
click at [65, 124] on button "Dispositivos Point" at bounding box center [65, 132] width 78 height 16
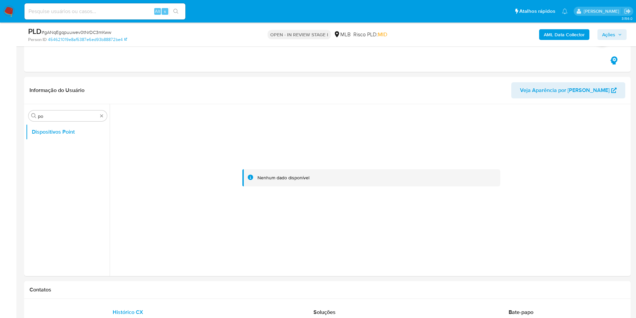
click at [554, 31] on b "AML Data Collector" at bounding box center [564, 34] width 41 height 11
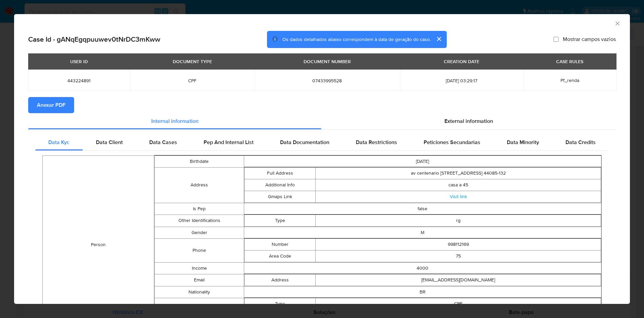
click at [56, 93] on div "USER ID DOCUMENT TYPE DOCUMENT NUMBER CREATION DATE CASE RULES 443224891 CPF 07…" at bounding box center [321, 75] width 587 height 44
click at [58, 105] on span "Anexar PDF" at bounding box center [51, 105] width 28 height 15
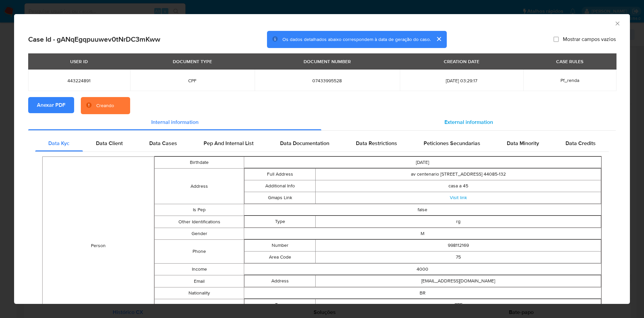
click at [477, 121] on span "External information" at bounding box center [468, 122] width 49 height 8
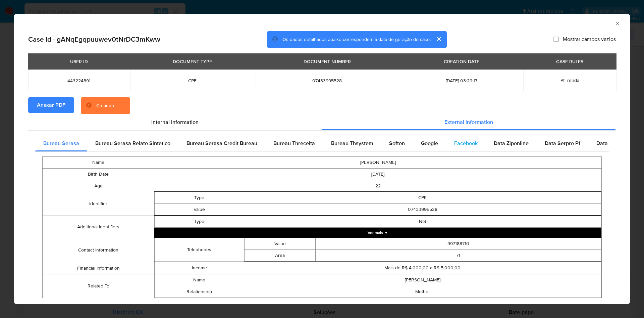
click at [468, 137] on div "Facebook" at bounding box center [466, 143] width 40 height 16
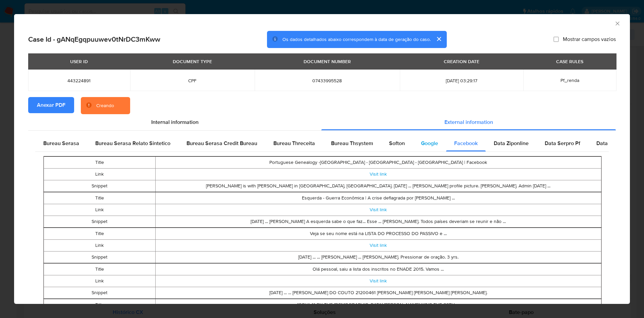
click at [421, 141] on span "Google" at bounding box center [429, 143] width 17 height 8
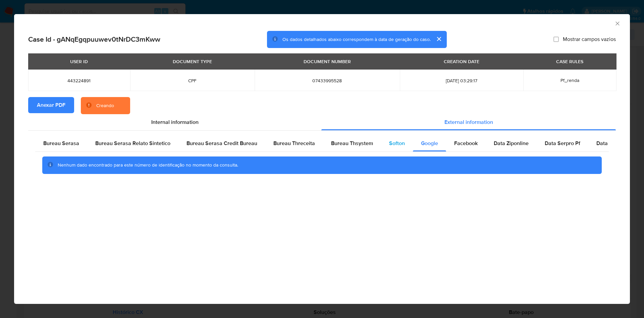
click at [397, 143] on span "Softon" at bounding box center [397, 143] width 16 height 8
click at [360, 138] on div "Bureau Thsystem" at bounding box center [352, 143] width 58 height 16
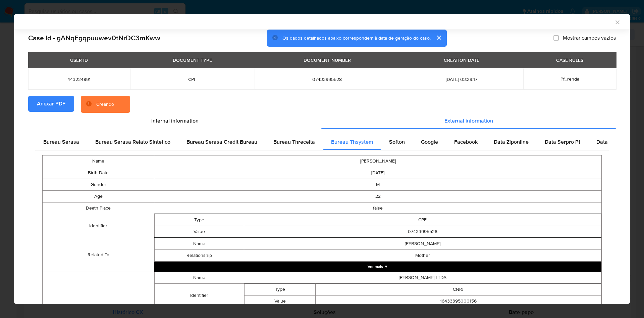
scroll to position [62, 0]
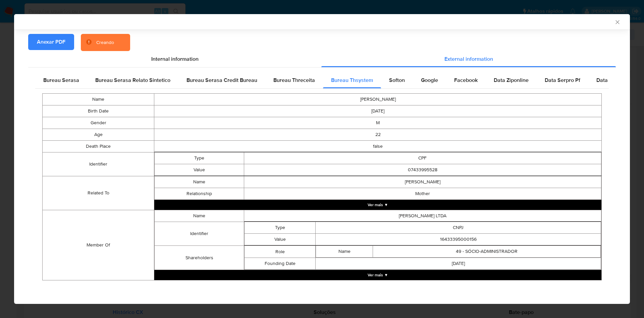
click at [296, 272] on button "Ver mais ▼" at bounding box center [377, 275] width 447 height 10
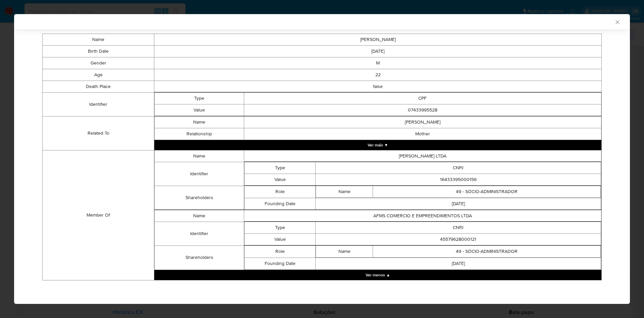
scroll to position [120, 0]
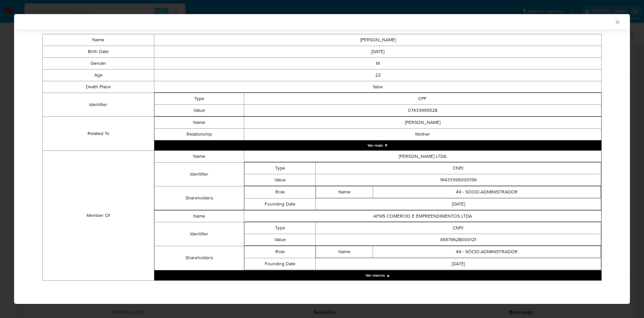
click at [441, 174] on td "16433395000156" at bounding box center [458, 180] width 285 height 12
copy td "16433395000156"
click at [362, 208] on td "2020-06-10" at bounding box center [458, 204] width 285 height 12
click at [451, 237] on td "45579628000121" at bounding box center [458, 239] width 285 height 12
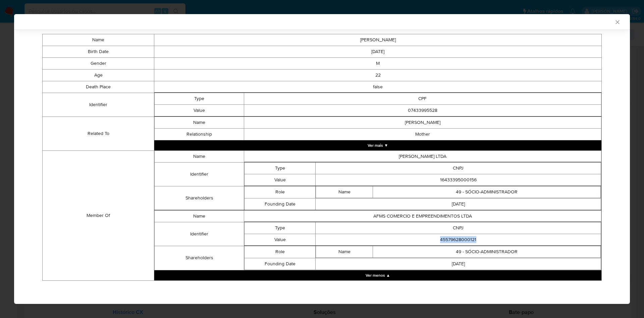
click at [451, 237] on td "45579628000121" at bounding box center [458, 239] width 285 height 12
copy td "45579628000121"
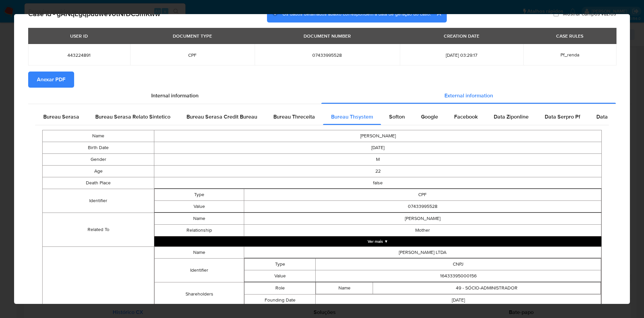
scroll to position [0, 0]
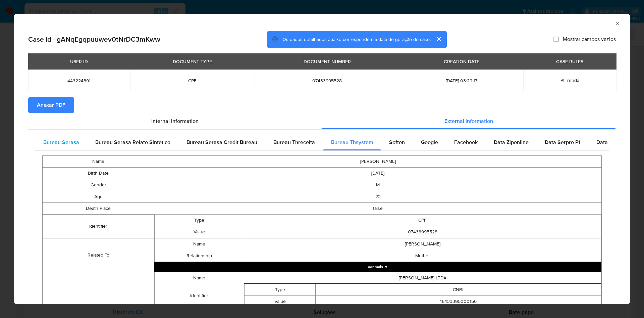
click at [80, 140] on div "Bureau Serasa" at bounding box center [61, 142] width 52 height 16
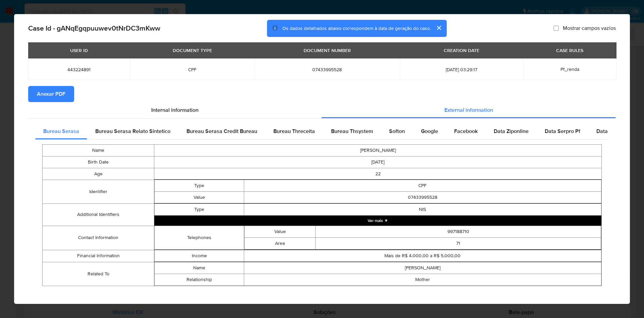
scroll to position [16, 0]
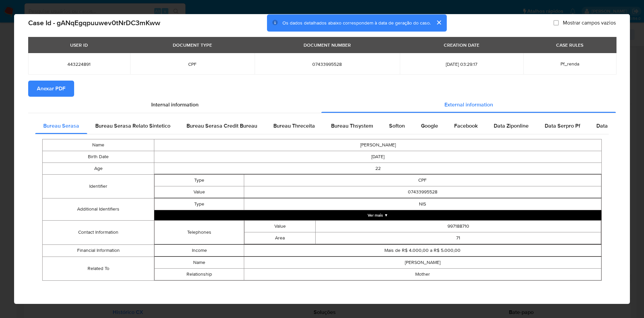
click at [621, 7] on div "AML Data Collector Case Id - gANqEgqpuuwev0tNrDC3mKww Os dados detalhados abaix…" at bounding box center [322, 159] width 644 height 318
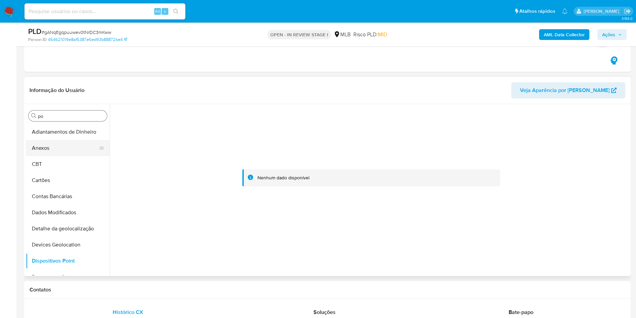
click at [57, 148] on button "Anexos" at bounding box center [65, 148] width 78 height 16
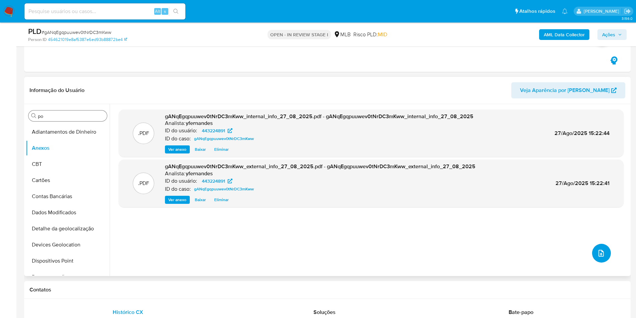
click at [598, 253] on icon "upload-file" at bounding box center [600, 252] width 5 height 7
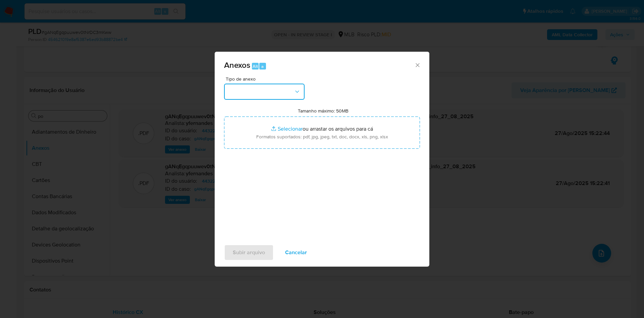
click at [270, 90] on button "button" at bounding box center [264, 91] width 80 height 16
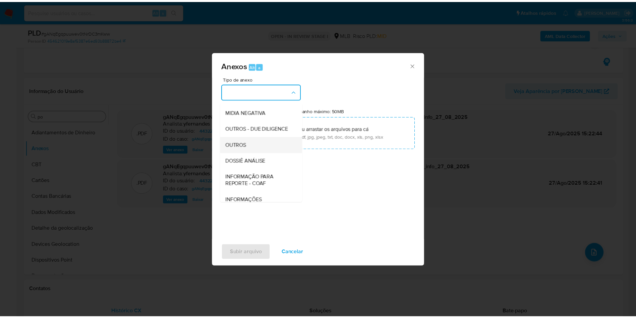
scroll to position [103, 0]
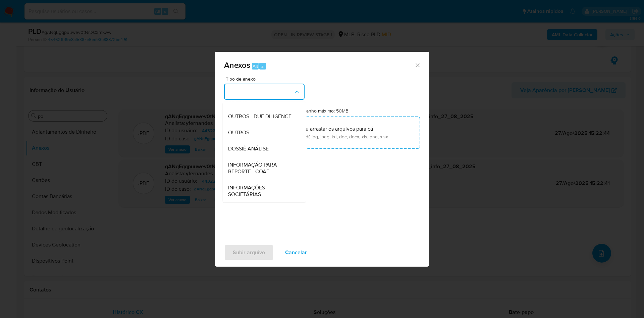
drag, startPoint x: 250, startPoint y: 133, endPoint x: 309, endPoint y: 97, distance: 69.7
click at [249, 133] on div "OUTROS" at bounding box center [262, 132] width 68 height 16
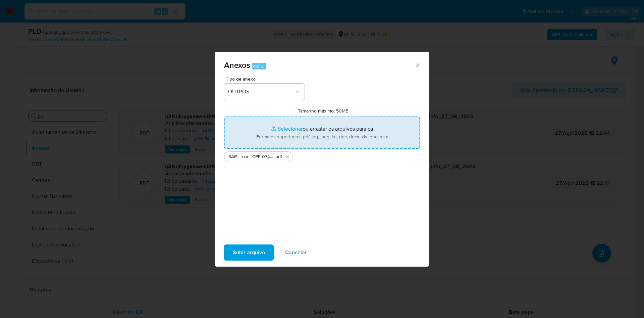
type input "C:\fakepath\Mulan 443224891_2025_08_27_07_52_29.xlsx"
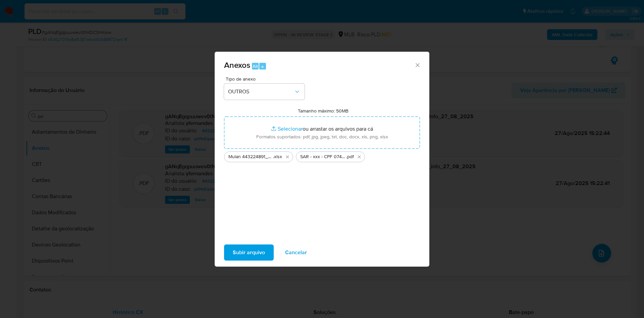
click at [249, 246] on span "Subir arquivo" at bounding box center [249, 252] width 32 height 15
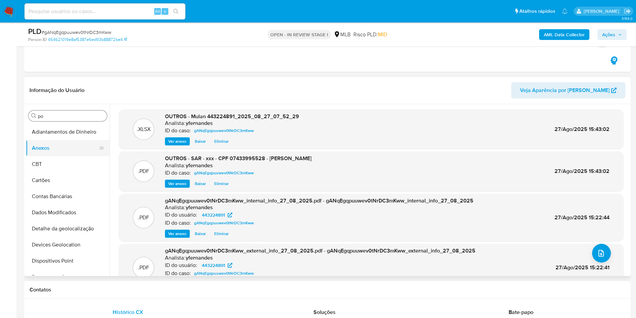
click at [55, 162] on button "CBT" at bounding box center [68, 164] width 84 height 16
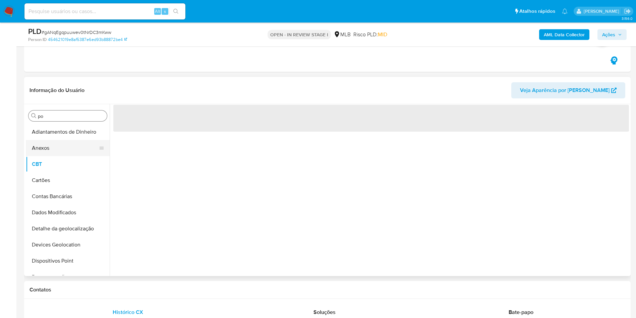
click at [54, 146] on button "Anexos" at bounding box center [65, 148] width 78 height 16
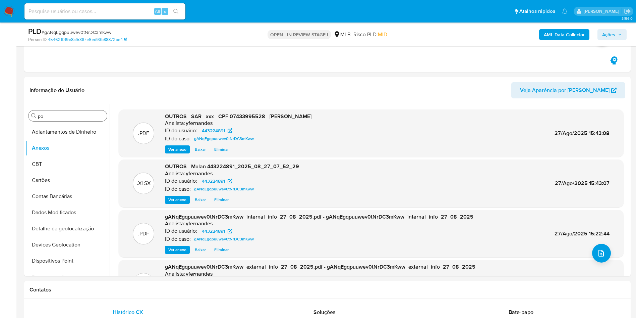
click at [607, 34] on span "Ações" at bounding box center [608, 34] width 13 height 11
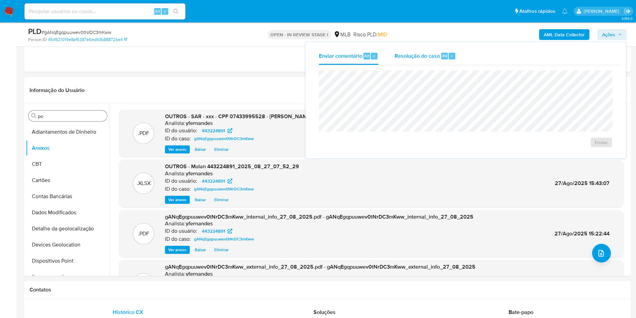
click at [419, 50] on div "Resolução do caso Alt r" at bounding box center [425, 55] width 61 height 17
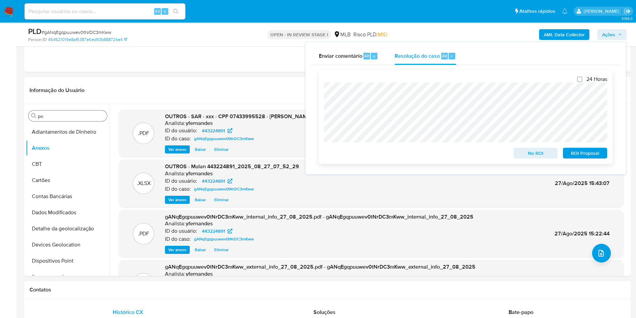
click at [590, 150] on span "ROI Proposal" at bounding box center [585, 152] width 35 height 9
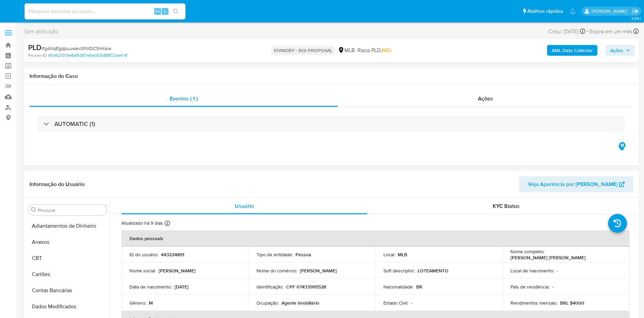
select select "10"
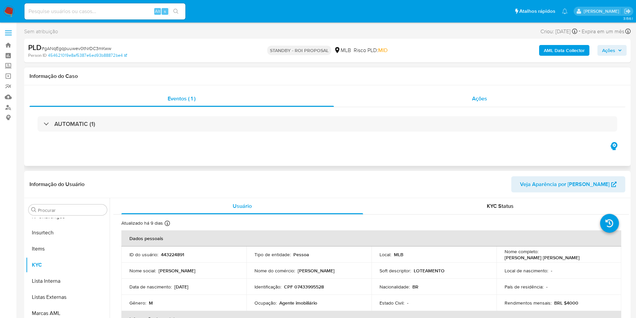
scroll to position [299, 0]
click at [423, 98] on div "Ações" at bounding box center [480, 99] width 292 height 16
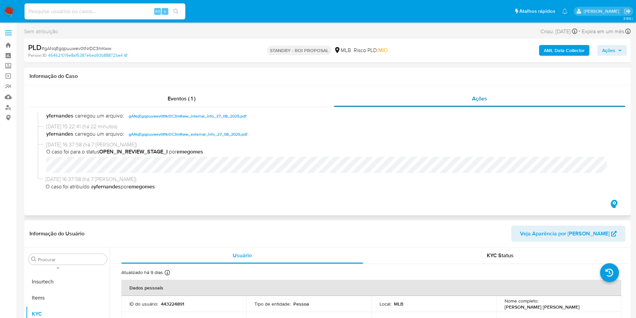
scroll to position [0, 0]
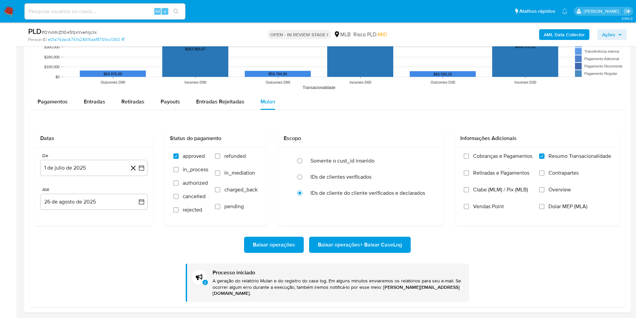
scroll to position [299, 0]
click at [81, 33] on span "# 0YxMnZI10451zxYvehIjcllx" at bounding box center [69, 32] width 55 height 7
copy span "0YxMnZI10451zxYvehIjcllx"
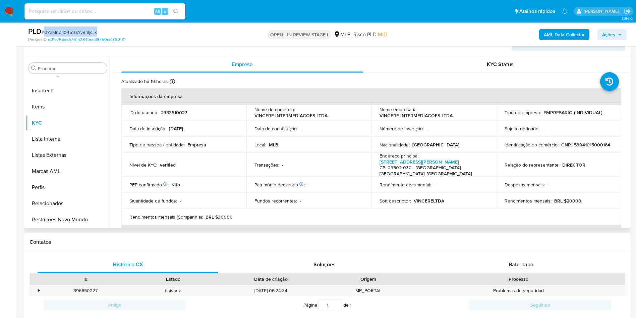
scroll to position [0, 0]
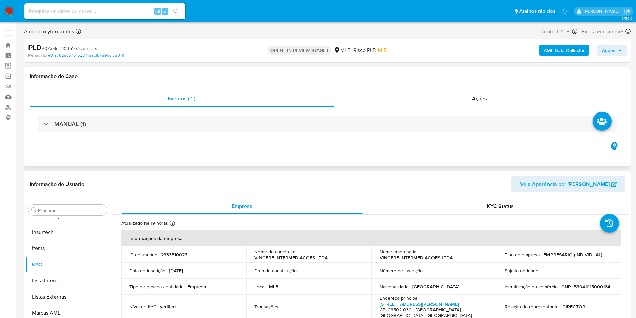
click at [256, 112] on div "MANUAL (1)" at bounding box center [328, 124] width 596 height 34
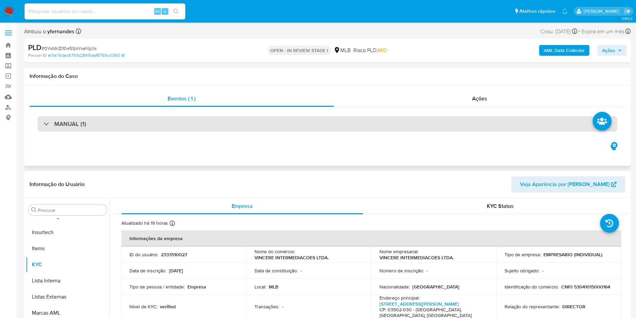
click at [262, 119] on div "MANUAL (1)" at bounding box center [328, 123] width 580 height 15
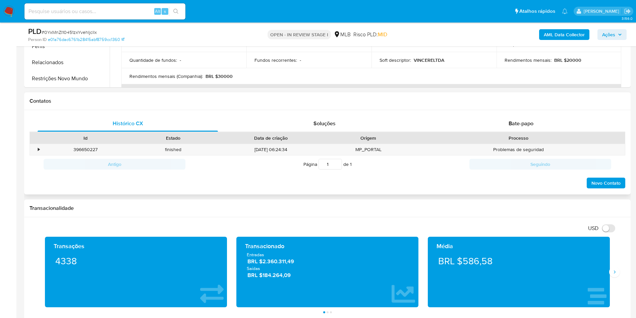
scroll to position [402, 0]
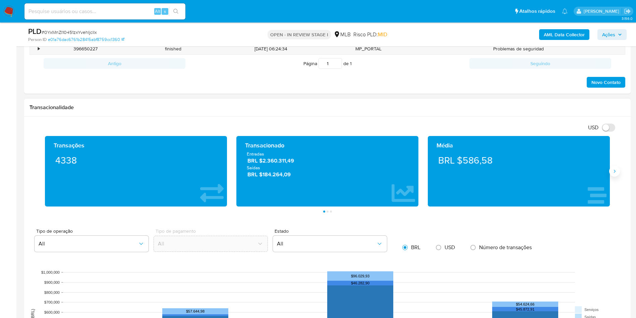
click at [617, 173] on icon "Siguiente" at bounding box center [614, 170] width 5 height 5
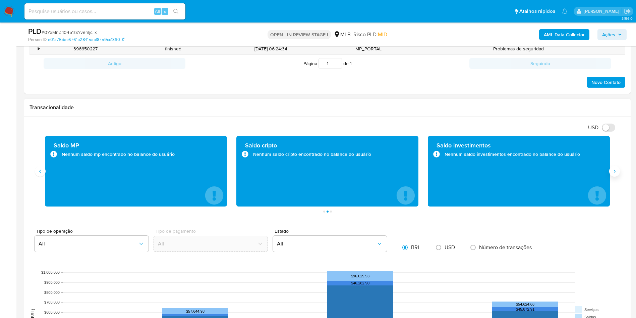
click at [617, 173] on icon "Siguiente" at bounding box center [614, 170] width 5 height 5
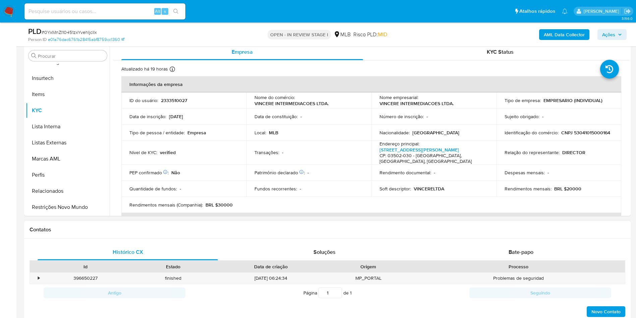
scroll to position [151, 0]
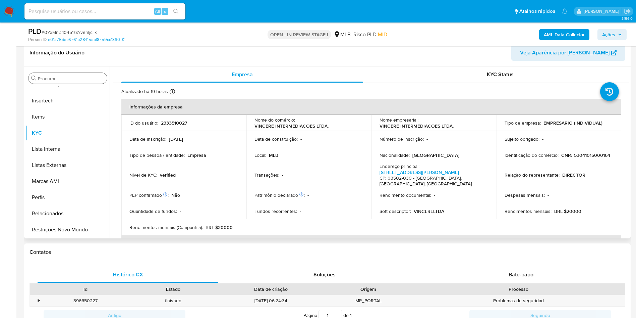
click at [51, 75] on div "Procurar" at bounding box center [67, 78] width 78 height 11
click at [56, 81] on div "Procurar" at bounding box center [67, 78] width 78 height 11
click at [51, 79] on input "Procurar" at bounding box center [71, 78] width 66 height 6
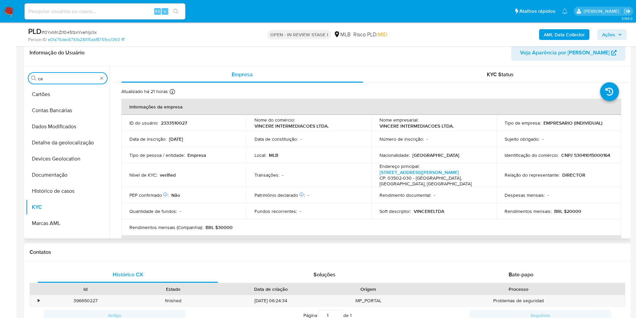
scroll to position [0, 0]
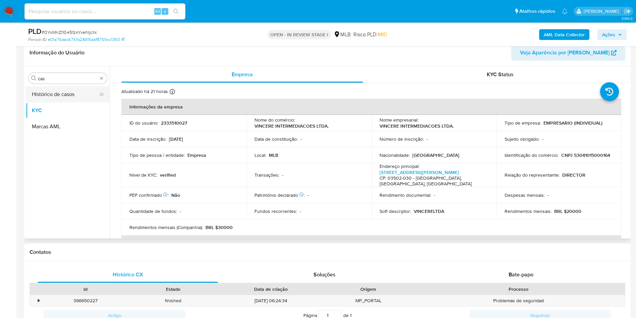
click at [48, 99] on button "Histórico de casos" at bounding box center [65, 94] width 78 height 16
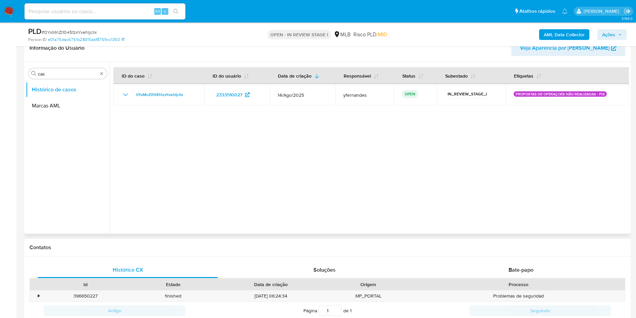
scroll to position [101, 0]
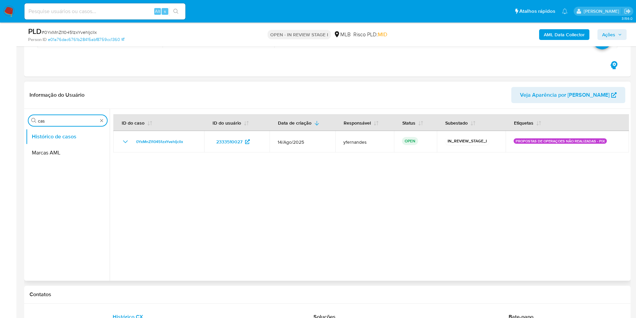
click at [57, 121] on input "cas" at bounding box center [68, 121] width 60 height 6
click at [56, 121] on input "cas" at bounding box center [68, 121] width 60 height 6
type input "ger"
click at [56, 131] on button "Geral" at bounding box center [65, 136] width 78 height 16
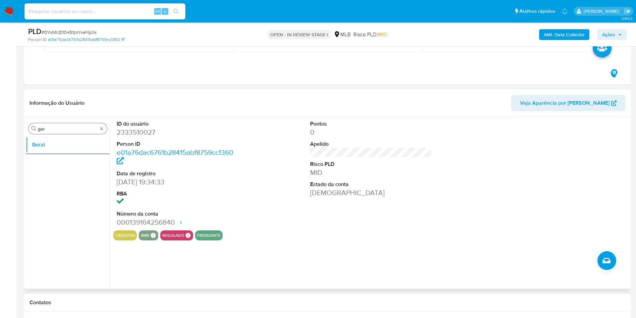
click at [86, 127] on input "ger" at bounding box center [68, 129] width 60 height 6
type input "doc"
click at [79, 143] on button "Documentação" at bounding box center [65, 144] width 78 height 16
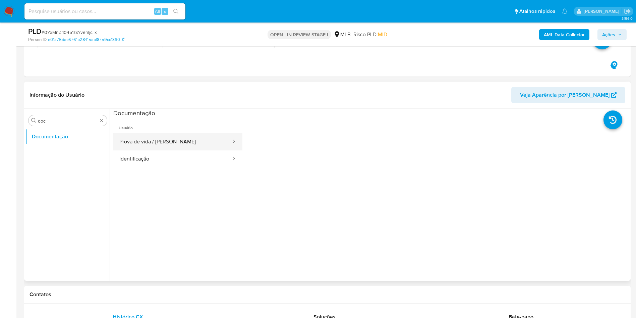
click at [166, 139] on button "Prova de vida / [PERSON_NAME]" at bounding box center [172, 141] width 118 height 17
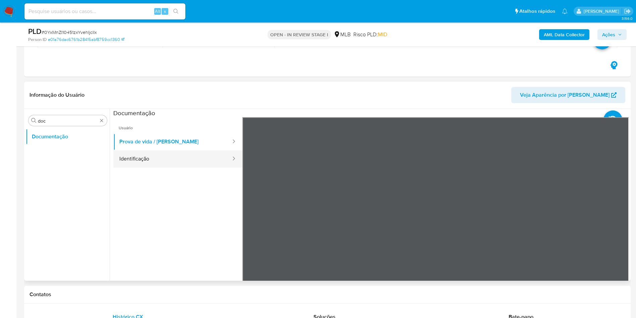
click at [147, 156] on button "Identificação" at bounding box center [172, 158] width 118 height 17
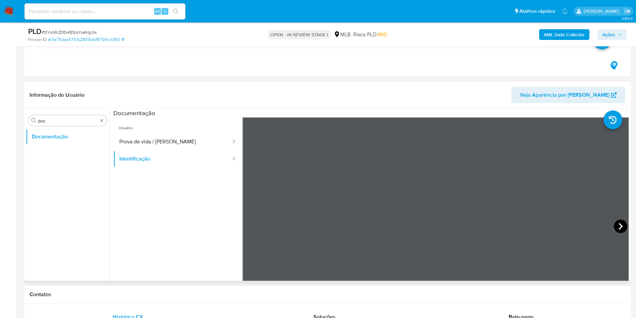
click at [617, 226] on icon at bounding box center [620, 225] width 13 height 13
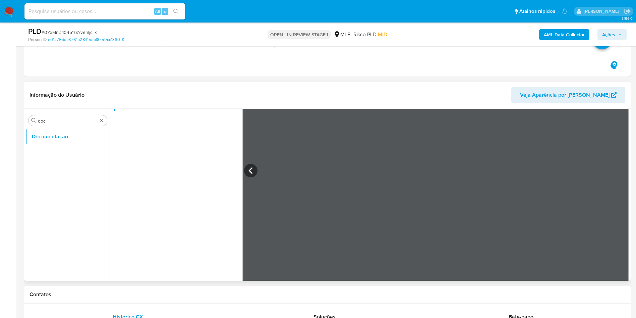
scroll to position [57, 0]
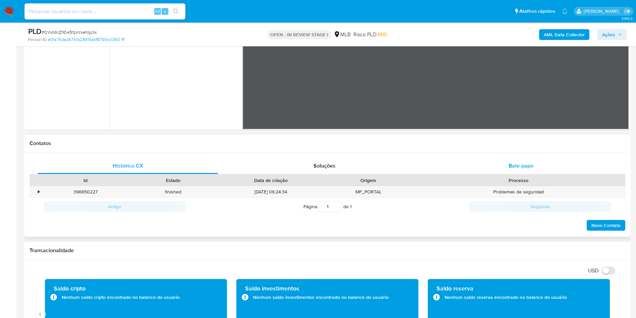
click at [498, 161] on div "Bate-papo" at bounding box center [521, 166] width 180 height 16
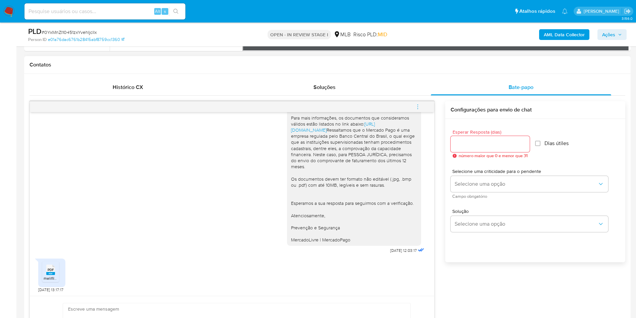
scroll to position [352, 0]
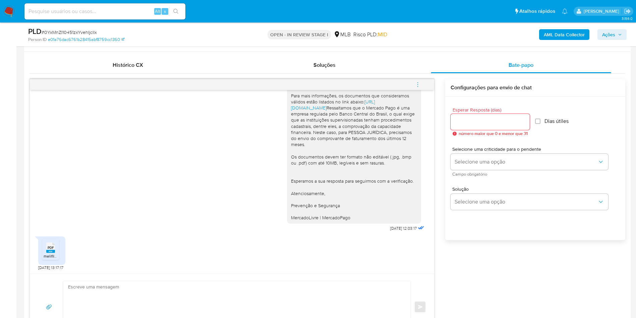
click at [55, 246] on icon at bounding box center [50, 247] width 9 height 10
drag, startPoint x: 374, startPoint y: 228, endPoint x: 395, endPoint y: 226, distance: 21.3
click at [395, 226] on span "25/08/2025 12:03:17" at bounding box center [403, 227] width 26 height 5
copy span "25/08/2025"
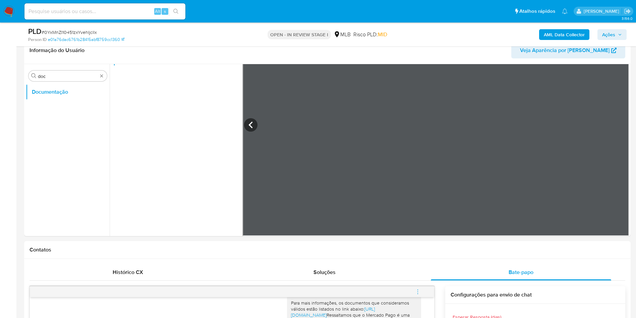
scroll to position [101, 0]
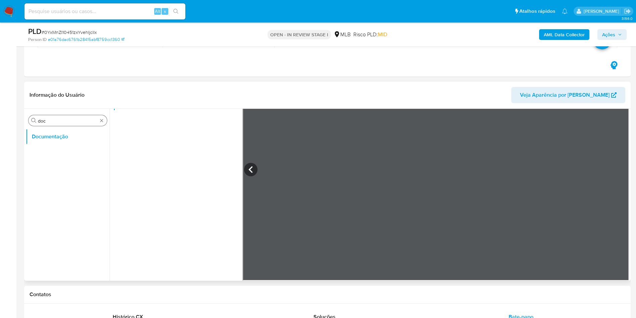
click at [62, 120] on input "doc" at bounding box center [68, 121] width 60 height 6
type input "ger"
click at [58, 137] on button "Documentação" at bounding box center [65, 136] width 78 height 16
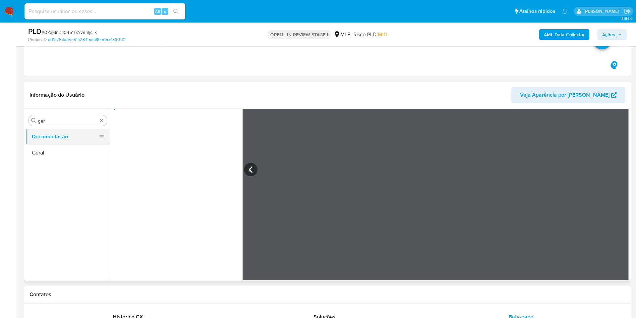
click at [53, 142] on button "Documentação" at bounding box center [65, 136] width 78 height 16
click at [47, 150] on button "Geral" at bounding box center [65, 153] width 78 height 16
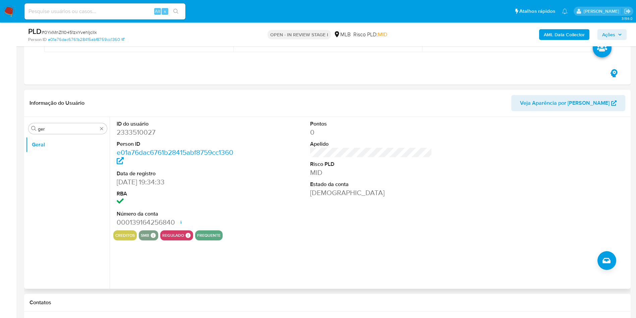
click at [68, 121] on div "Procurar ger Geral" at bounding box center [68, 203] width 84 height 171
click at [62, 124] on div "Procurar ger" at bounding box center [67, 128] width 78 height 11
click at [55, 130] on input "ger" at bounding box center [68, 129] width 60 height 6
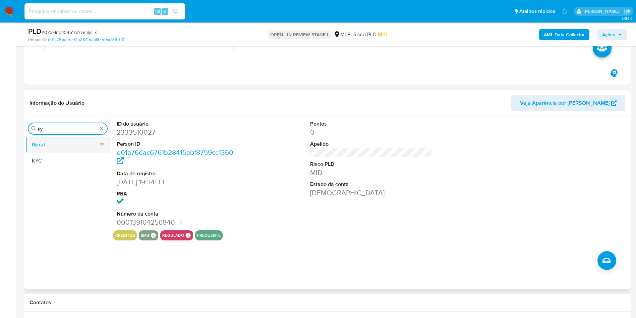
type input "ky"
click at [68, 150] on button "Geral" at bounding box center [65, 144] width 78 height 16
click at [77, 160] on button "KYC" at bounding box center [65, 161] width 78 height 16
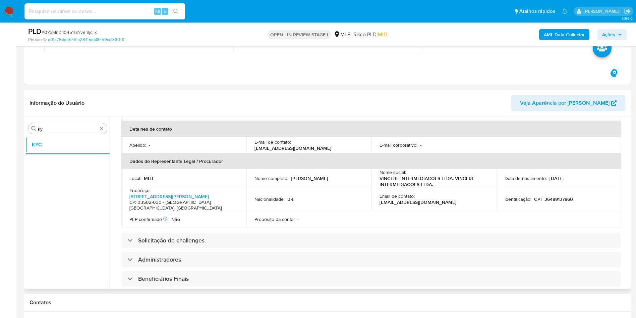
scroll to position [186, 0]
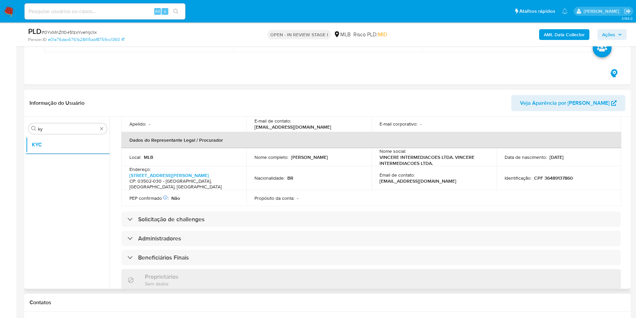
drag, startPoint x: 323, startPoint y: 224, endPoint x: 347, endPoint y: 156, distance: 72.2
click at [323, 224] on div "Solicitação de challenges" at bounding box center [371, 218] width 500 height 15
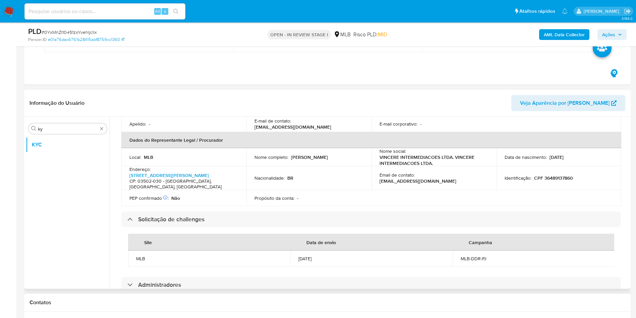
scroll to position [427, 0]
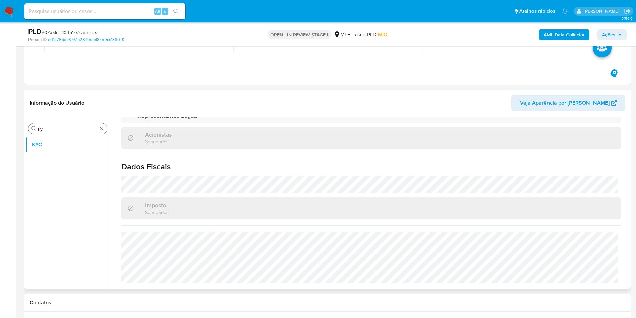
click at [78, 125] on div "Procurar ky" at bounding box center [67, 128] width 78 height 11
click at [71, 128] on input "ky" at bounding box center [68, 129] width 60 height 6
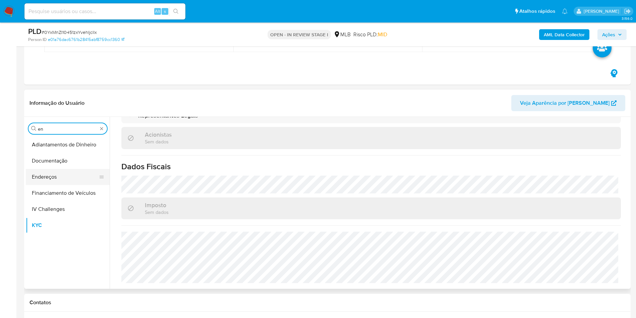
type input "en"
click at [59, 176] on button "Endereços" at bounding box center [65, 177] width 78 height 16
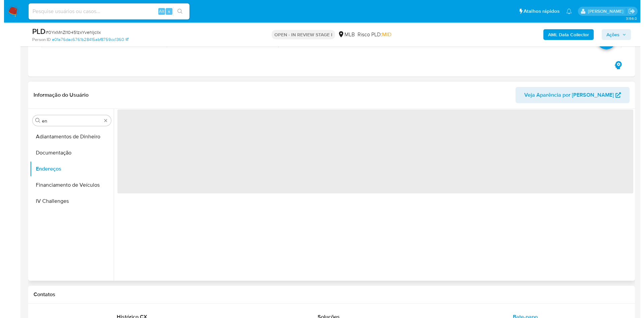
scroll to position [0, 0]
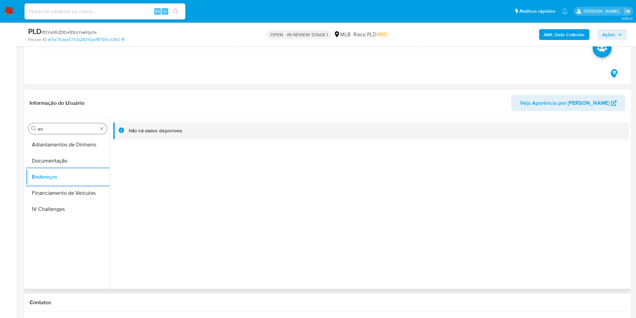
click at [70, 129] on input "en" at bounding box center [68, 129] width 60 height 6
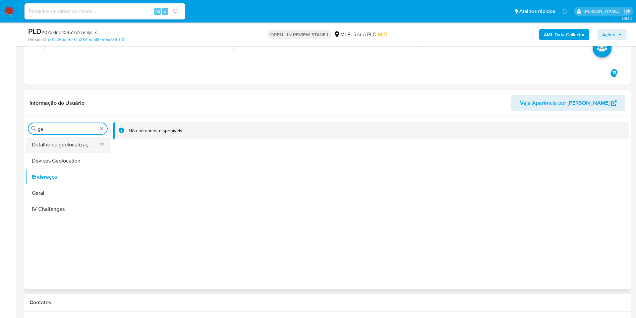
type input "ge"
click at [70, 148] on button "Detalhe da geolocalização" at bounding box center [65, 144] width 78 height 16
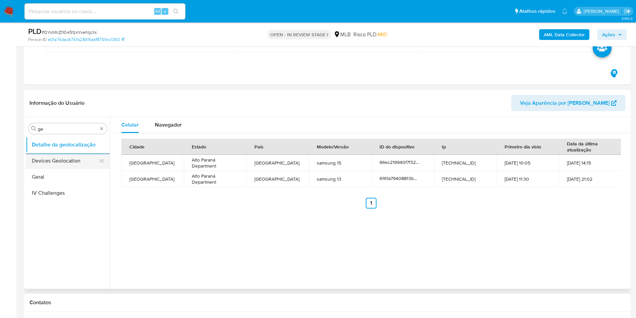
click at [63, 159] on button "Devices Geolocation" at bounding box center [65, 161] width 78 height 16
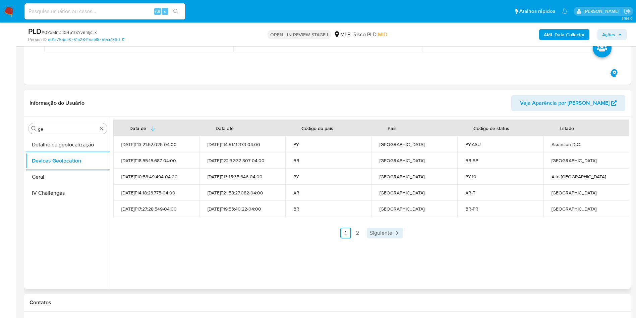
click at [378, 230] on span "Siguiente" at bounding box center [381, 232] width 22 height 5
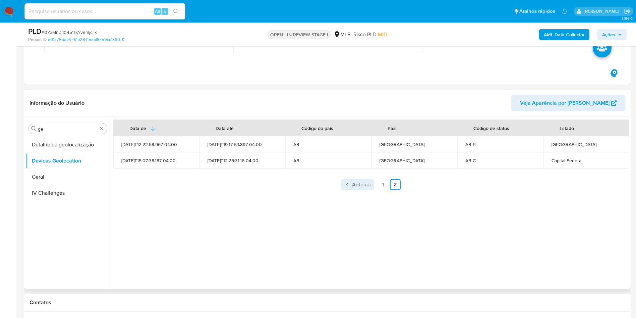
click at [362, 185] on span "Anterior" at bounding box center [361, 184] width 19 height 5
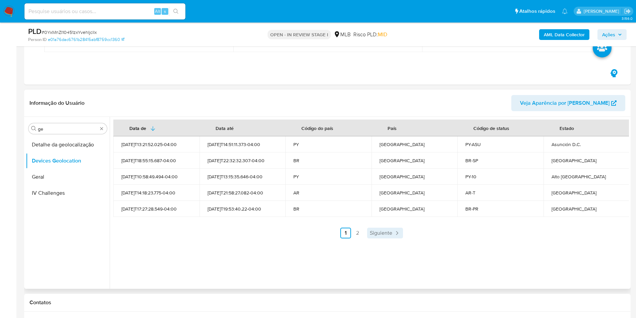
click at [381, 231] on span "Siguiente" at bounding box center [381, 232] width 22 height 5
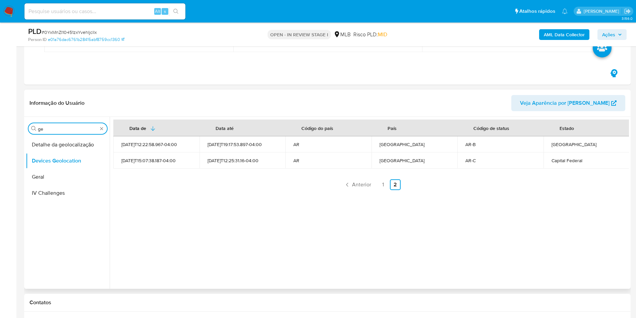
click at [58, 128] on input "ge" at bounding box center [68, 129] width 60 height 6
type input "res"
click at [37, 171] on button "Restrições Novo Mundo" at bounding box center [65, 177] width 78 height 16
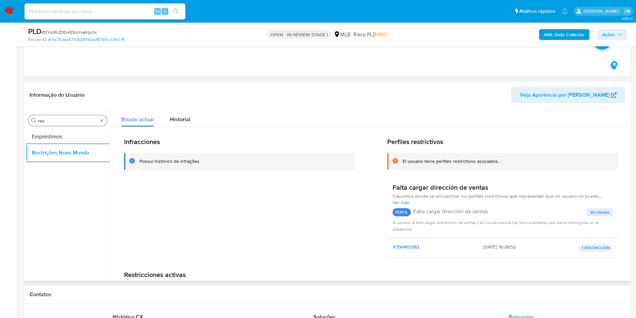
click at [66, 121] on input "res" at bounding box center [68, 121] width 60 height 6
type input "poi"
click at [69, 133] on button "Dispositivos Point" at bounding box center [65, 136] width 78 height 16
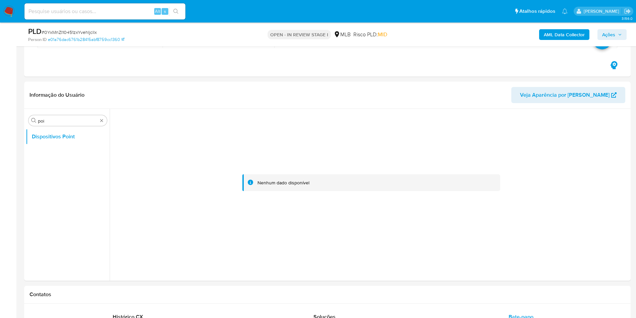
click at [563, 37] on b "AML Data Collector" at bounding box center [564, 34] width 41 height 11
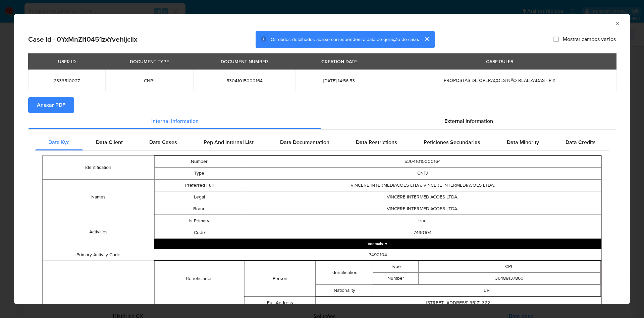
click at [59, 103] on span "Anexar PDF" at bounding box center [51, 105] width 28 height 15
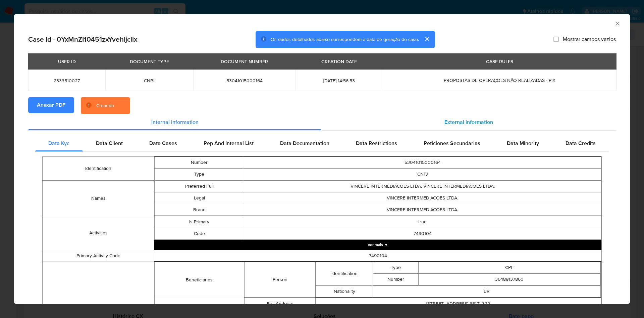
click at [482, 124] on span "External information" at bounding box center [468, 122] width 49 height 8
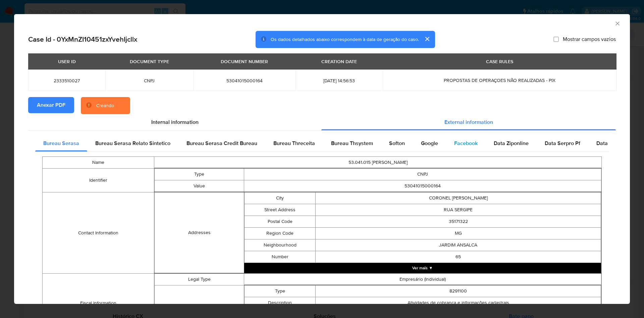
click at [464, 148] on div "Facebook" at bounding box center [466, 143] width 40 height 16
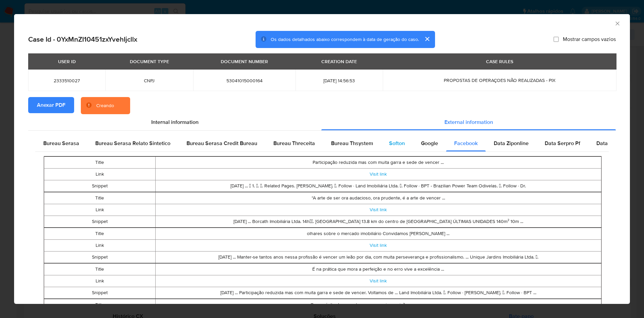
click at [426, 141] on span "Google" at bounding box center [429, 143] width 17 height 8
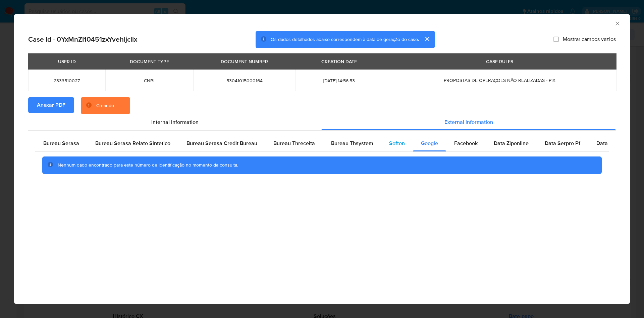
click at [391, 146] on span "Softon" at bounding box center [397, 143] width 16 height 8
drag, startPoint x: 313, startPoint y: 164, endPoint x: 352, endPoint y: 148, distance: 41.9
click at [314, 164] on div "Nenhum dado encontrado para este número de identificação no momento da consulta." at bounding box center [322, 165] width 528 height 7
click at [356, 147] on span "Bureau Thsystem" at bounding box center [352, 143] width 42 height 8
click at [288, 148] on div "Bureau Threceita" at bounding box center [294, 143] width 58 height 16
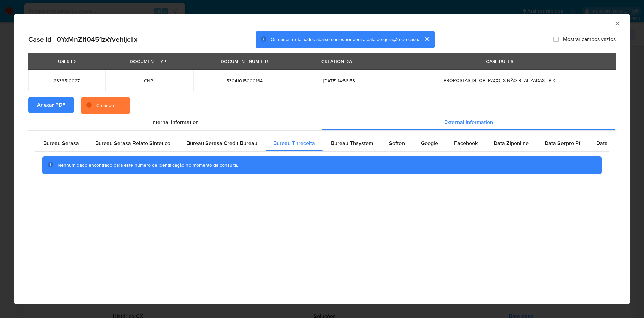
click at [62, 132] on div "Bureau Serasa Bureau Serasa Relato Sintetico Bureau Serasa Credit Bureau Bureau…" at bounding box center [321, 156] width 587 height 53
click at [66, 144] on span "Bureau Serasa" at bounding box center [61, 143] width 36 height 8
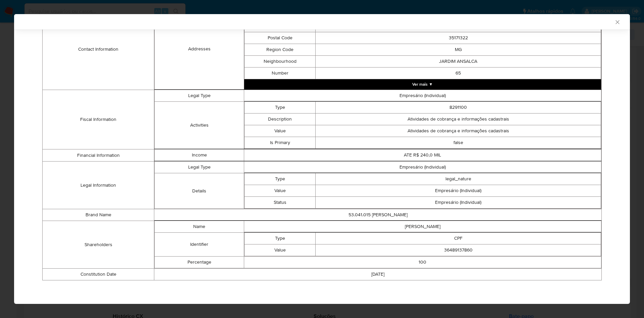
scroll to position [181, 0]
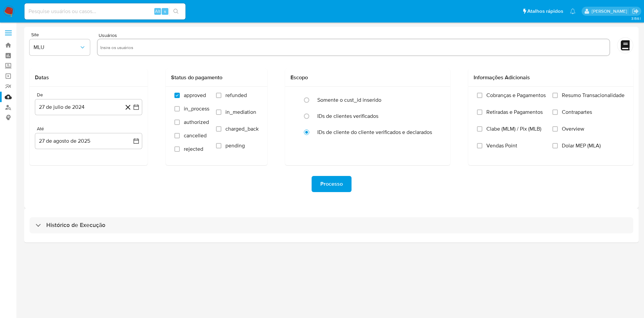
click at [175, 236] on div "Histórico de Execução" at bounding box center [331, 225] width 614 height 34
click at [175, 233] on div "Histórico de Execução" at bounding box center [332, 225] width 604 height 16
select select "10"
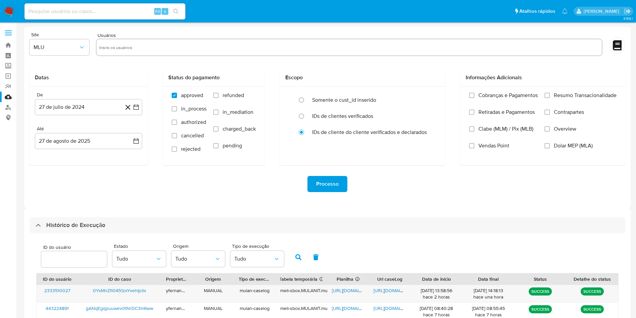
scroll to position [101, 0]
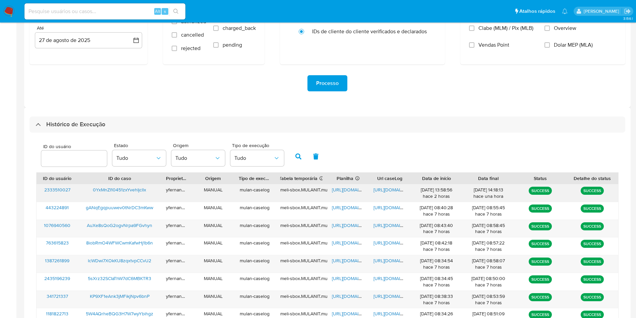
click at [350, 189] on span "[URL][DOMAIN_NAME]" at bounding box center [355, 189] width 46 height 7
click at [385, 188] on span "[URL][DOMAIN_NAME]" at bounding box center [397, 189] width 46 height 7
